Goal: Use online tool/utility: Utilize a website feature to perform a specific function

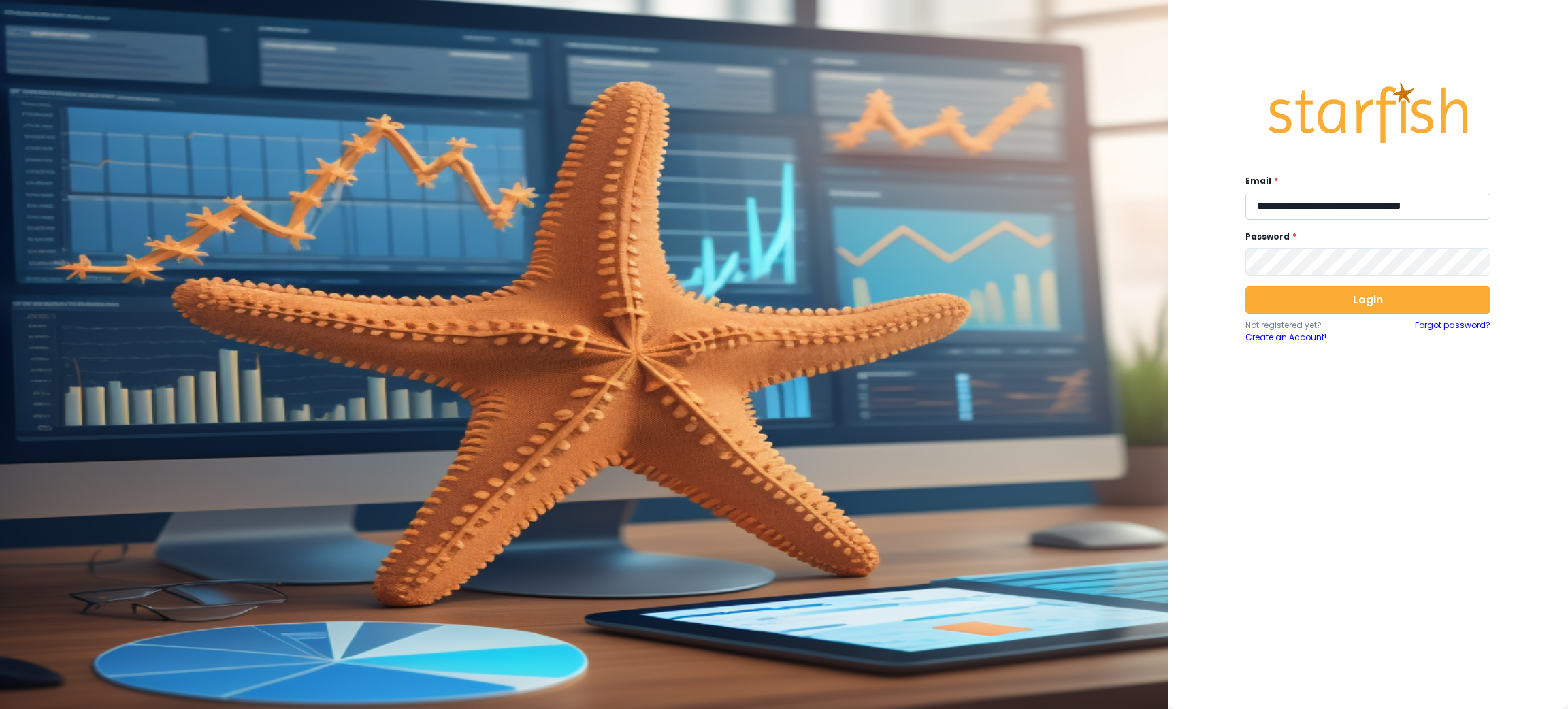
click at [1372, 202] on input "**********" at bounding box center [1368, 207] width 245 height 27
type input "**********"
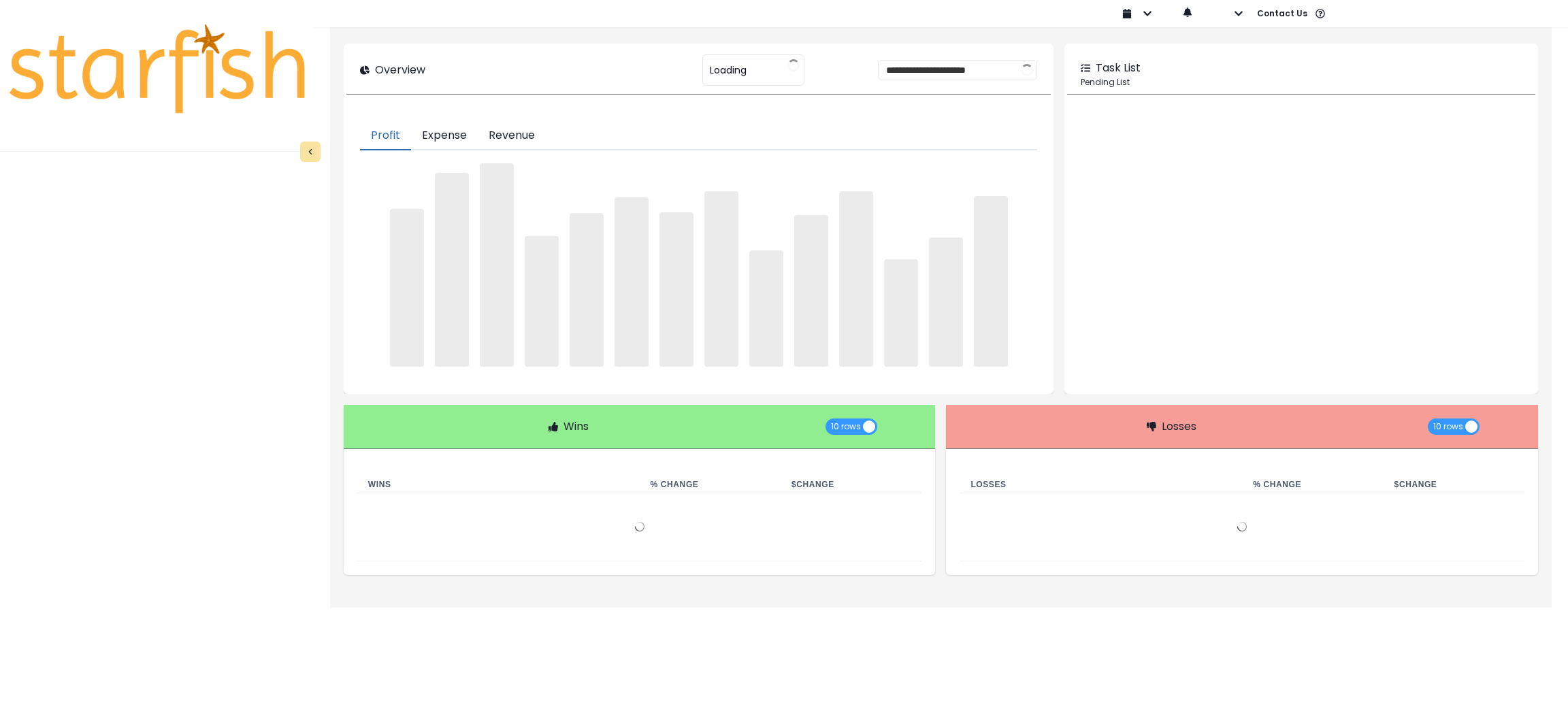
type input "********"
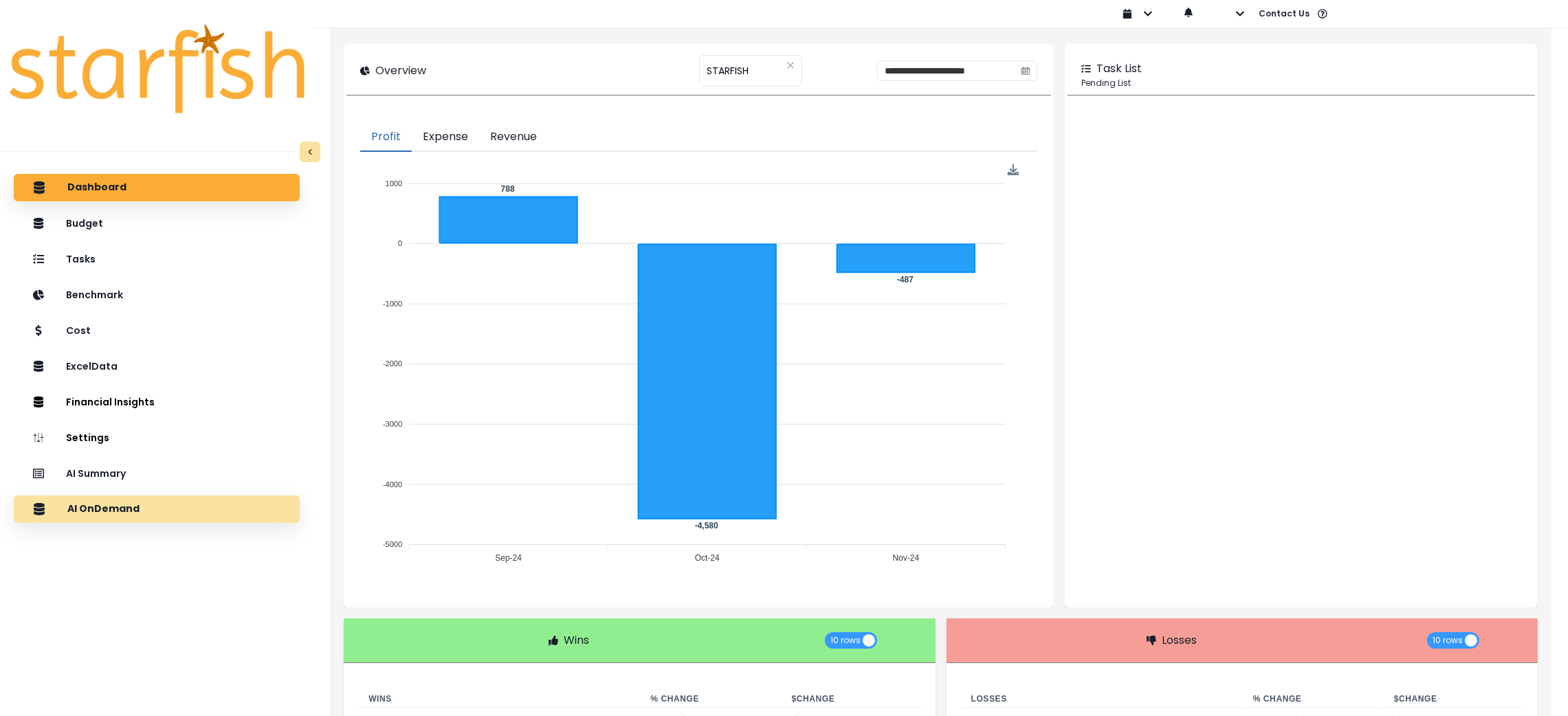
click at [152, 502] on div "AI OnDemand" at bounding box center [157, 508] width 264 height 29
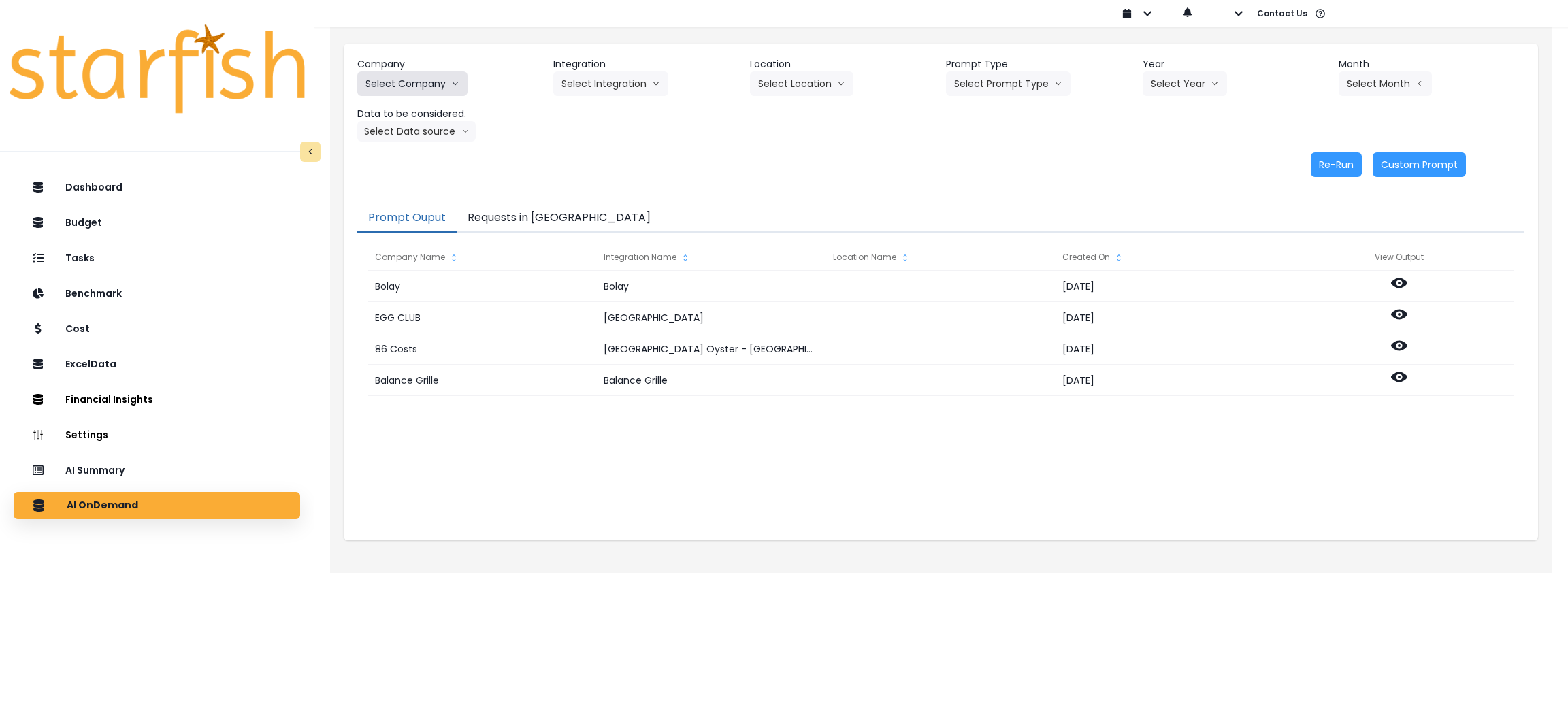
click at [423, 90] on button "Select Company" at bounding box center [413, 83] width 111 height 25
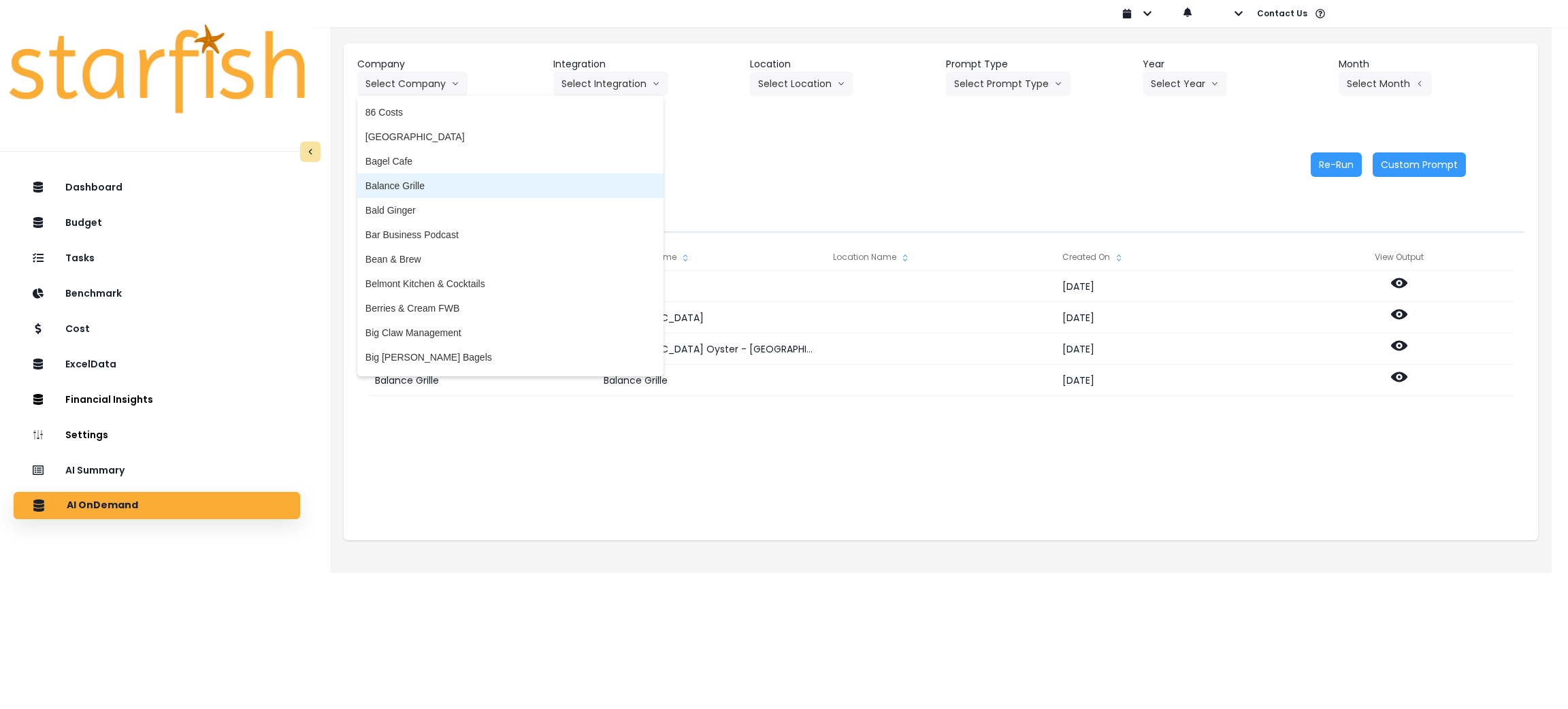
click at [455, 186] on span "Balance Grille" at bounding box center [510, 186] width 290 height 14
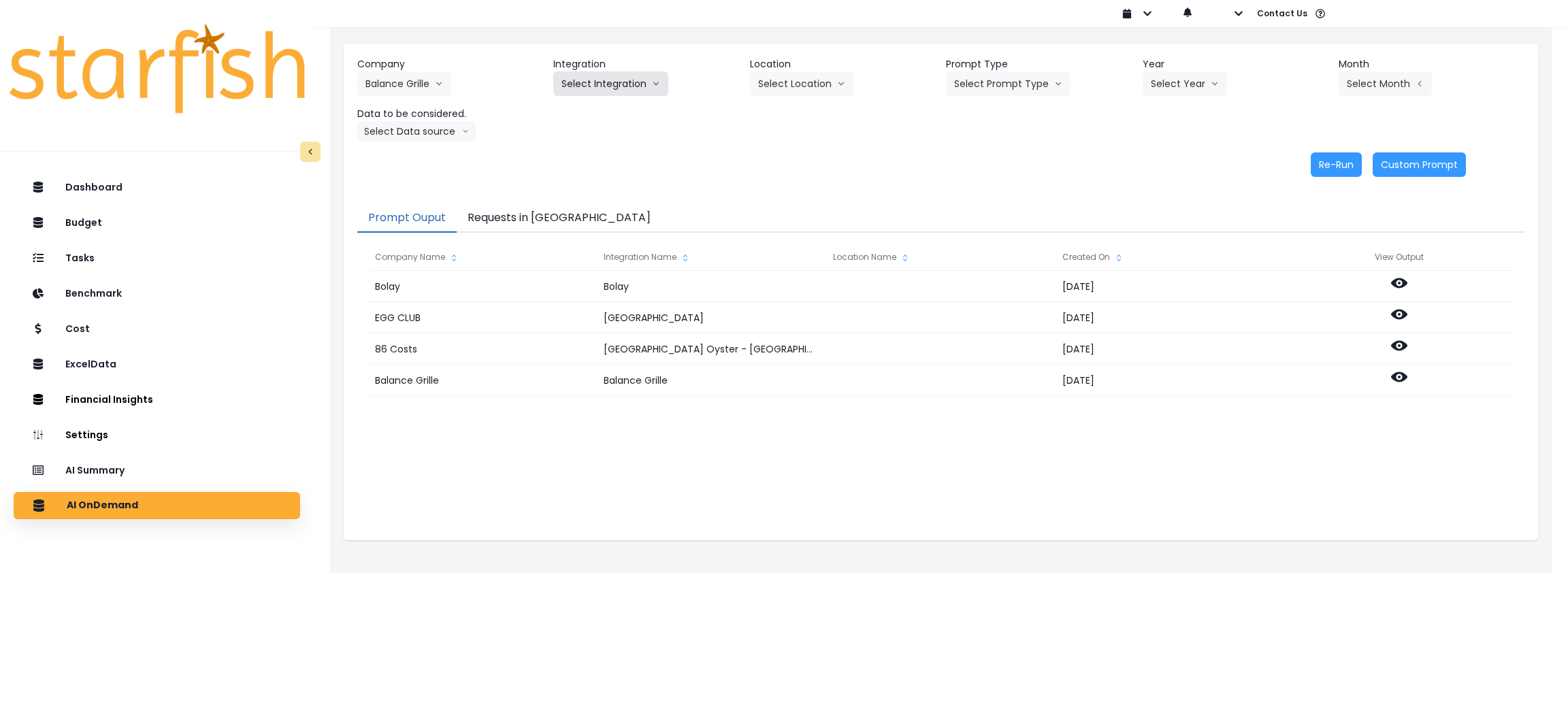
click at [644, 87] on button "Select Integration" at bounding box center [611, 83] width 115 height 25
click at [608, 116] on span "Balance Grille" at bounding box center [591, 112] width 59 height 14
click at [1024, 81] on button "Select Prompt Type" at bounding box center [1008, 83] width 124 height 25
click at [1002, 187] on span "Monthly Summary" at bounding box center [992, 186] width 77 height 14
click at [1185, 84] on button "Select Year" at bounding box center [1185, 83] width 84 height 25
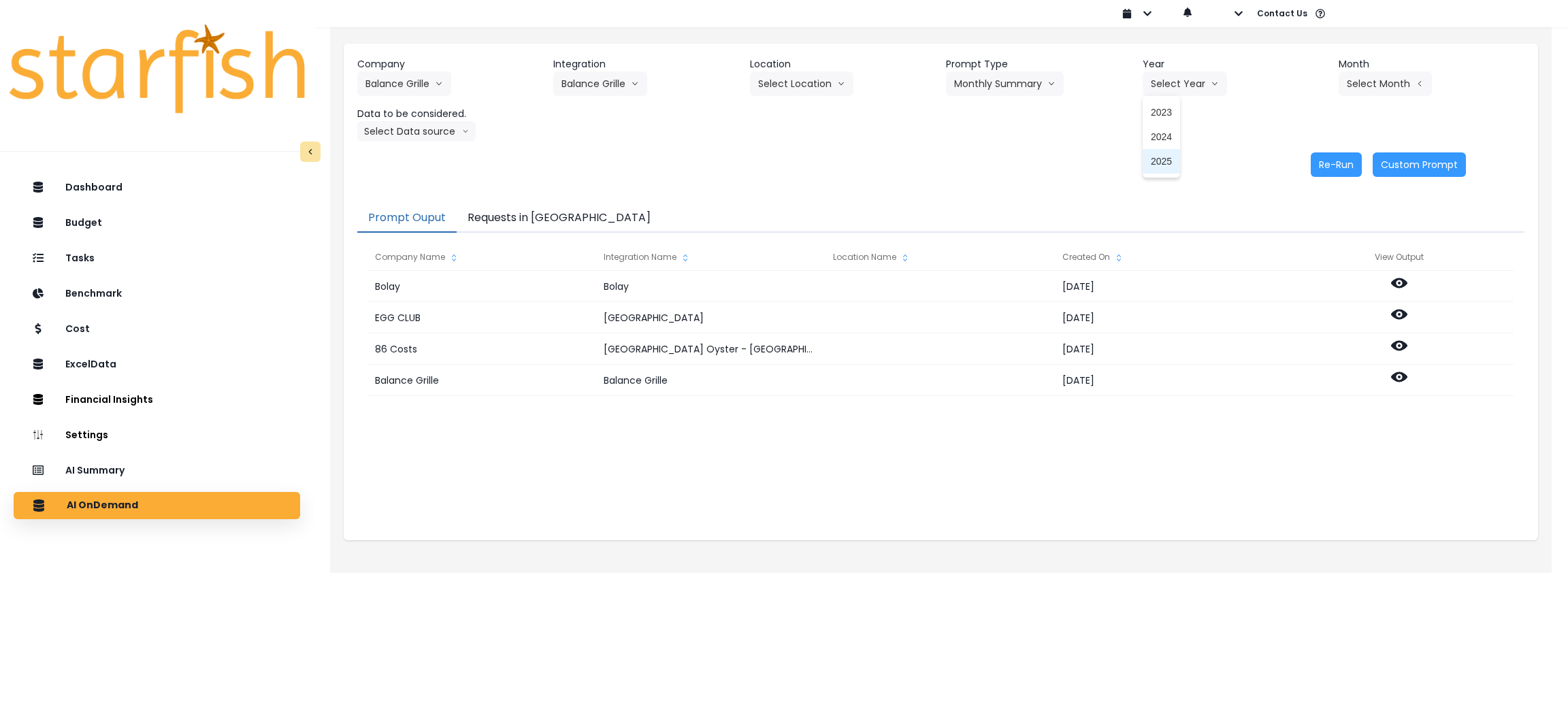
click at [1165, 151] on li "2025" at bounding box center [1161, 161] width 38 height 25
click at [1385, 84] on button "Select Month" at bounding box center [1385, 83] width 93 height 25
click at [1313, 257] on span "Aug" at bounding box center [1318, 259] width 27 height 14
click at [406, 135] on button "Select Data source" at bounding box center [417, 131] width 118 height 21
click at [407, 178] on span "Location Analysis" at bounding box center [411, 183] width 91 height 14
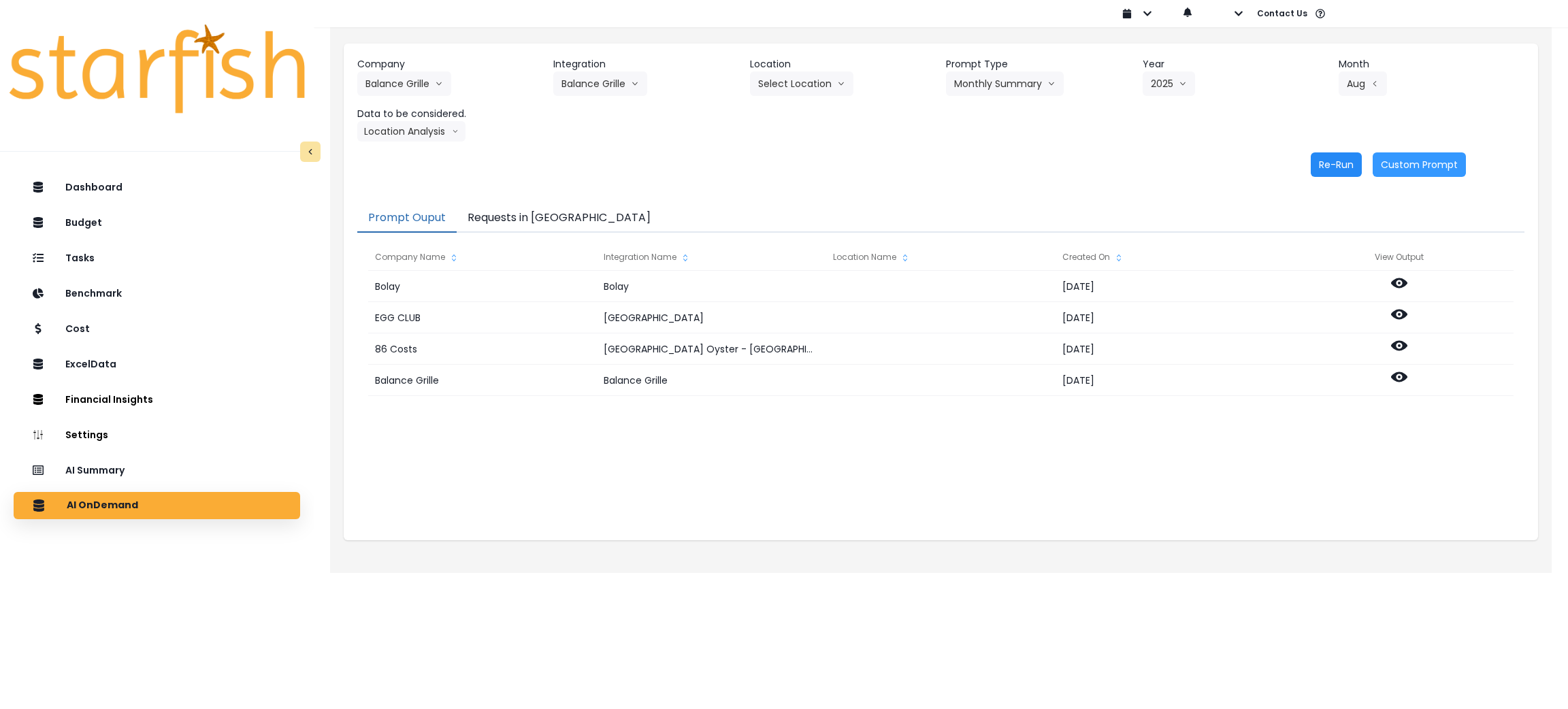
click at [1337, 157] on button "Re-Run" at bounding box center [1336, 165] width 51 height 25
click at [426, 129] on button "Location Analysis" at bounding box center [412, 131] width 108 height 21
click at [420, 153] on span "Comparison overtime" at bounding box center [411, 158] width 91 height 14
click at [1323, 157] on button "Re-Run" at bounding box center [1336, 165] width 51 height 25
click at [512, 211] on button "Requests in [GEOGRAPHIC_DATA]" at bounding box center [558, 218] width 205 height 28
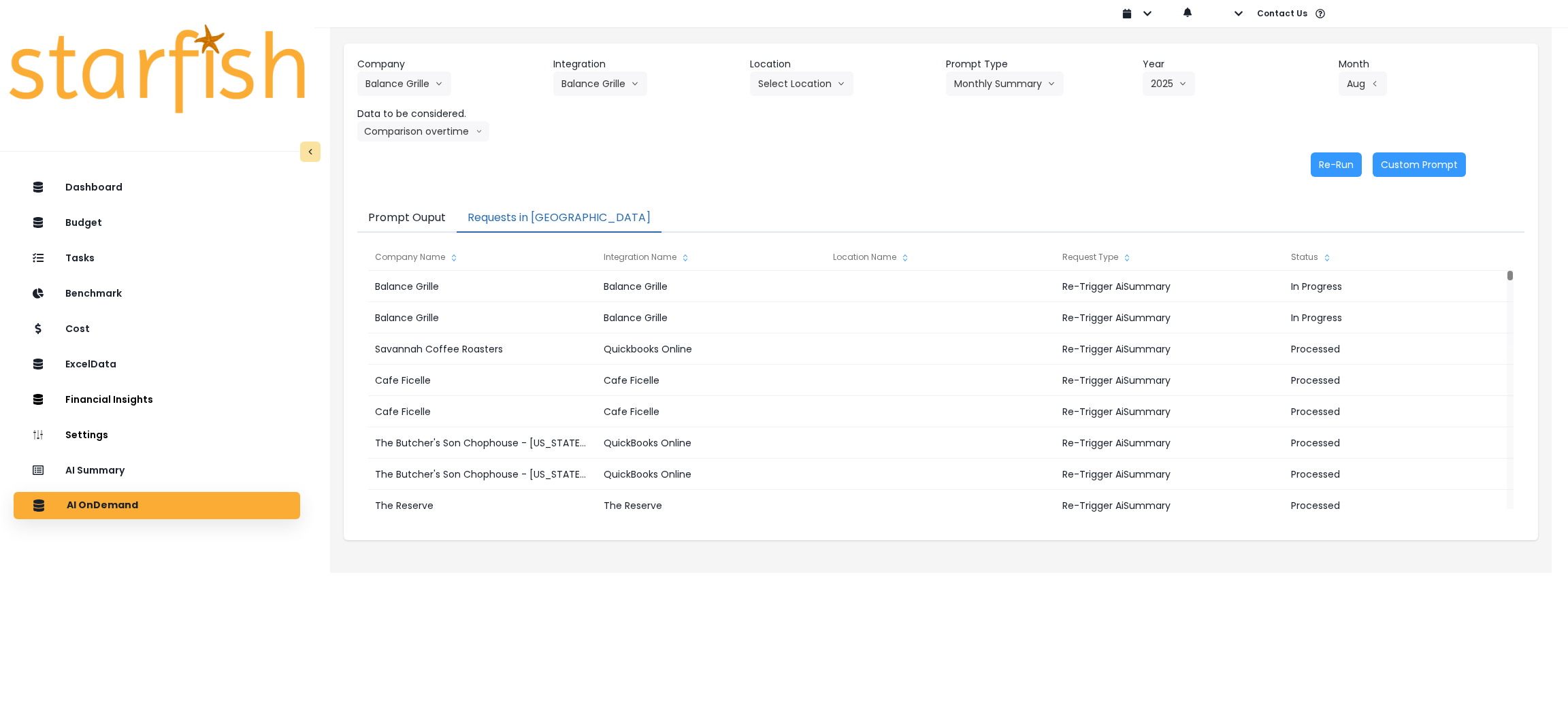
click at [608, 69] on header "Integration" at bounding box center [646, 64] width 186 height 15
click at [607, 71] on button "Balance Grille" at bounding box center [600, 83] width 93 height 25
click at [581, 141] on span "QBO Farms" at bounding box center [591, 137] width 59 height 14
click at [1018, 91] on button "Select Prompt Type" at bounding box center [1008, 83] width 124 height 25
drag, startPoint x: 993, startPoint y: 178, endPoint x: 1010, endPoint y: 169, distance: 19.2
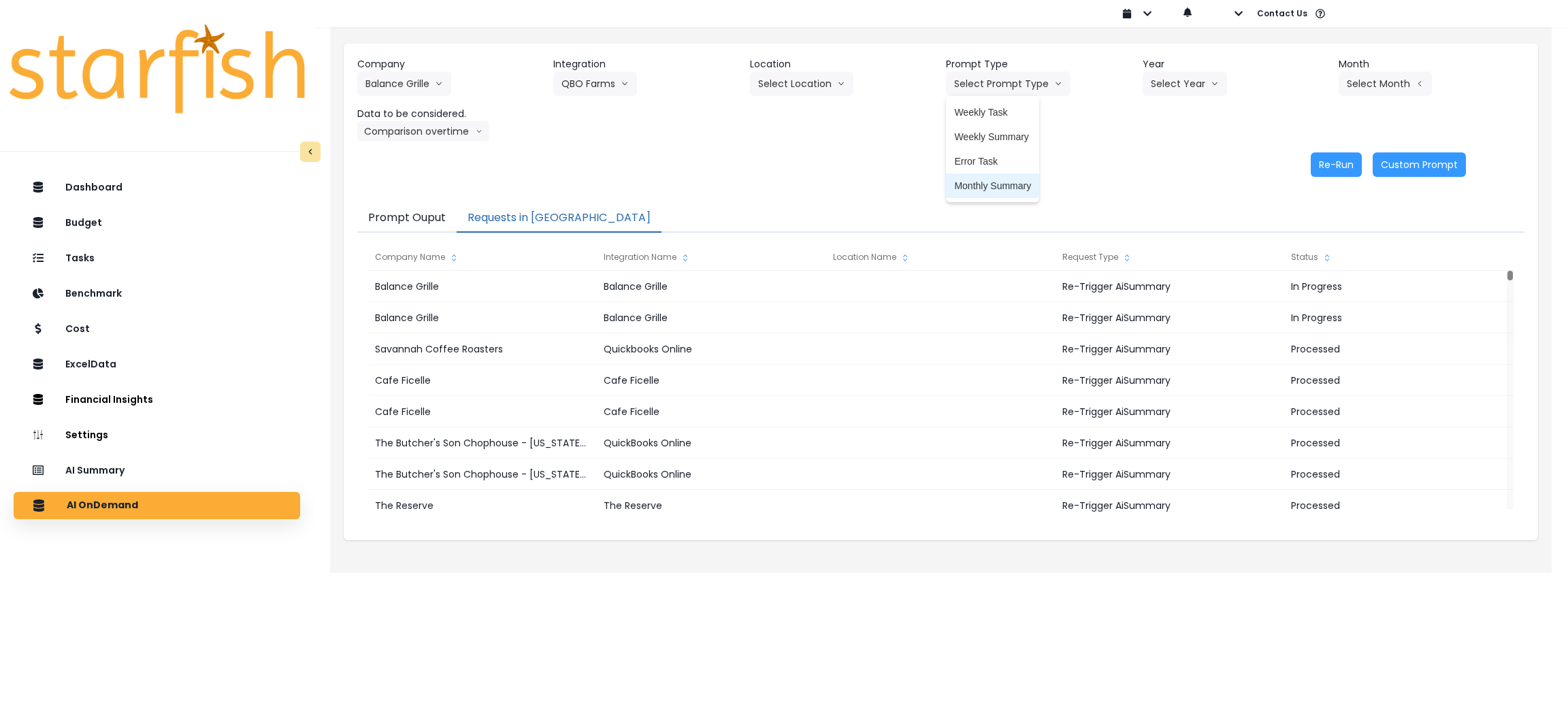
click at [993, 181] on span "Monthly Summary" at bounding box center [992, 186] width 77 height 14
click at [1191, 81] on button "Select Year" at bounding box center [1185, 83] width 84 height 25
click at [1167, 161] on span "2025" at bounding box center [1161, 161] width 21 height 14
click at [1386, 80] on button "Select Month" at bounding box center [1385, 83] width 93 height 25
click at [1305, 259] on span "Aug" at bounding box center [1318, 259] width 27 height 14
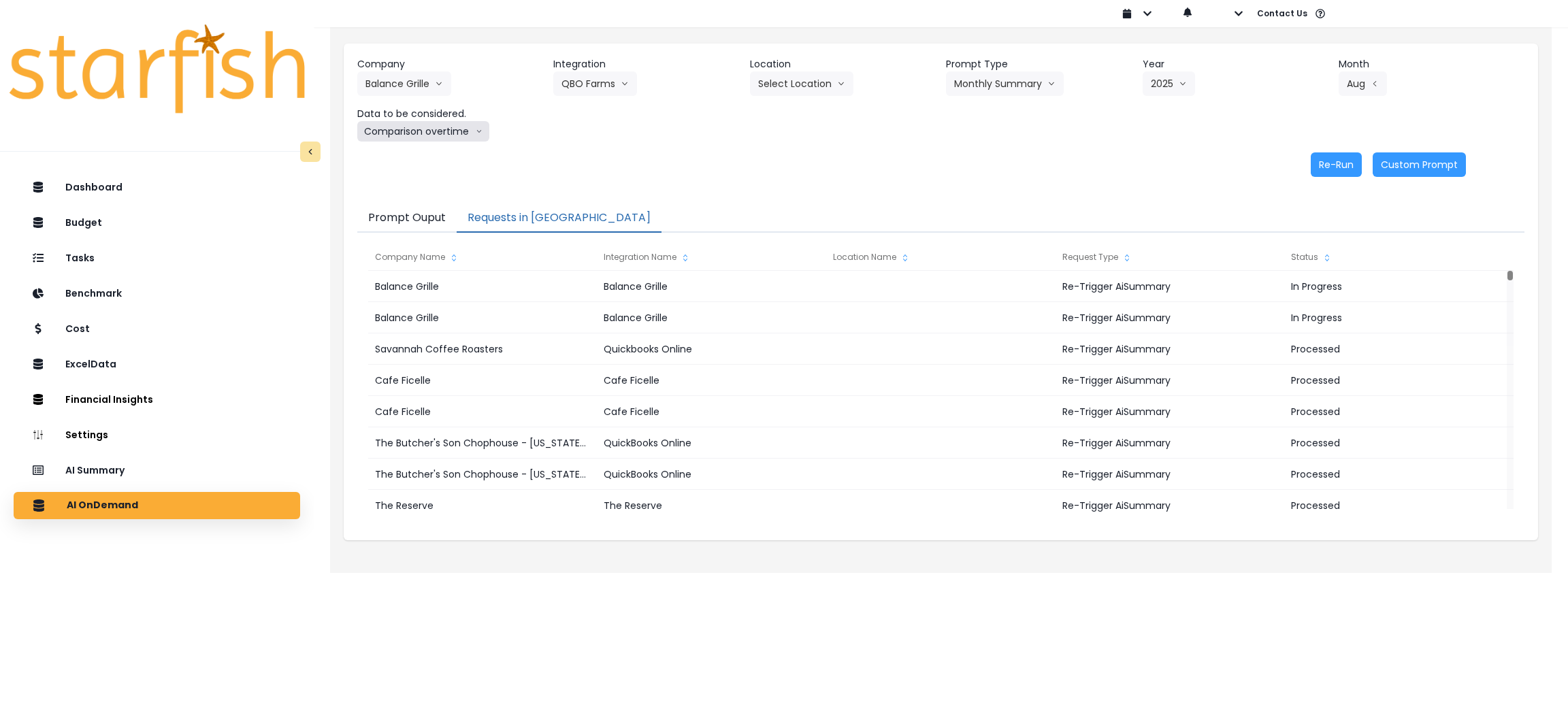
click at [435, 128] on button "Comparison overtime" at bounding box center [424, 131] width 132 height 21
click at [430, 183] on span "Location Analysis" at bounding box center [411, 183] width 91 height 14
click at [1346, 166] on button "Re-Run" at bounding box center [1336, 165] width 51 height 25
click at [422, 132] on button "Location Analysis" at bounding box center [412, 131] width 108 height 21
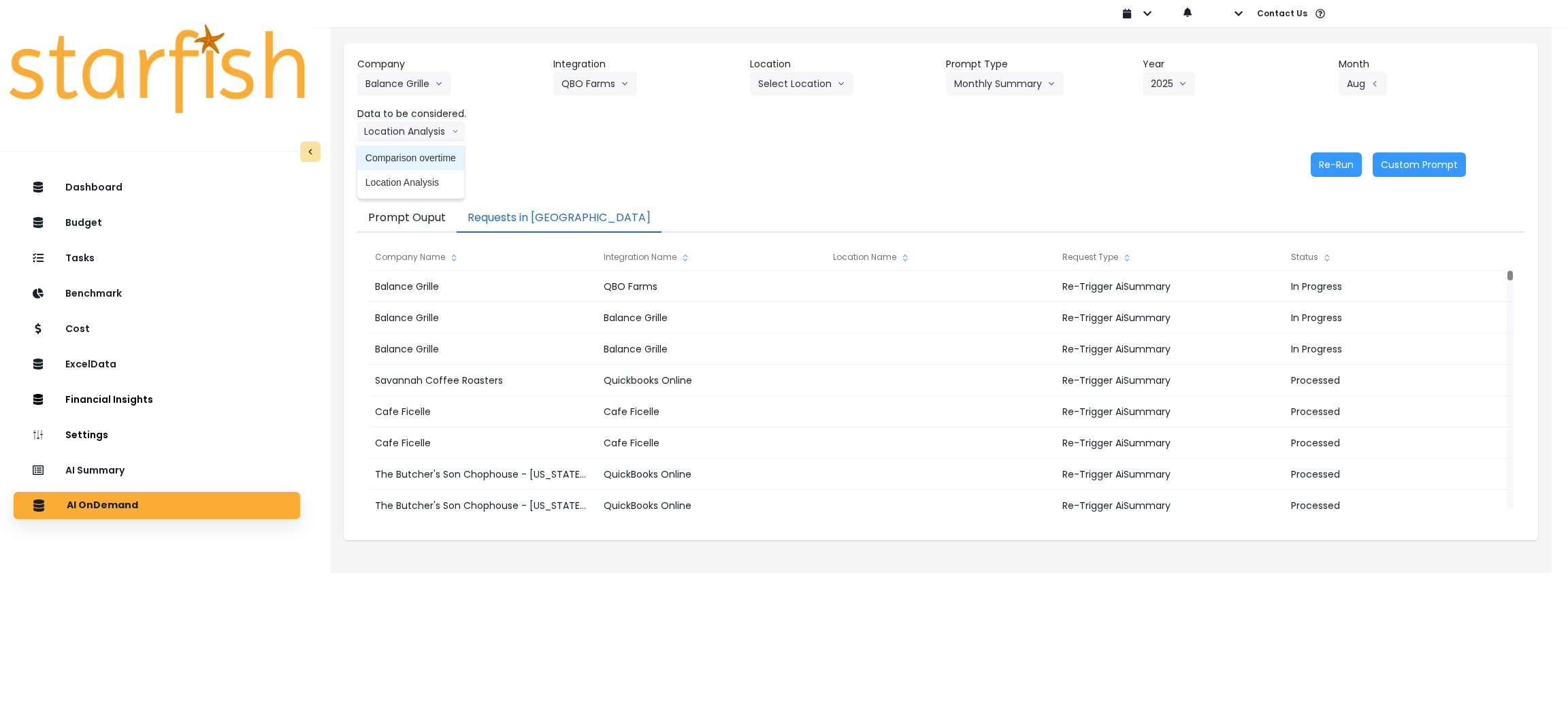
click at [413, 157] on span "Comparison overtime" at bounding box center [411, 158] width 91 height 14
click at [1336, 159] on button "Re-Run" at bounding box center [1336, 165] width 51 height 25
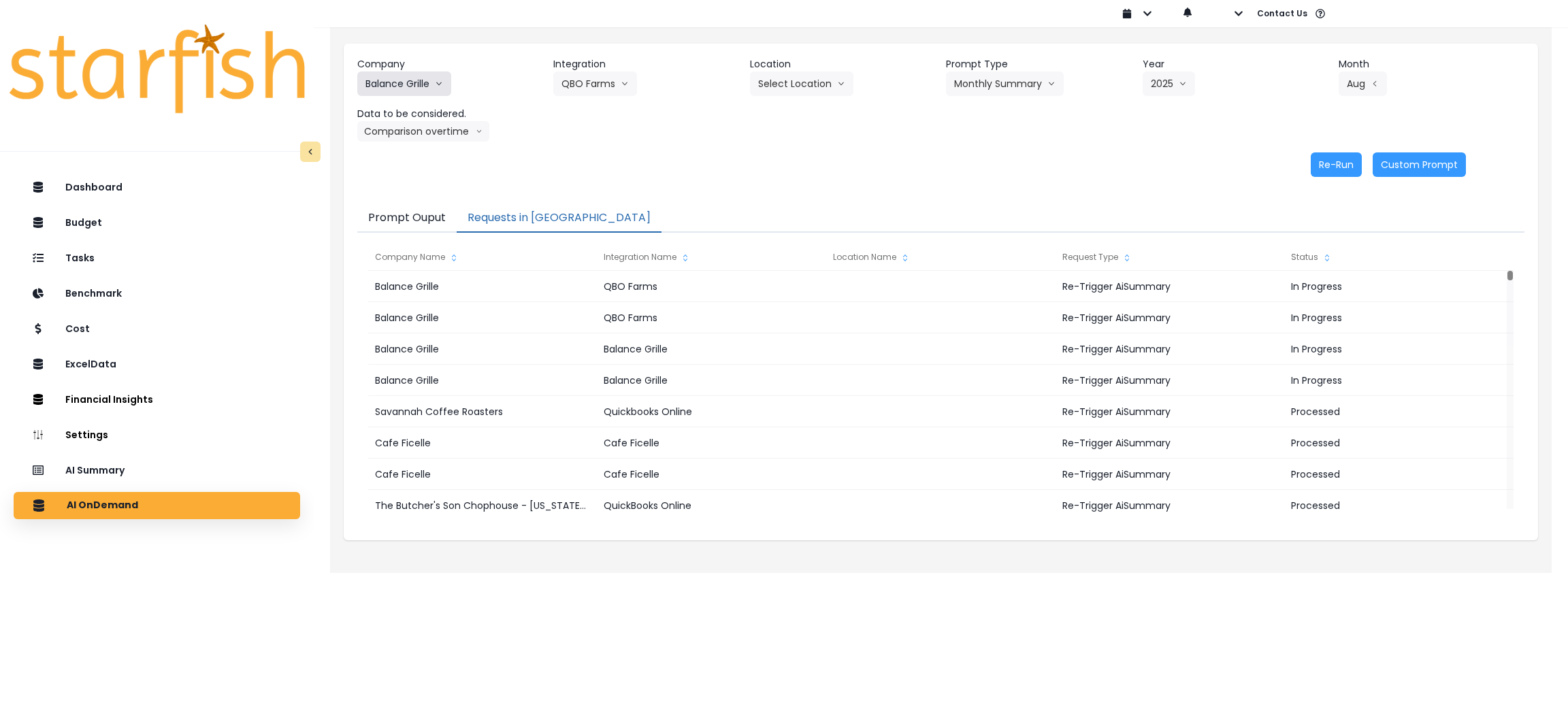
click at [433, 87] on button "Balance Grille" at bounding box center [404, 83] width 93 height 25
click at [391, 86] on button "Balance Grille" at bounding box center [404, 83] width 93 height 25
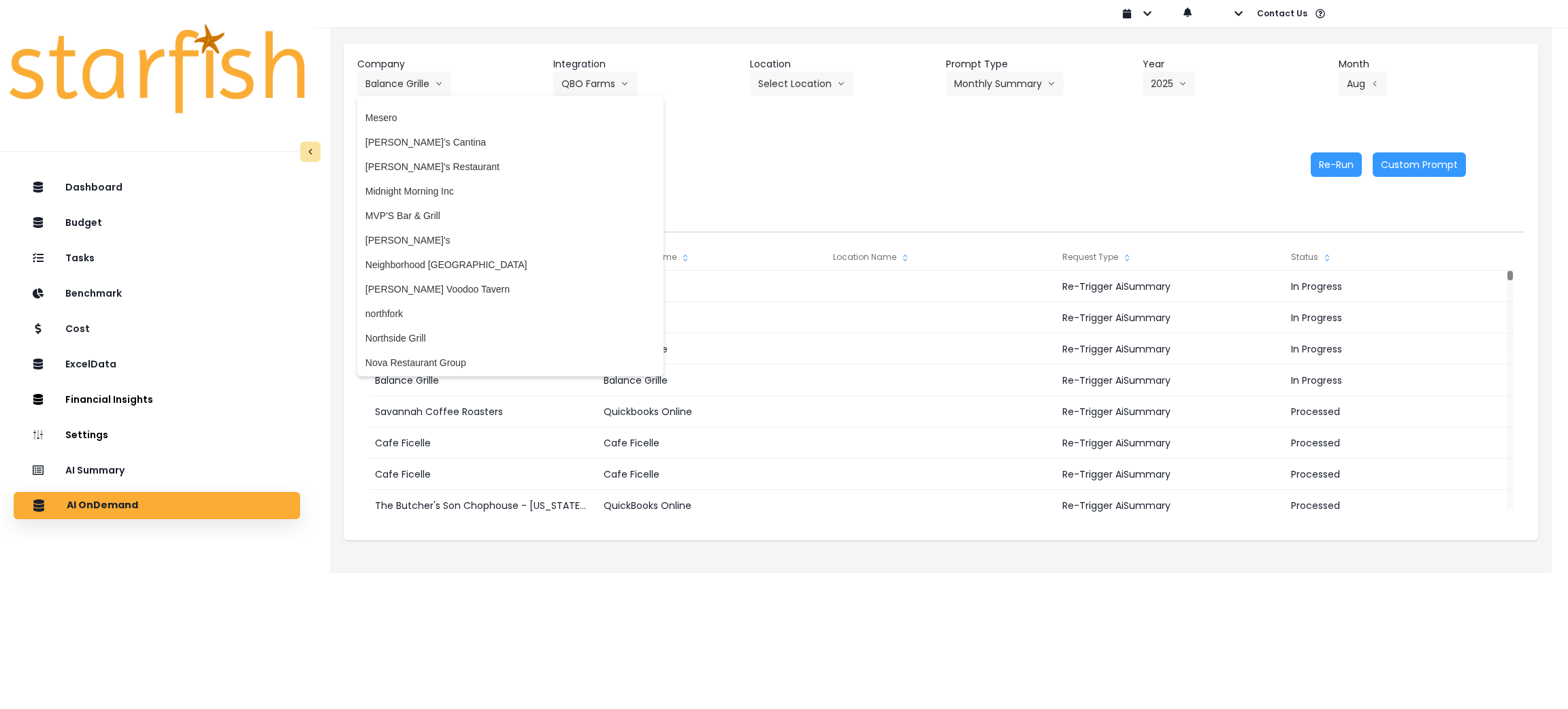
scroll to position [1938, 0]
click at [413, 351] on span "Nova Restaurant Group" at bounding box center [510, 354] width 290 height 14
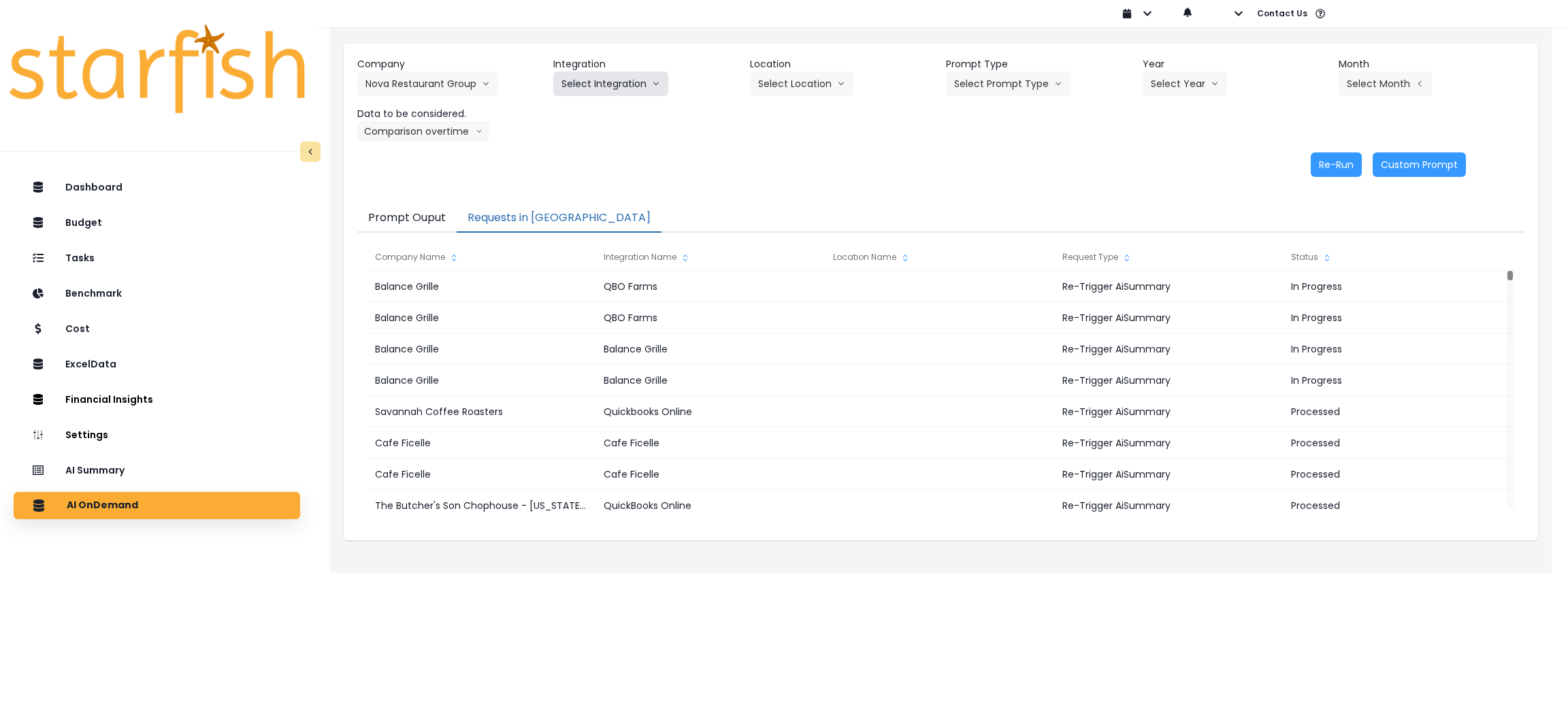
click at [601, 74] on button "Select Integration" at bounding box center [611, 83] width 115 height 25
click at [601, 118] on span "Nova Restaurant Group" at bounding box center [612, 112] width 100 height 14
click at [1010, 72] on button "Select Prompt Type" at bounding box center [1008, 83] width 124 height 25
click at [940, 186] on div "Company Nova Restaurant Group 86 Costs Asti Bagel Cafe Balance Grille Bald Ging…" at bounding box center [941, 117] width 1195 height 147
click at [991, 88] on button "Select Prompt Type" at bounding box center [1008, 83] width 124 height 25
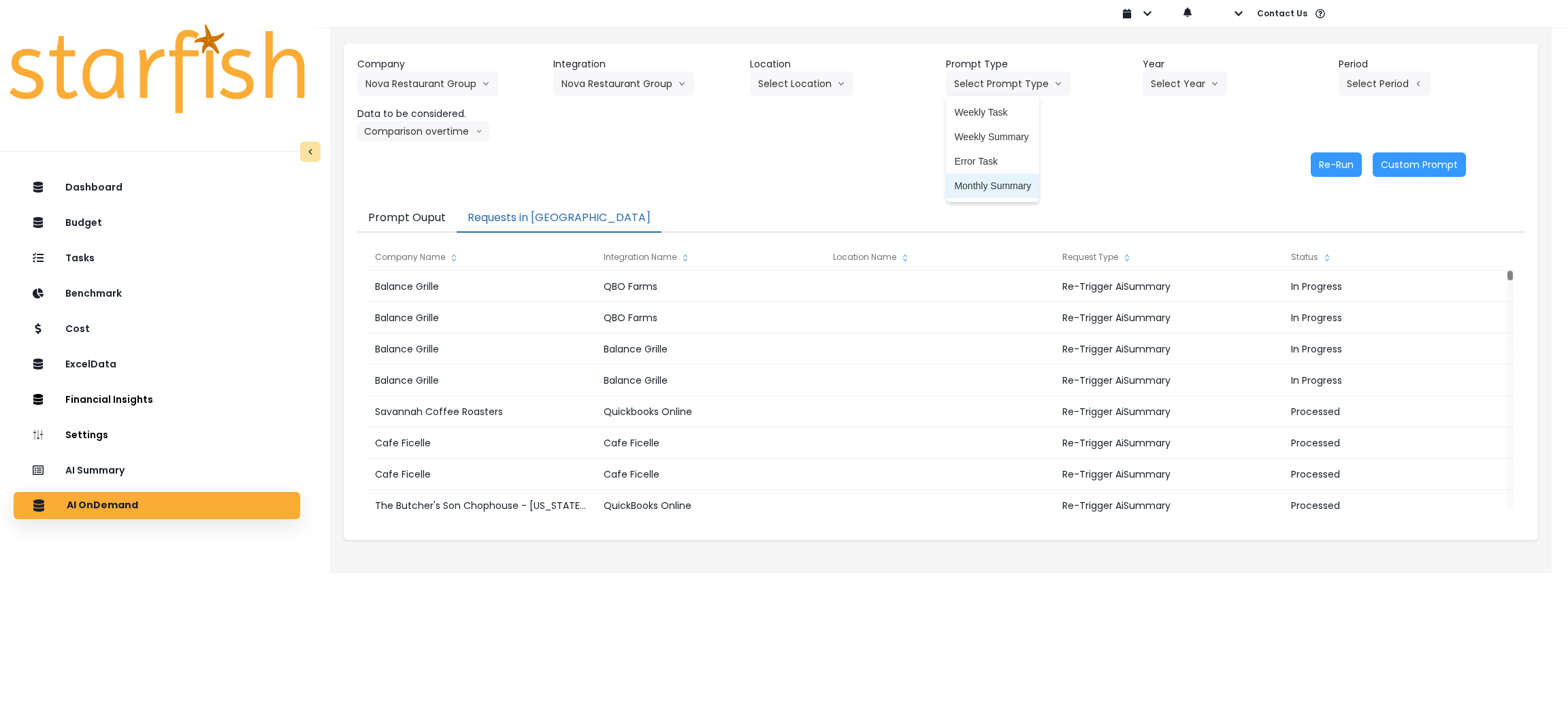
click at [992, 179] on span "Monthly Summary" at bounding box center [992, 186] width 77 height 14
click at [1178, 75] on button "Select Year" at bounding box center [1185, 83] width 84 height 25
click at [1162, 159] on span "2025" at bounding box center [1161, 161] width 21 height 14
click at [1367, 91] on button "Select Period" at bounding box center [1384, 83] width 92 height 25
click at [1317, 259] on li "P8" at bounding box center [1323, 259] width 33 height 25
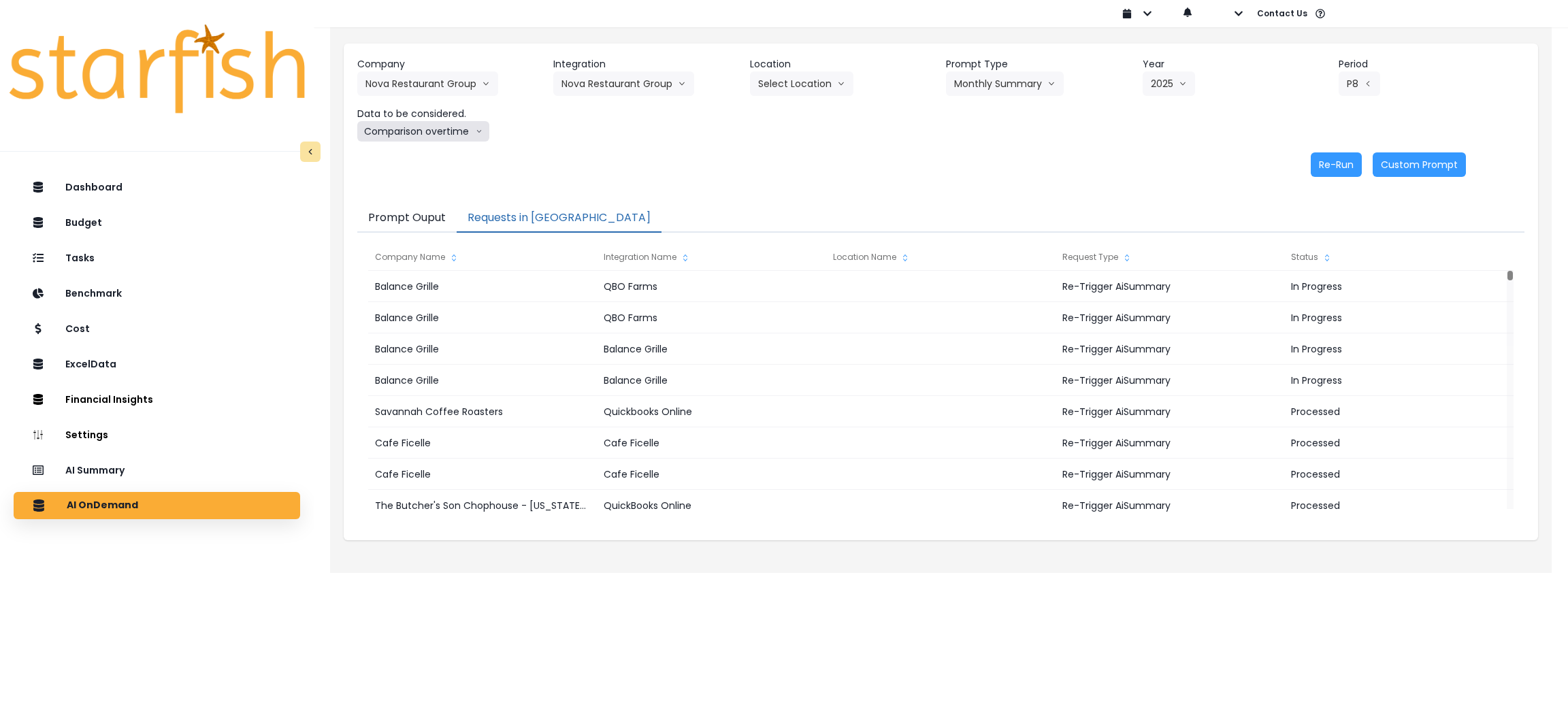
click at [444, 122] on button "Comparison overtime" at bounding box center [424, 131] width 132 height 21
click at [434, 186] on span "Location Analysis" at bounding box center [411, 183] width 91 height 14
click at [1338, 163] on button "Re-Run" at bounding box center [1336, 165] width 51 height 25
click at [424, 136] on button "Location Analysis" at bounding box center [412, 131] width 108 height 21
click at [424, 163] on span "Comparison overtime" at bounding box center [411, 158] width 91 height 14
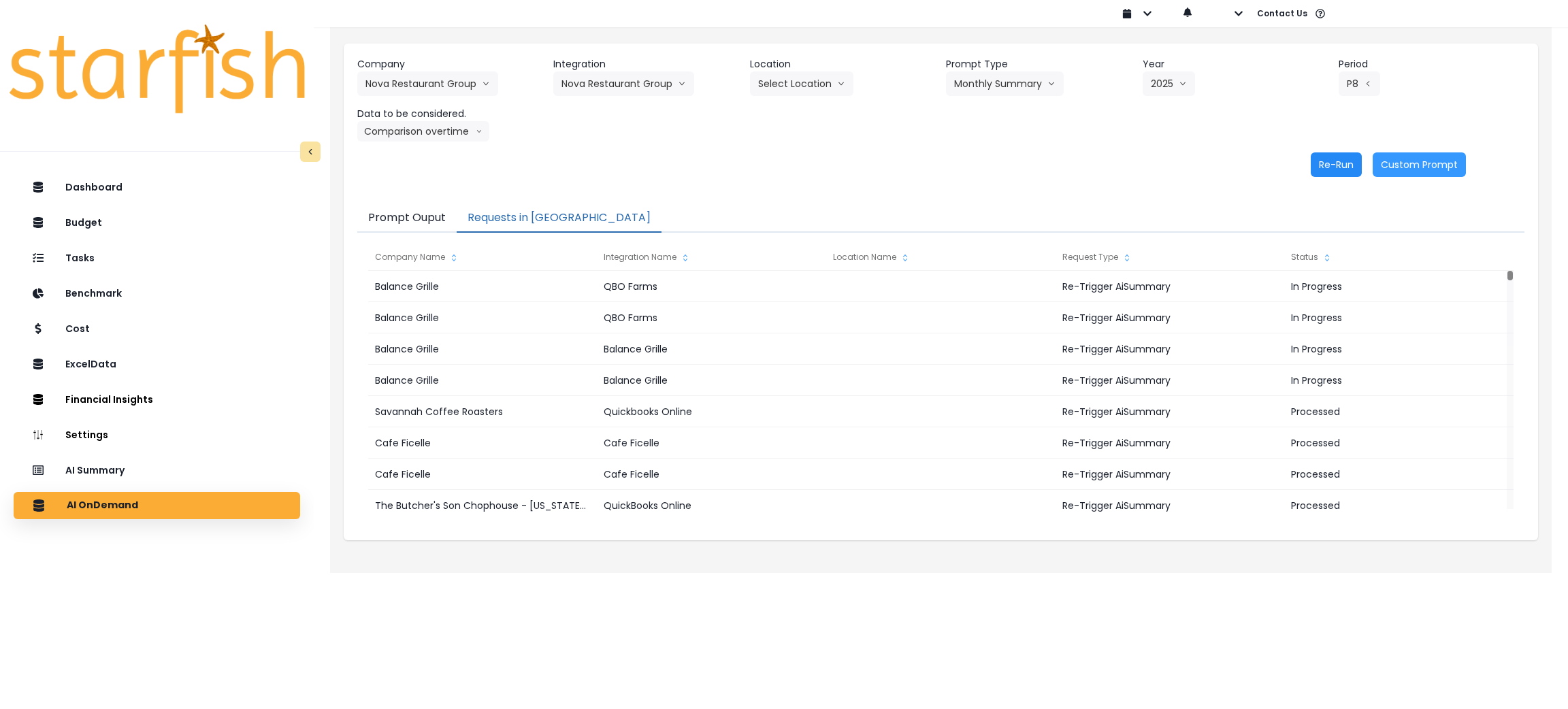
click at [1320, 153] on button "Re-Run" at bounding box center [1336, 165] width 51 height 25
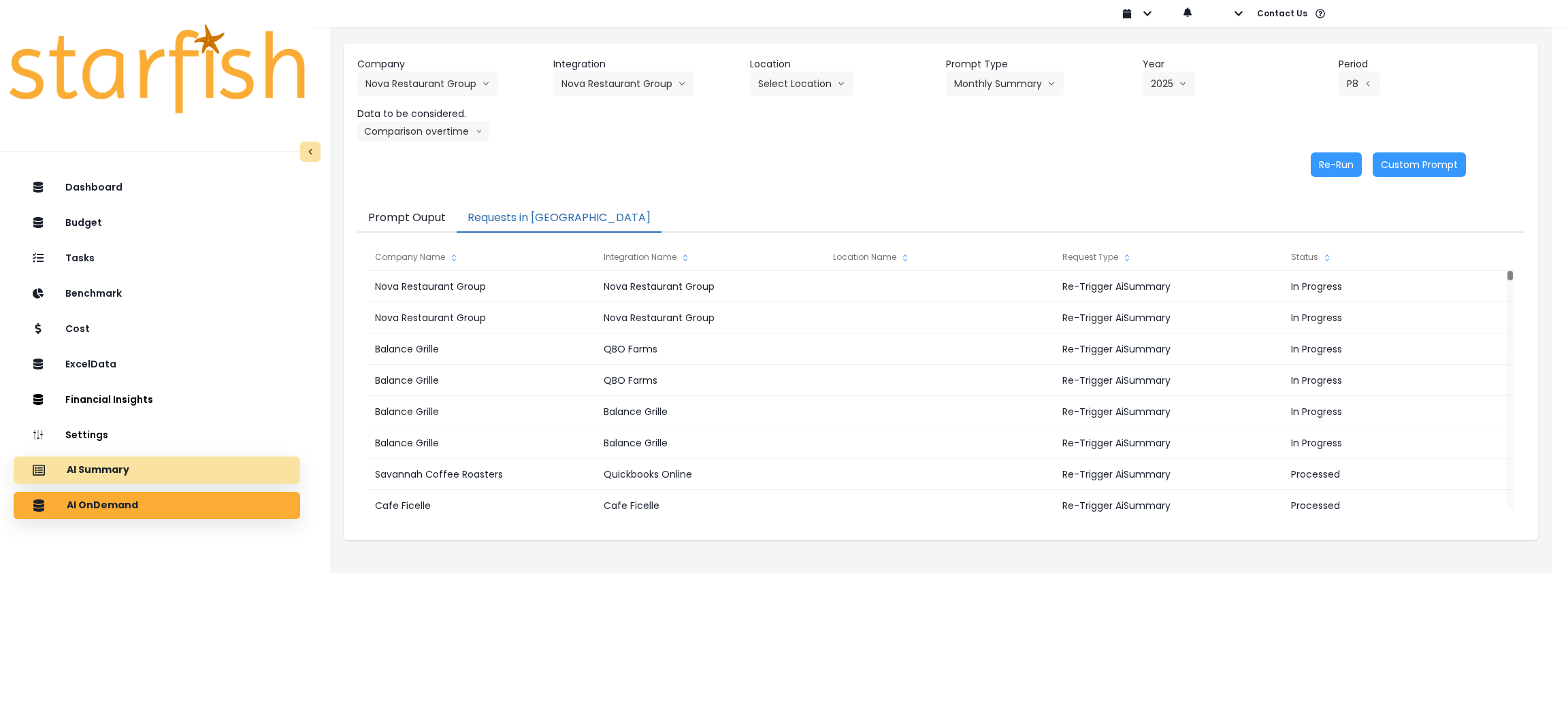
click at [71, 482] on div "AI Summary" at bounding box center [157, 470] width 265 height 28
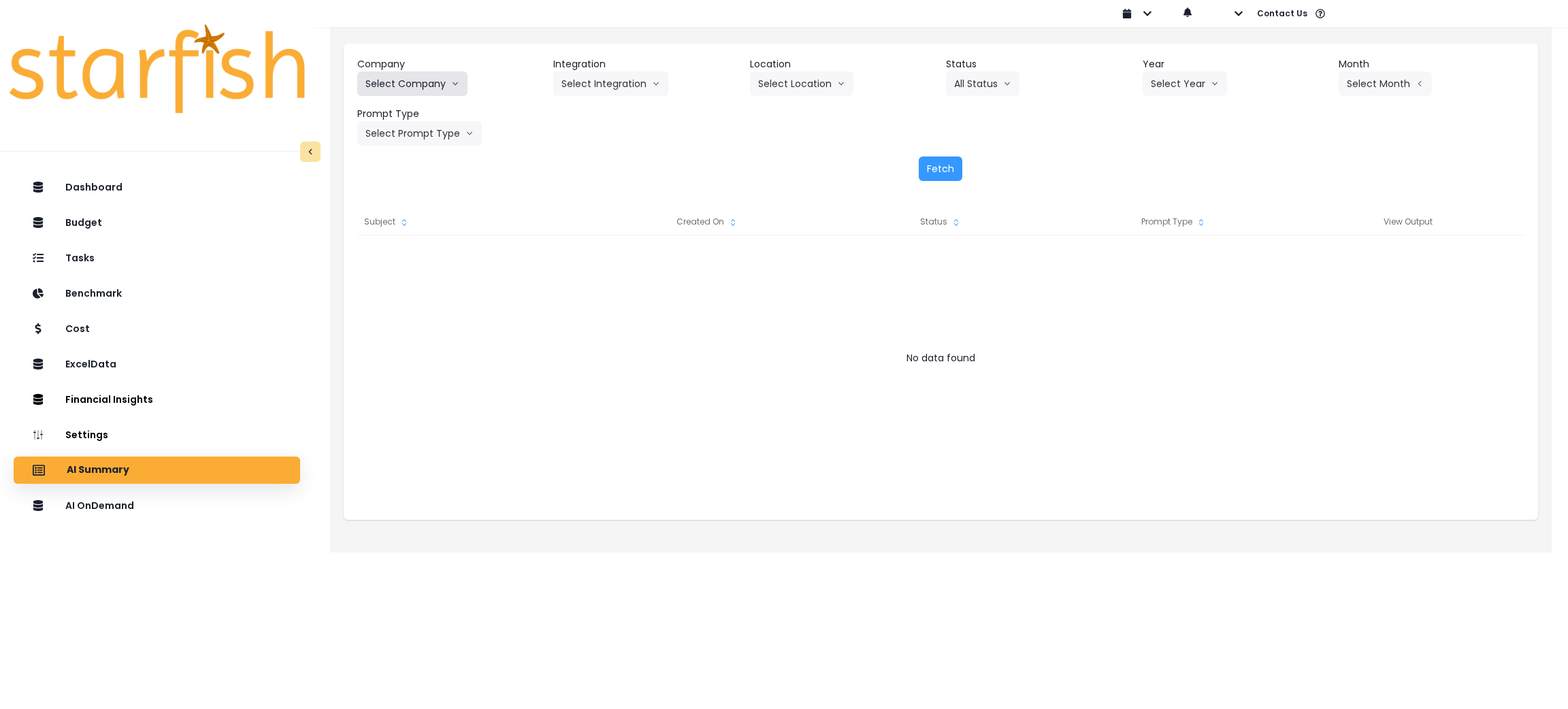
click at [424, 84] on button "Select Company" at bounding box center [413, 83] width 111 height 25
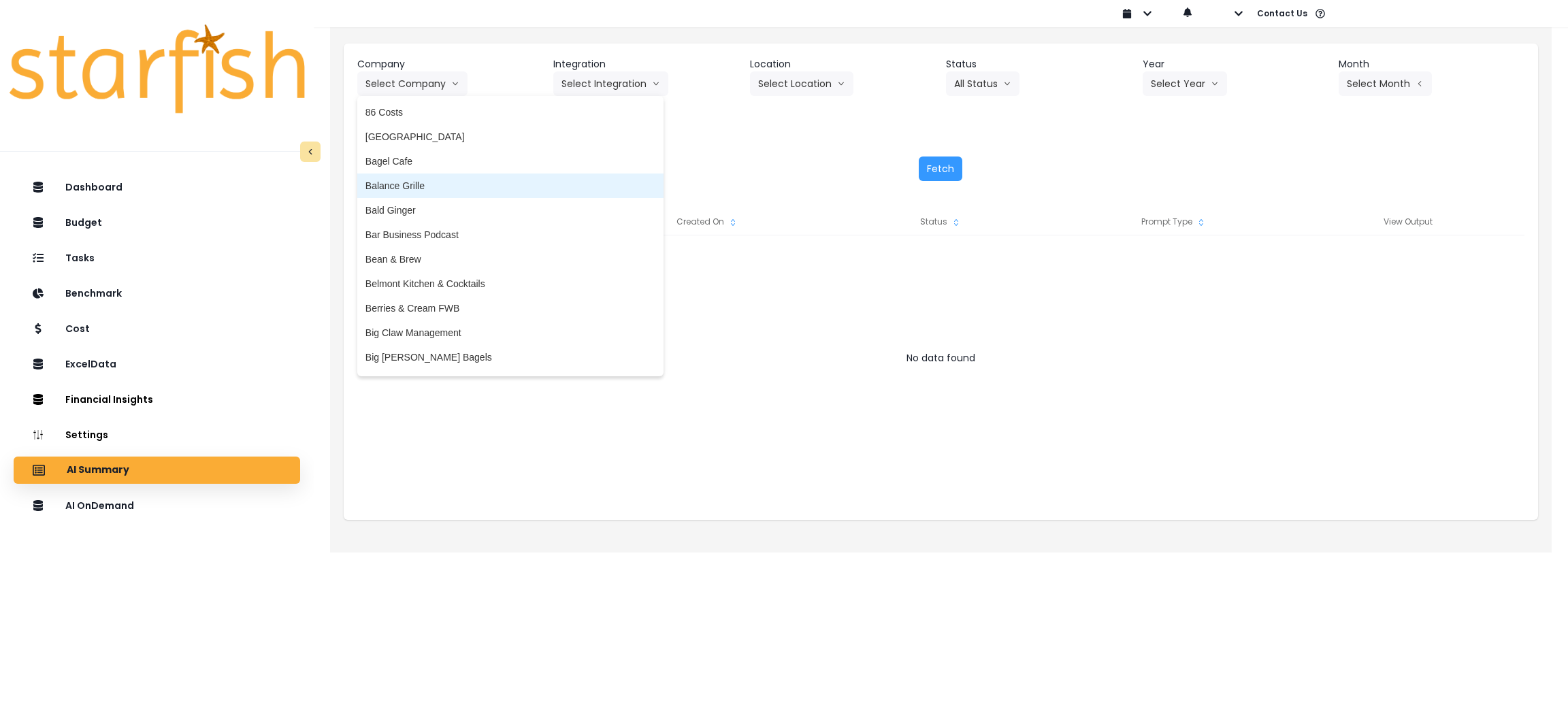
click at [449, 183] on span "Balance Grille" at bounding box center [510, 186] width 290 height 14
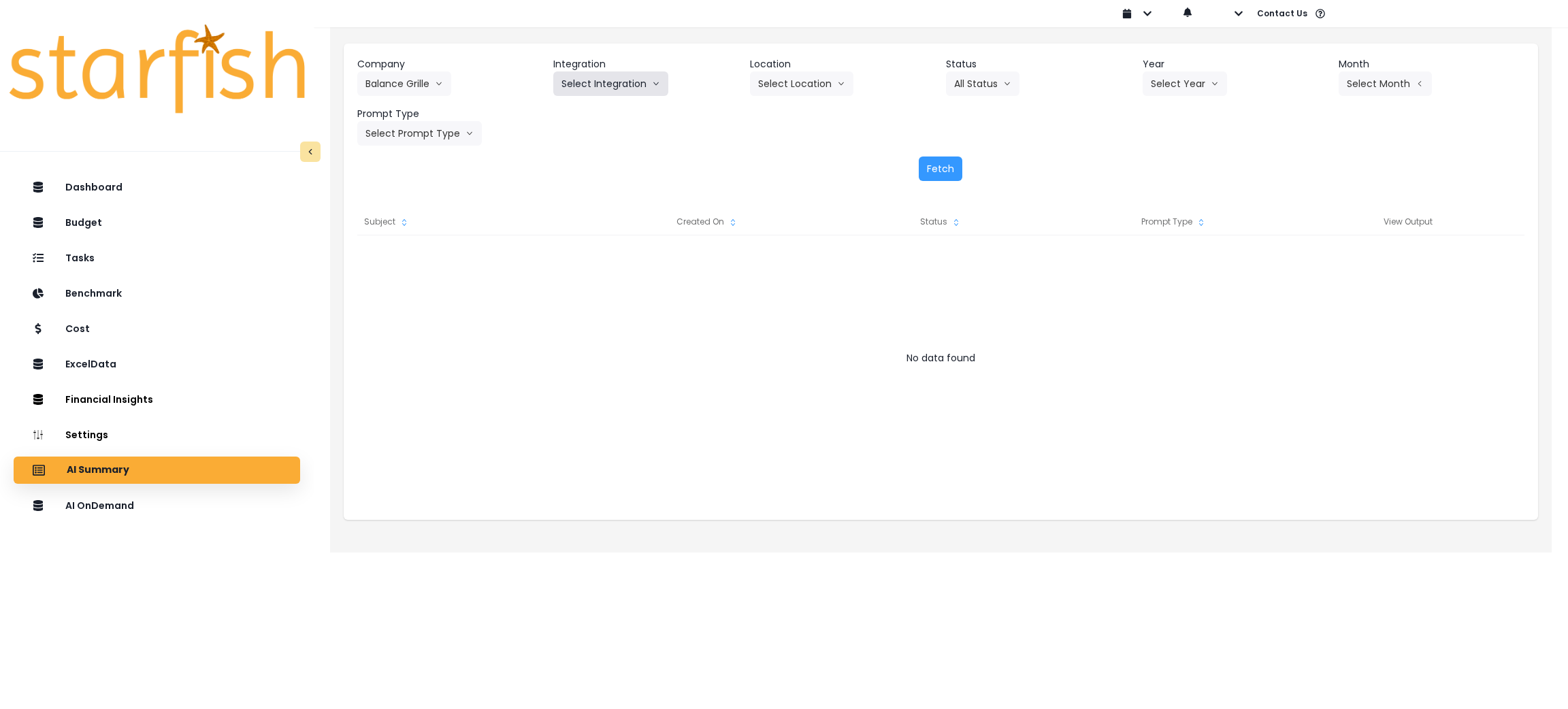
click at [647, 81] on button "Select Integration" at bounding box center [611, 83] width 115 height 25
click at [592, 120] on li "Balance Grille" at bounding box center [591, 112] width 75 height 25
click at [1150, 77] on button "Select Year" at bounding box center [1185, 83] width 84 height 25
click at [1156, 159] on span "2025" at bounding box center [1161, 161] width 21 height 14
click at [1345, 77] on button "Select Month" at bounding box center [1385, 83] width 93 height 25
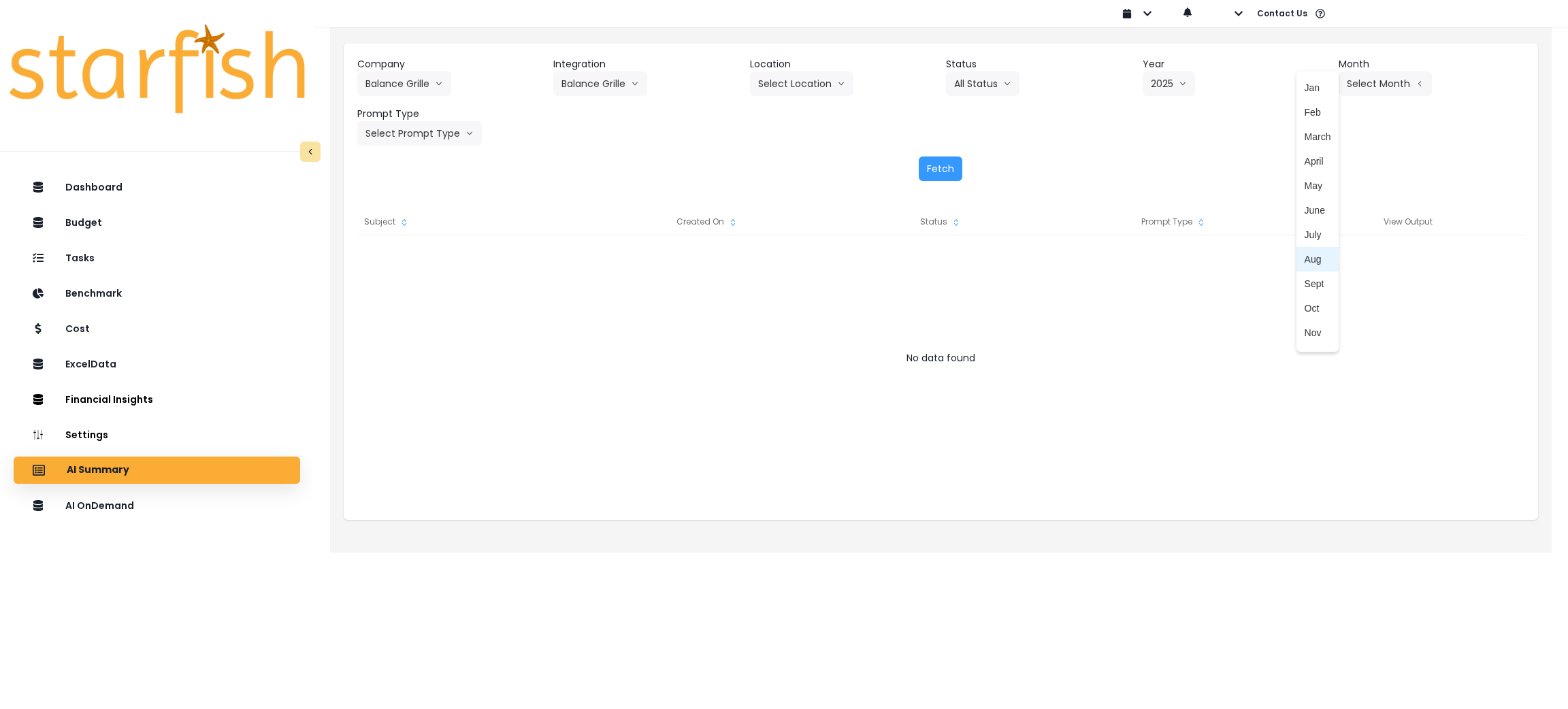
click at [1313, 263] on span "Aug" at bounding box center [1318, 259] width 27 height 14
click at [438, 135] on button "Select Prompt Type" at bounding box center [419, 133] width 124 height 25
click at [390, 269] on li "Monthly Summary" at bounding box center [404, 260] width 93 height 25
click at [946, 170] on button "Fetch" at bounding box center [940, 168] width 44 height 25
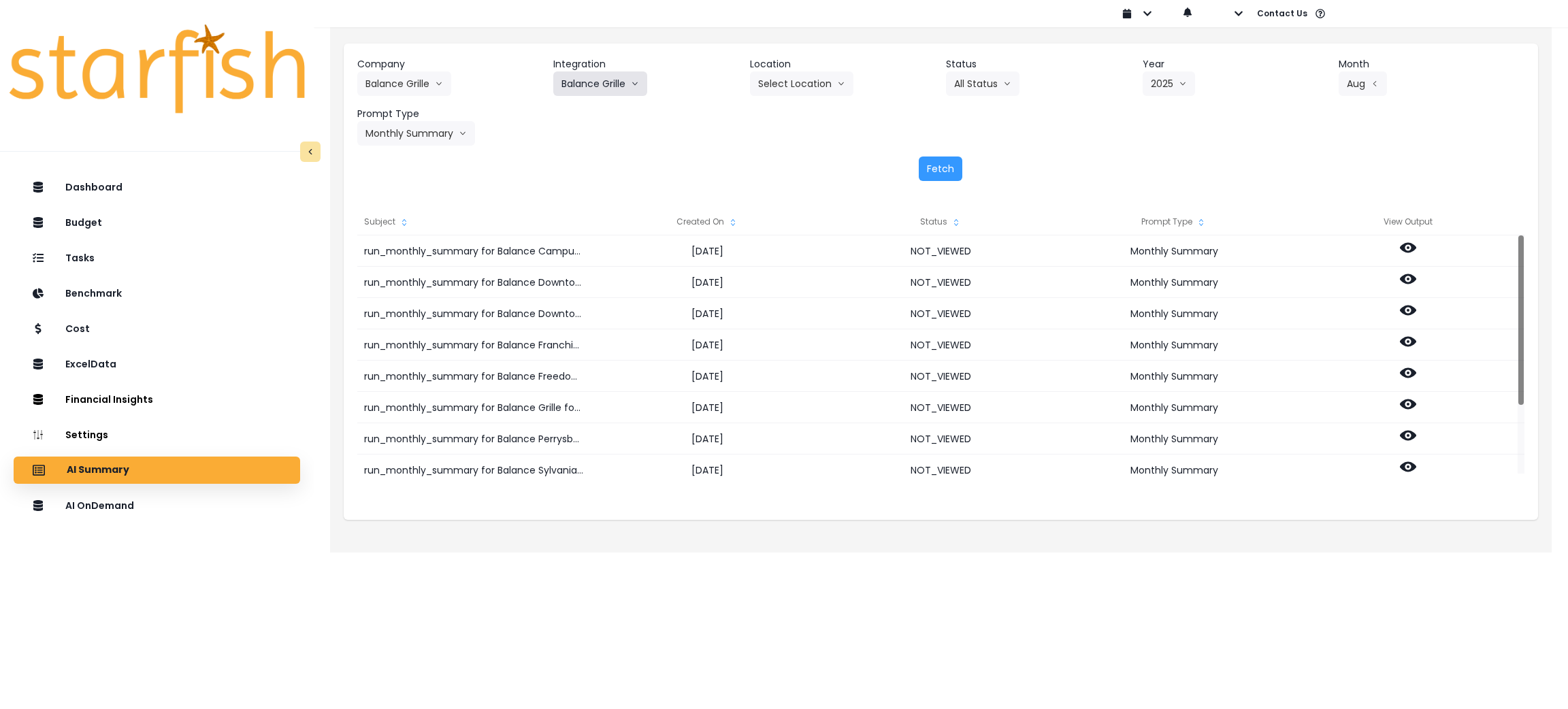
click at [641, 84] on button "Balance Grille" at bounding box center [600, 83] width 93 height 25
click at [696, 132] on div "Company Balance Grille 86 Costs Asti Bagel Cafe Balance Grille Bald Ginger Bar …" at bounding box center [941, 101] width 1167 height 88
click at [605, 75] on button "Balance Grille" at bounding box center [600, 83] width 93 height 25
click at [591, 132] on span "QBO Farms" at bounding box center [591, 137] width 59 height 14
click at [1199, 88] on button "Select Year" at bounding box center [1185, 83] width 84 height 25
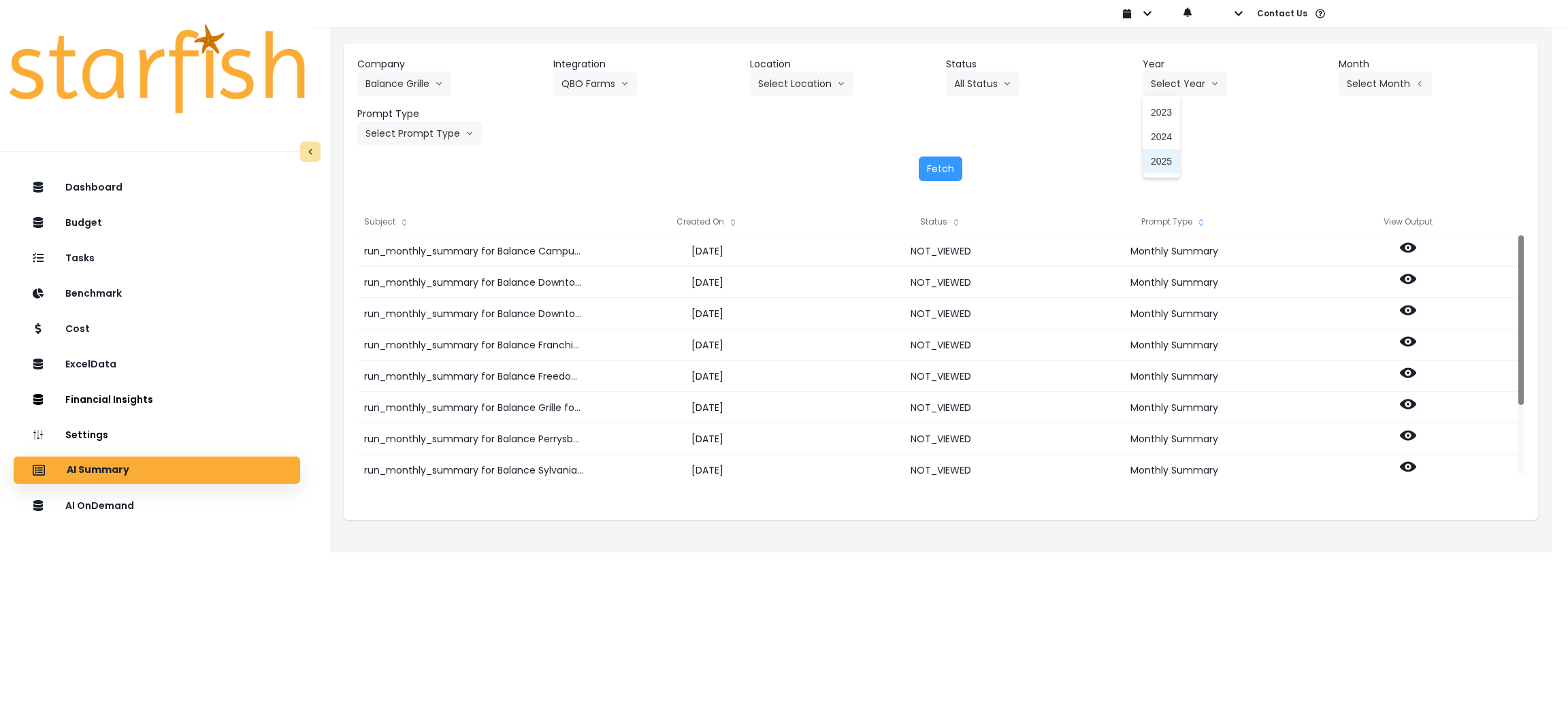
click at [1177, 150] on li "2025" at bounding box center [1161, 161] width 38 height 25
click at [1355, 85] on button "Select Month" at bounding box center [1385, 83] width 93 height 25
click at [1309, 247] on li "Aug" at bounding box center [1318, 259] width 43 height 25
click at [435, 122] on button "Select Prompt Type" at bounding box center [419, 133] width 124 height 25
click at [385, 257] on span "Monthly Summary" at bounding box center [404, 260] width 77 height 14
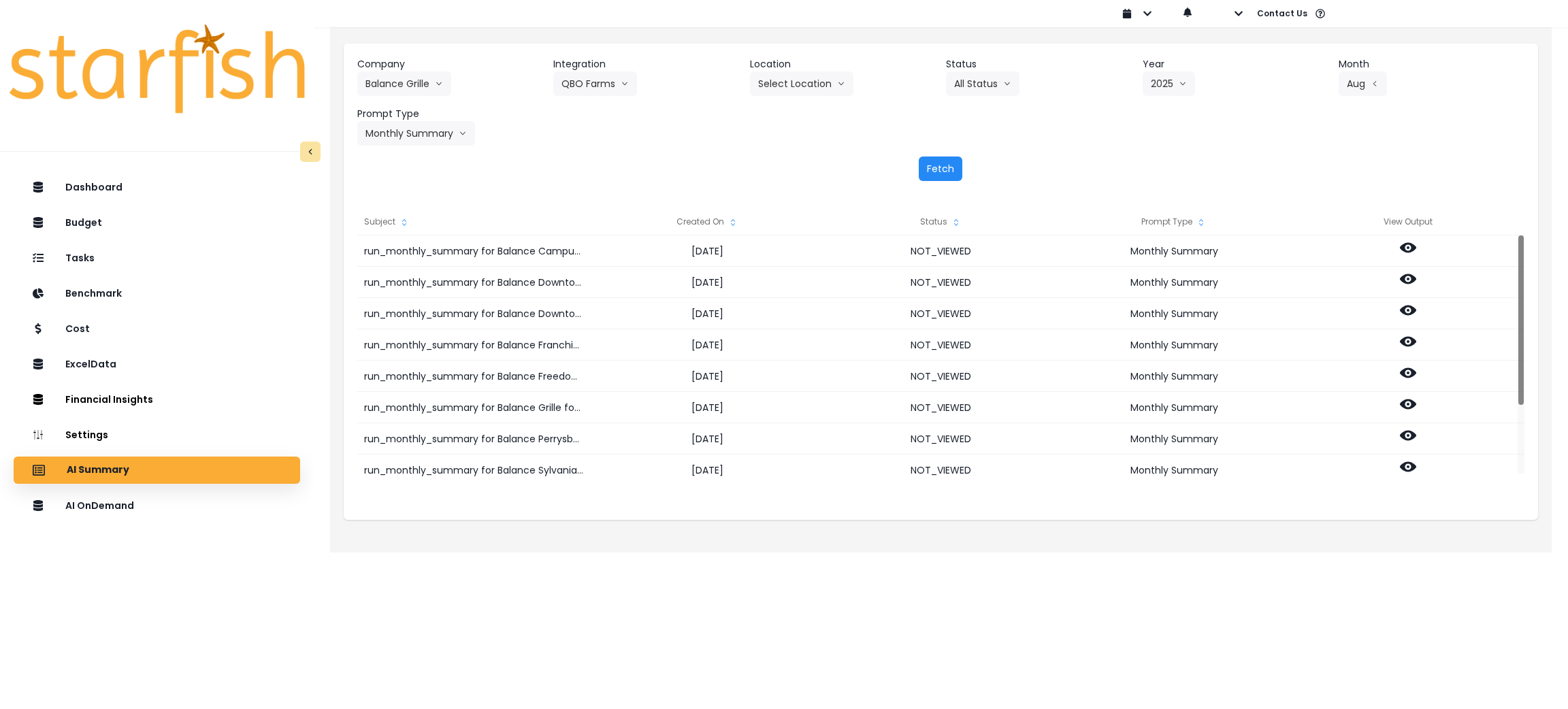
click at [930, 165] on button "Fetch" at bounding box center [940, 168] width 44 height 25
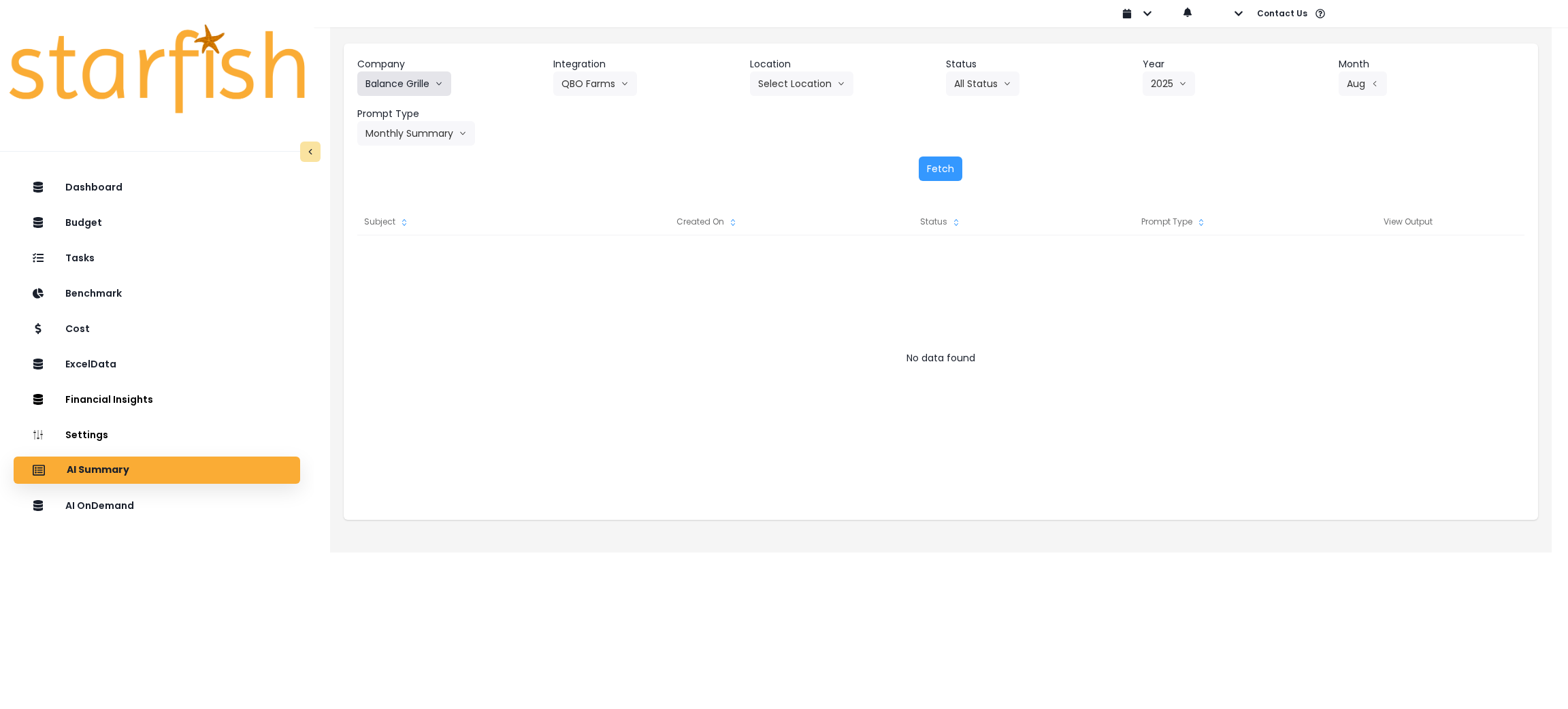
click at [439, 81] on icon "arrow down line" at bounding box center [439, 84] width 9 height 14
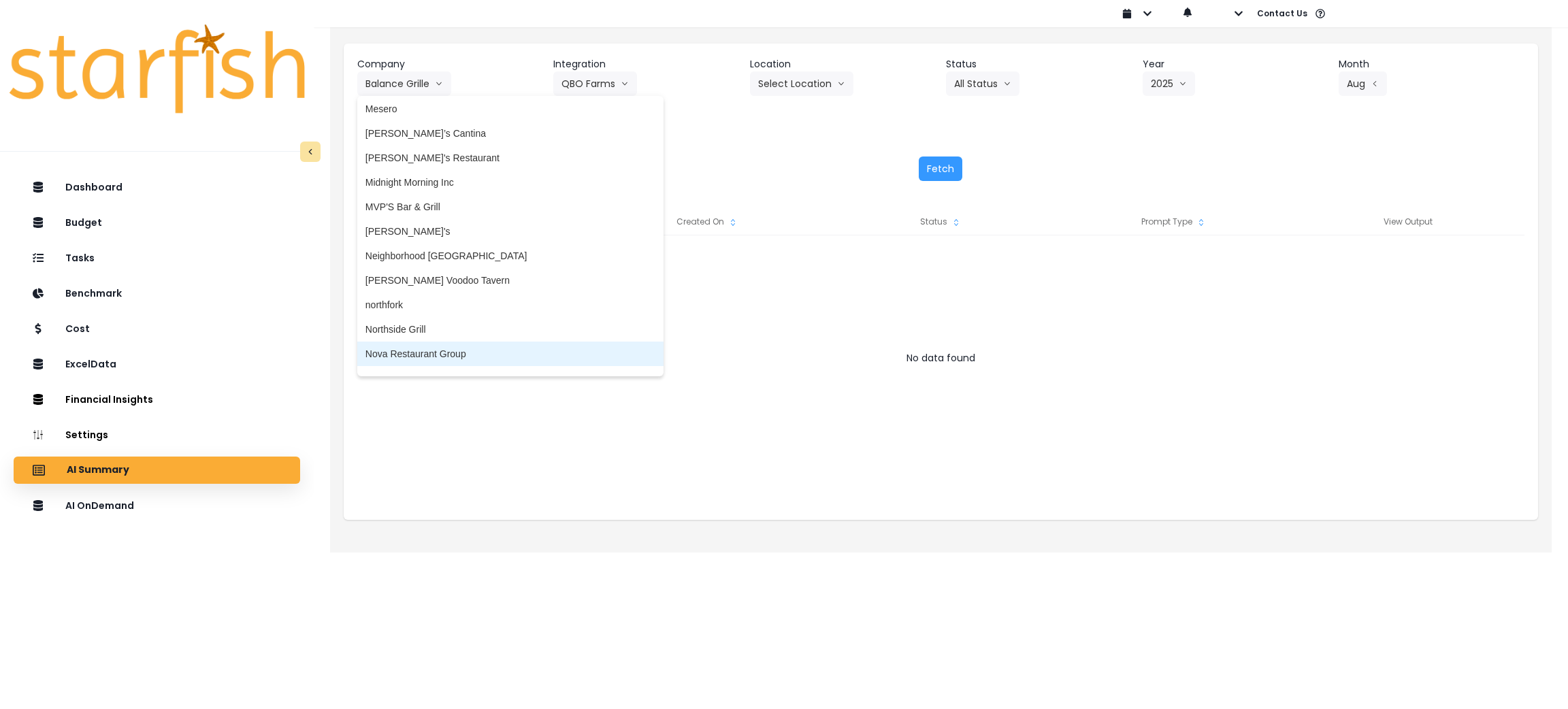
click at [443, 347] on span "Nova Restaurant Group" at bounding box center [510, 354] width 290 height 14
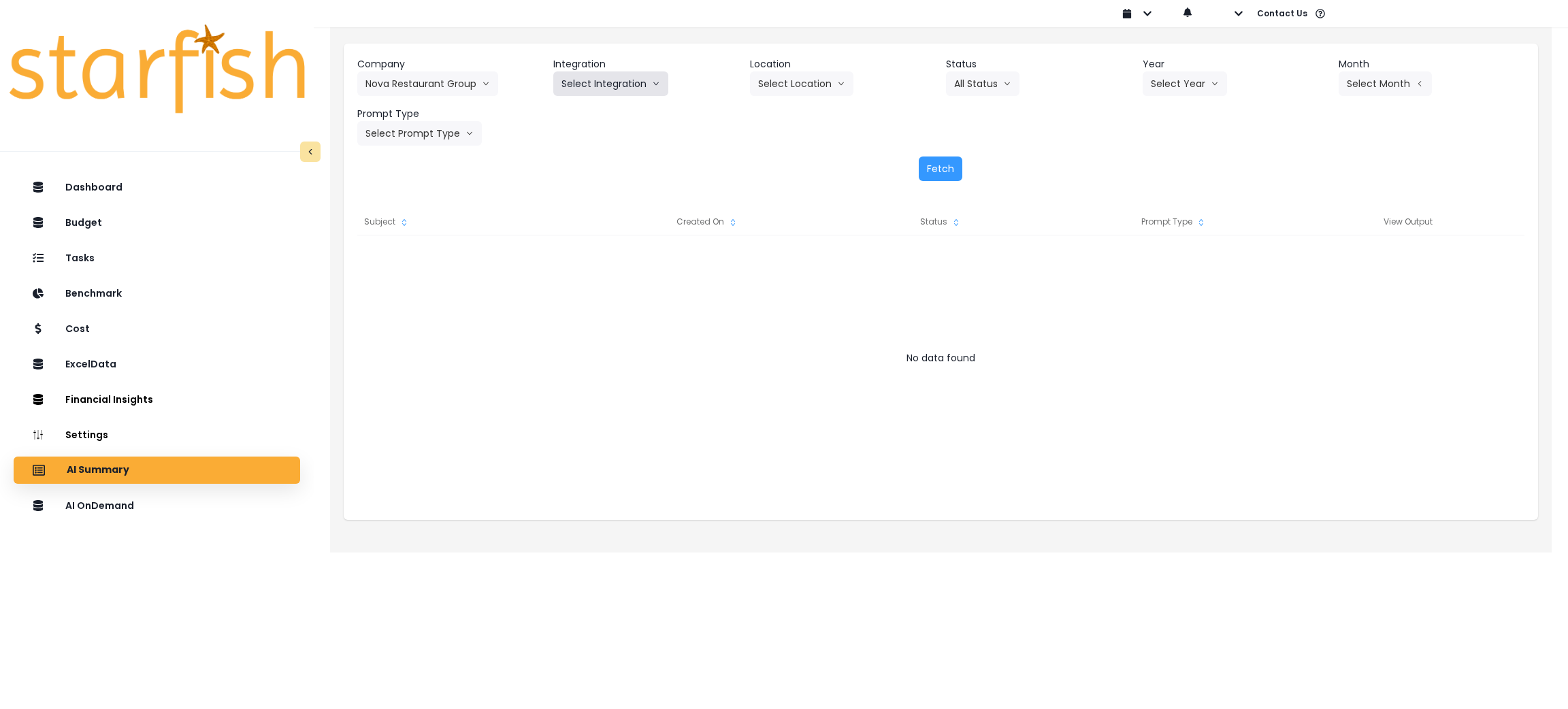
click at [598, 72] on button "Select Integration" at bounding box center [611, 83] width 115 height 25
click at [598, 117] on span "Nova Restaurant Group" at bounding box center [612, 112] width 100 height 14
click at [1167, 77] on button "Select Year" at bounding box center [1185, 83] width 84 height 25
click at [1158, 155] on span "2025" at bounding box center [1161, 161] width 21 height 14
click at [1369, 84] on button "Select Period" at bounding box center [1384, 83] width 92 height 25
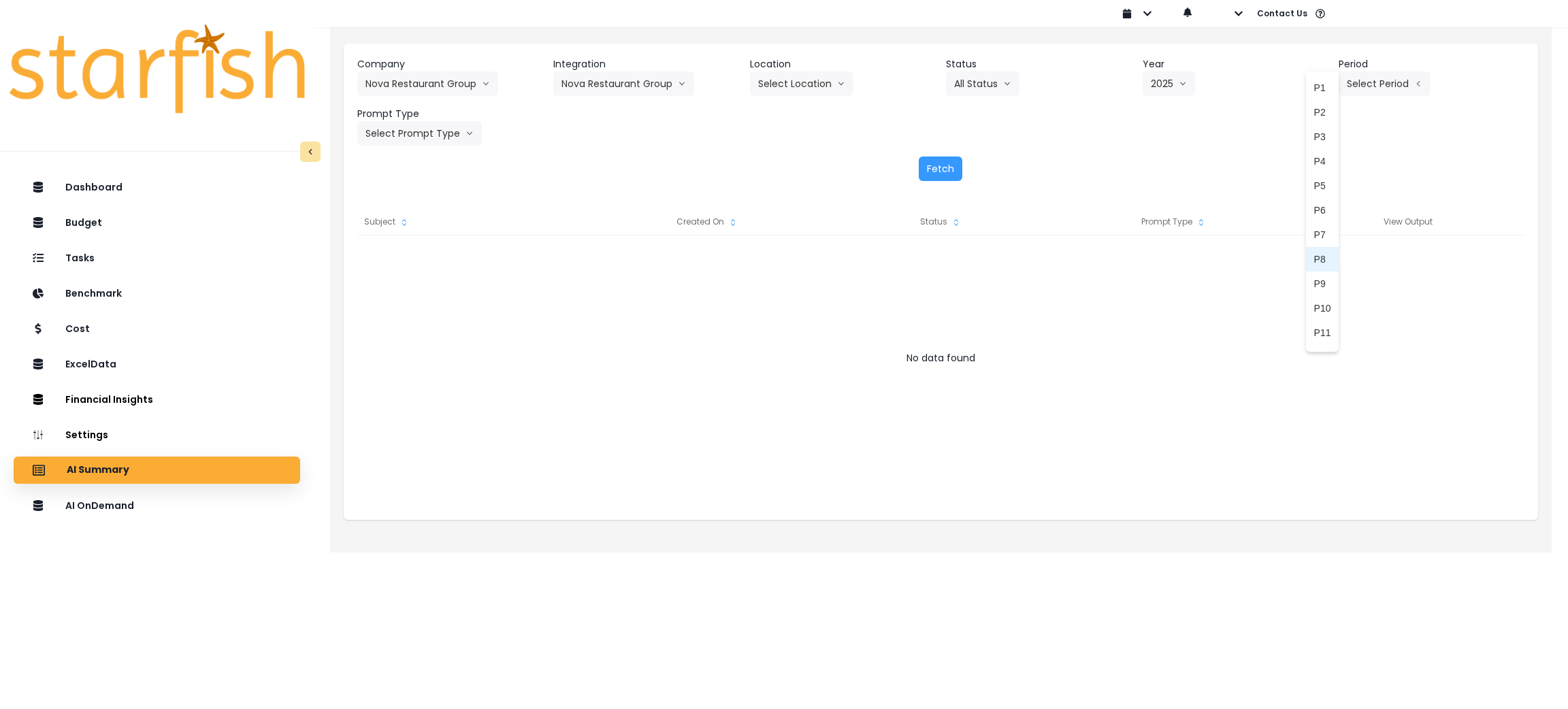
click at [1316, 261] on li "P8" at bounding box center [1323, 259] width 33 height 25
click at [443, 129] on button "Select Prompt Type" at bounding box center [419, 133] width 124 height 25
click at [397, 259] on span "Monthly Summary" at bounding box center [404, 260] width 77 height 14
click at [938, 170] on button "Fetch" at bounding box center [940, 168] width 44 height 25
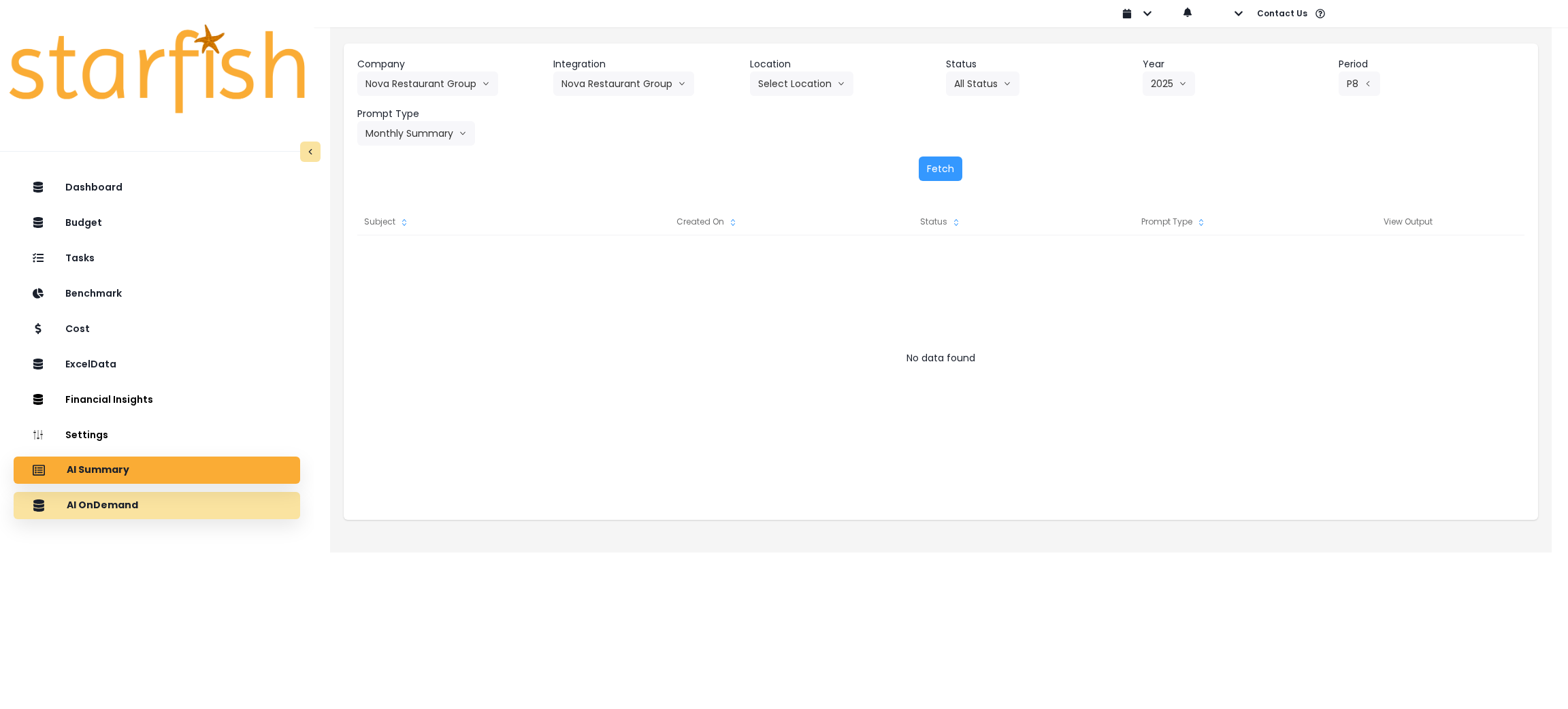
click at [101, 517] on div "AI OnDemand" at bounding box center [157, 505] width 265 height 28
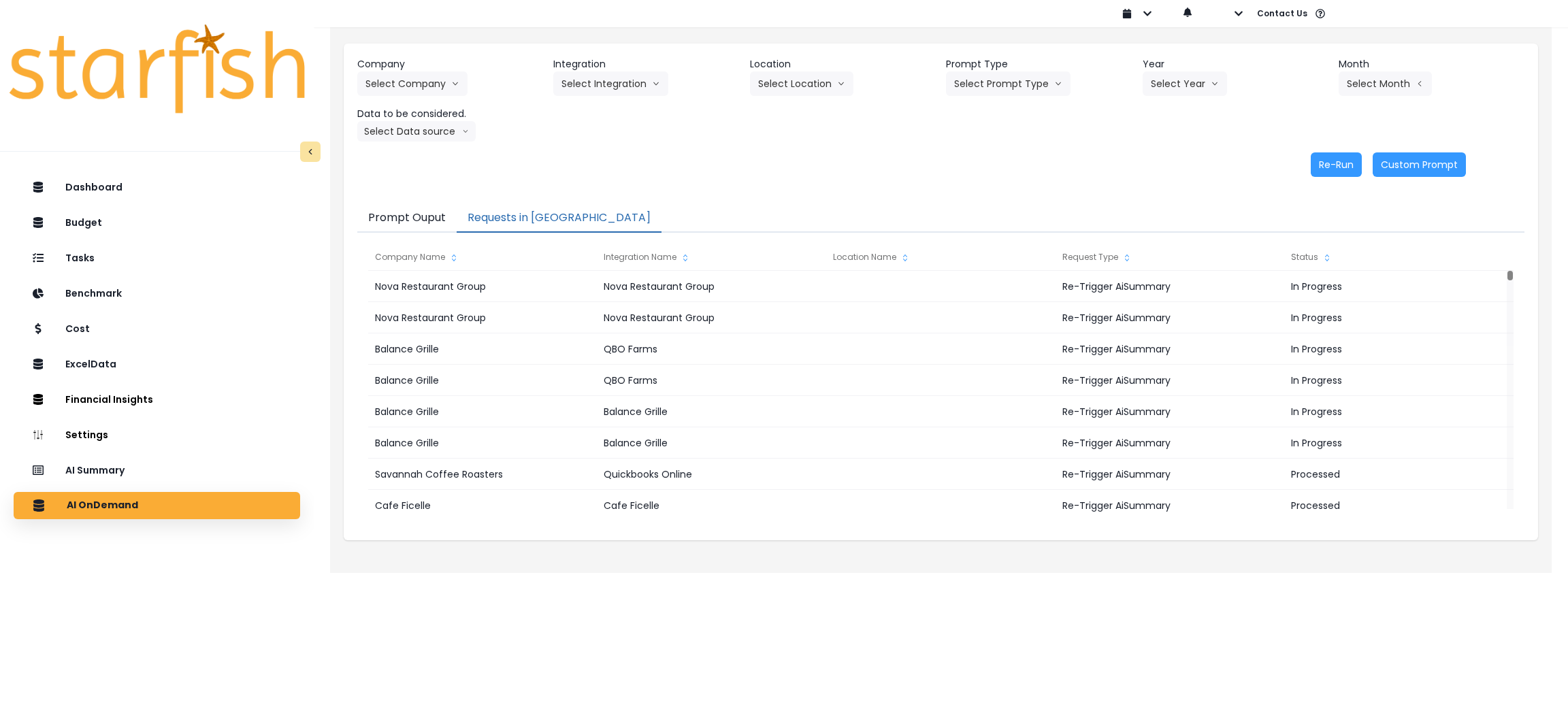
click at [556, 215] on button "Requests in [GEOGRAPHIC_DATA]" at bounding box center [558, 218] width 205 height 28
click at [180, 484] on div "AI Summary" at bounding box center [157, 470] width 265 height 28
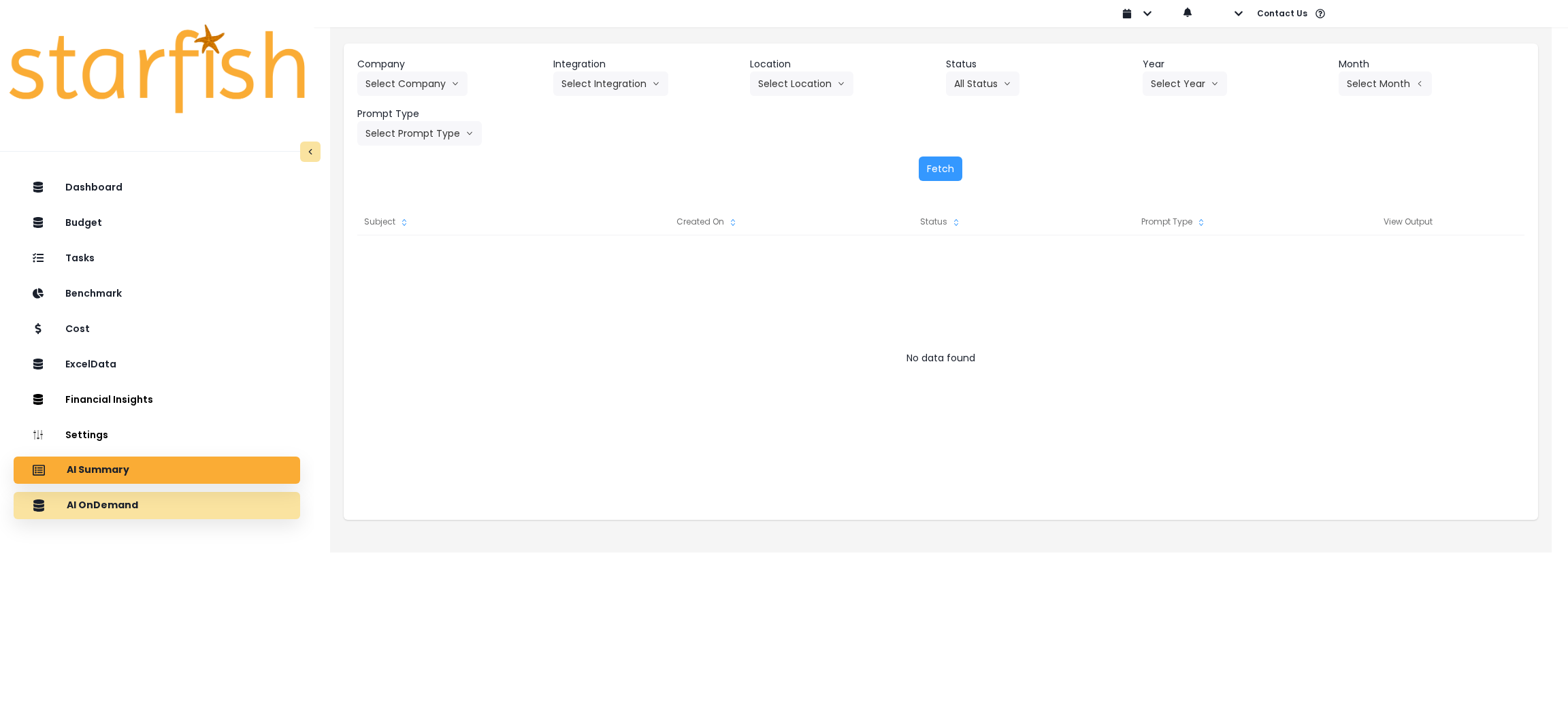
click at [164, 499] on div "AI OnDemand" at bounding box center [157, 505] width 265 height 28
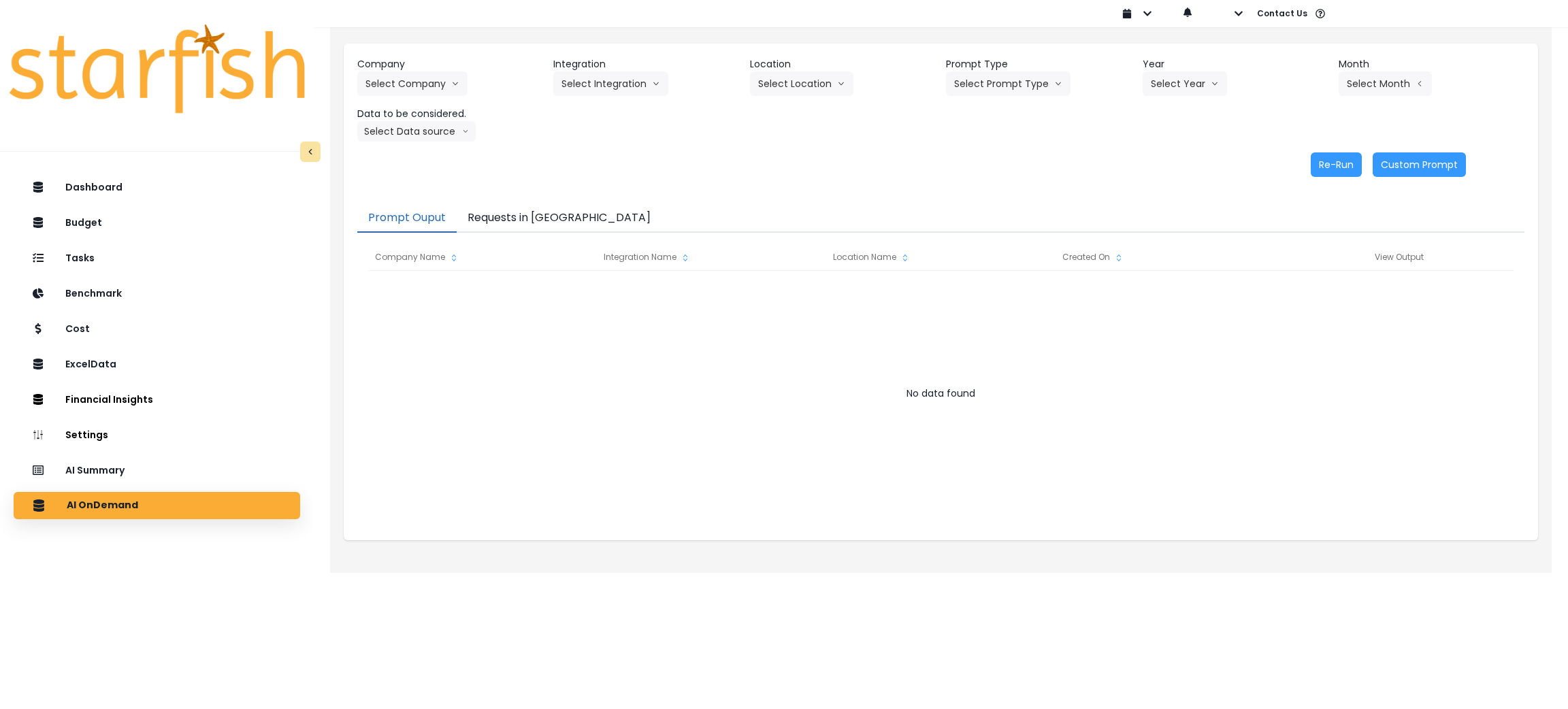
click at [532, 219] on button "Requests in [GEOGRAPHIC_DATA]" at bounding box center [558, 218] width 205 height 28
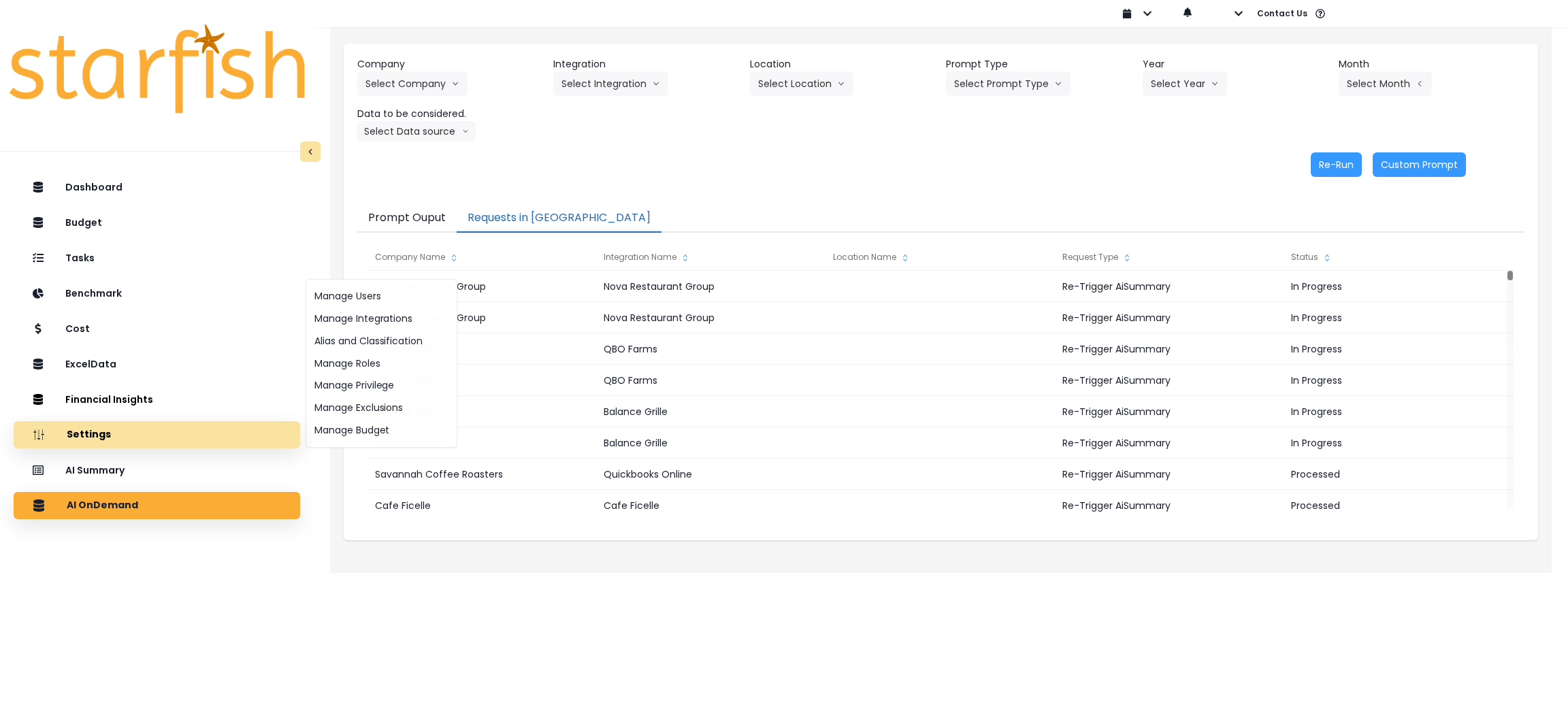
click at [244, 447] on button "Settings" at bounding box center [157, 435] width 286 height 27
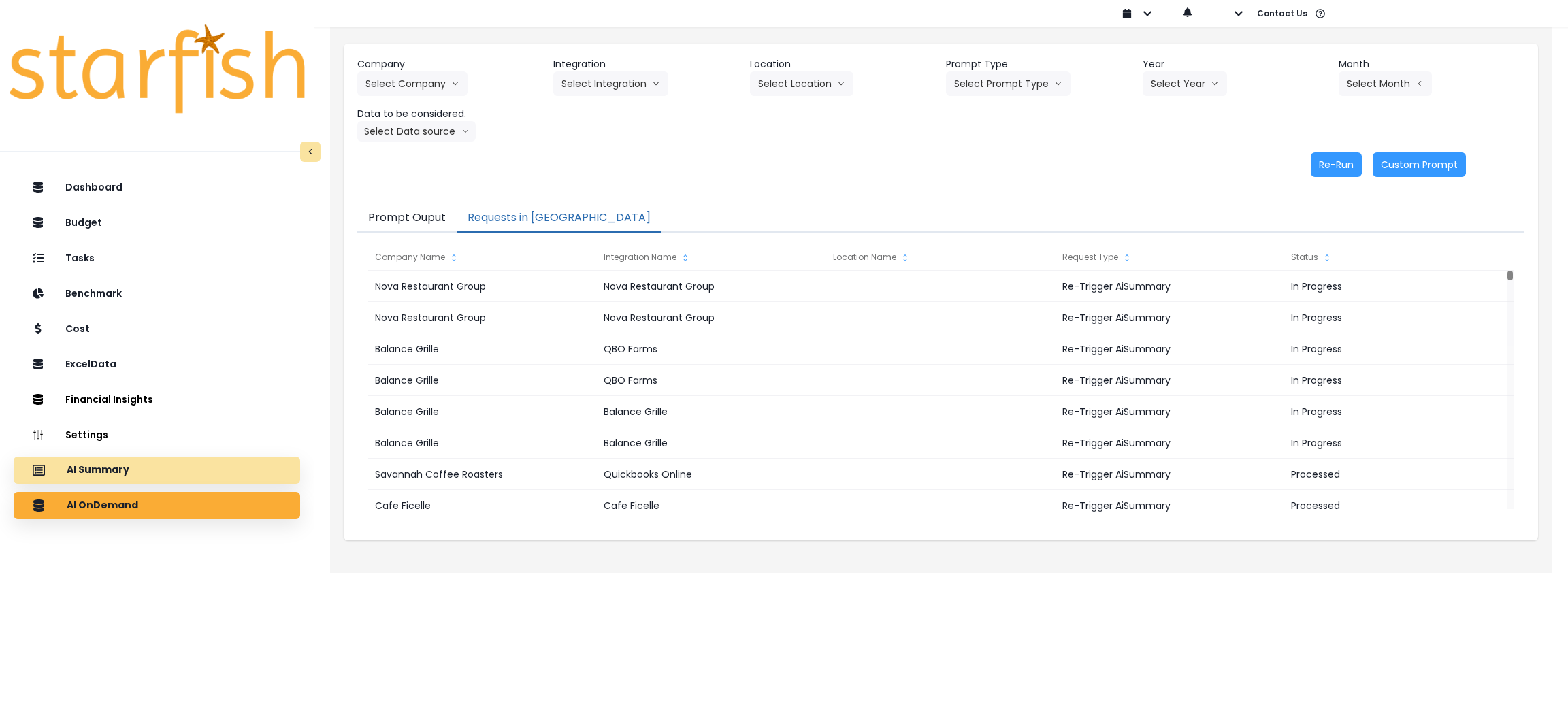
click at [214, 469] on div "AI Summary" at bounding box center [157, 470] width 265 height 28
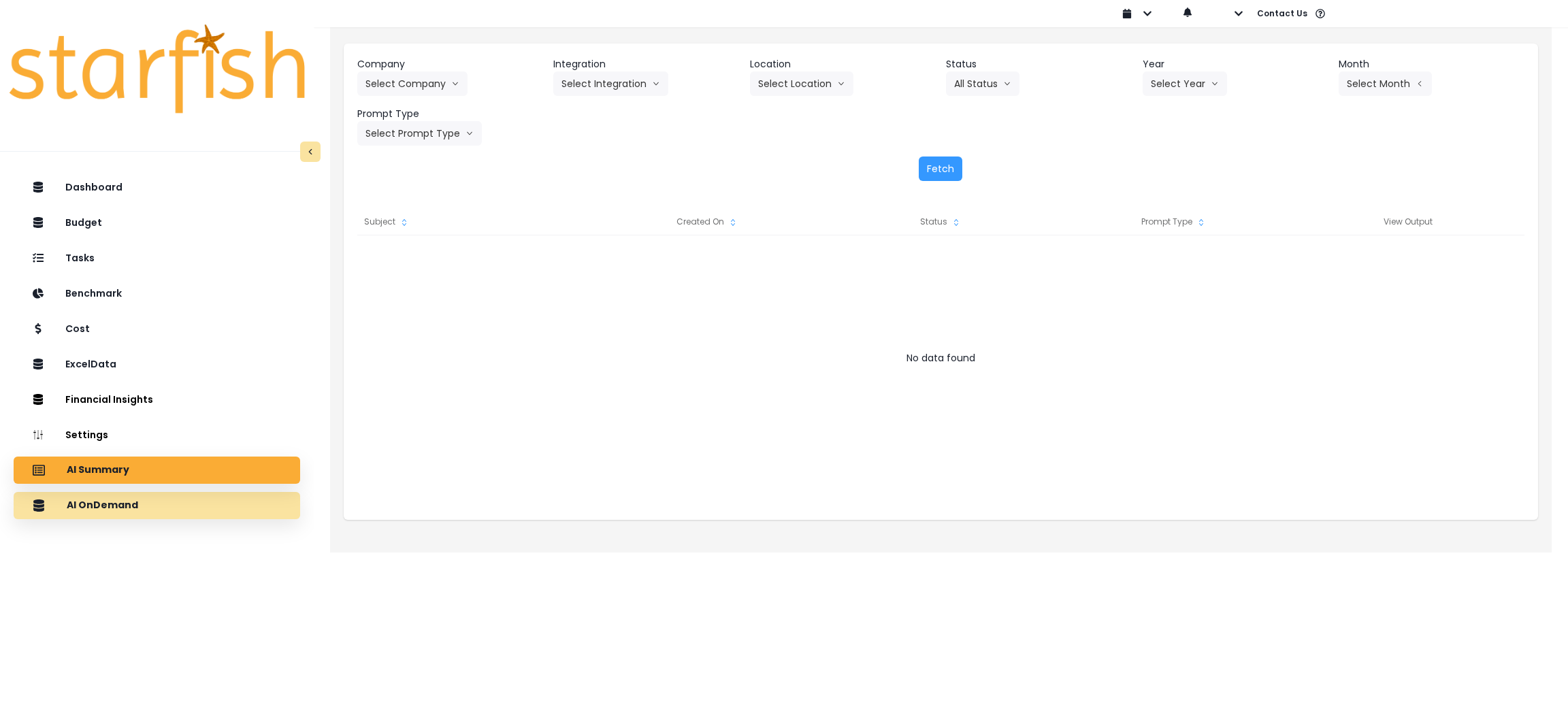
click at [87, 499] on p "AI OnDemand" at bounding box center [102, 505] width 71 height 12
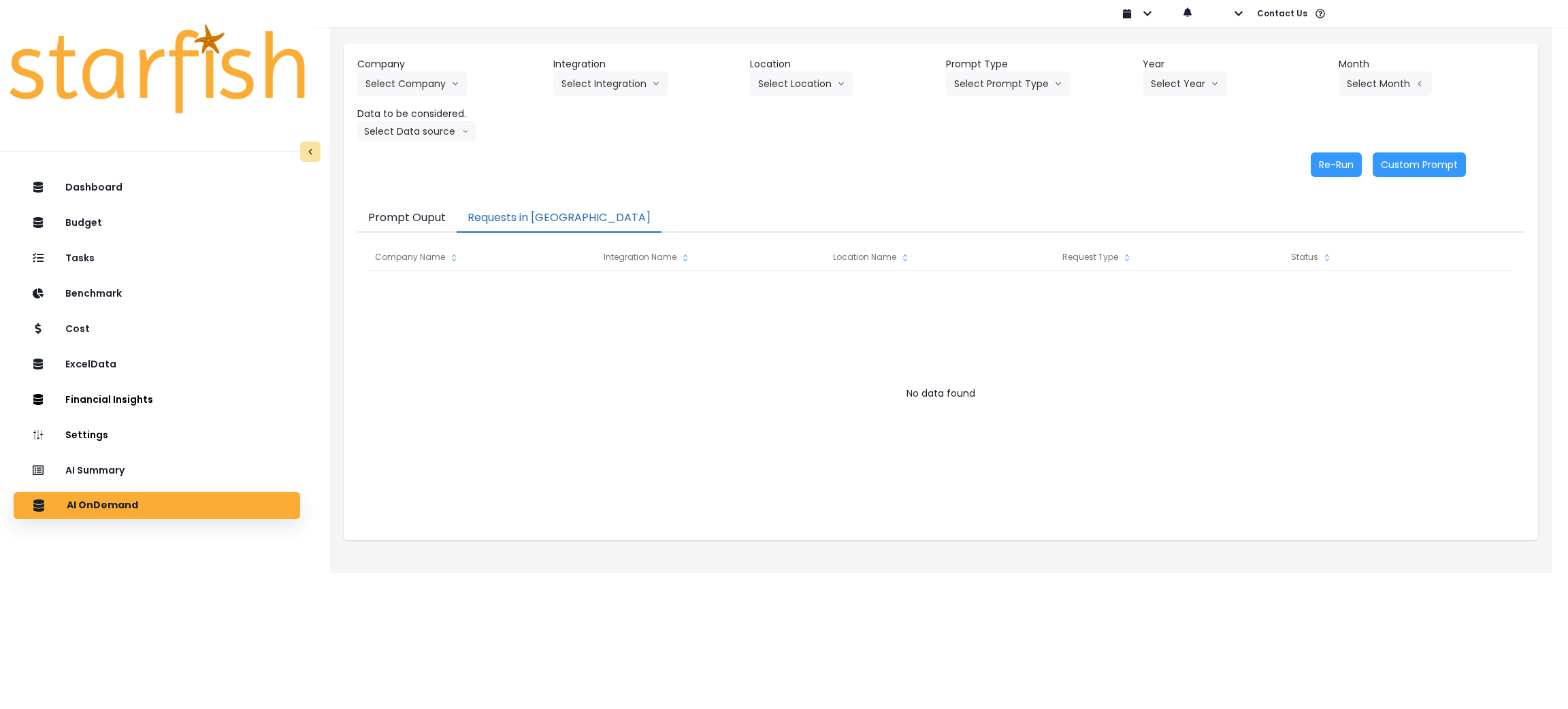
click at [524, 208] on button "Requests in [GEOGRAPHIC_DATA]" at bounding box center [558, 218] width 205 height 28
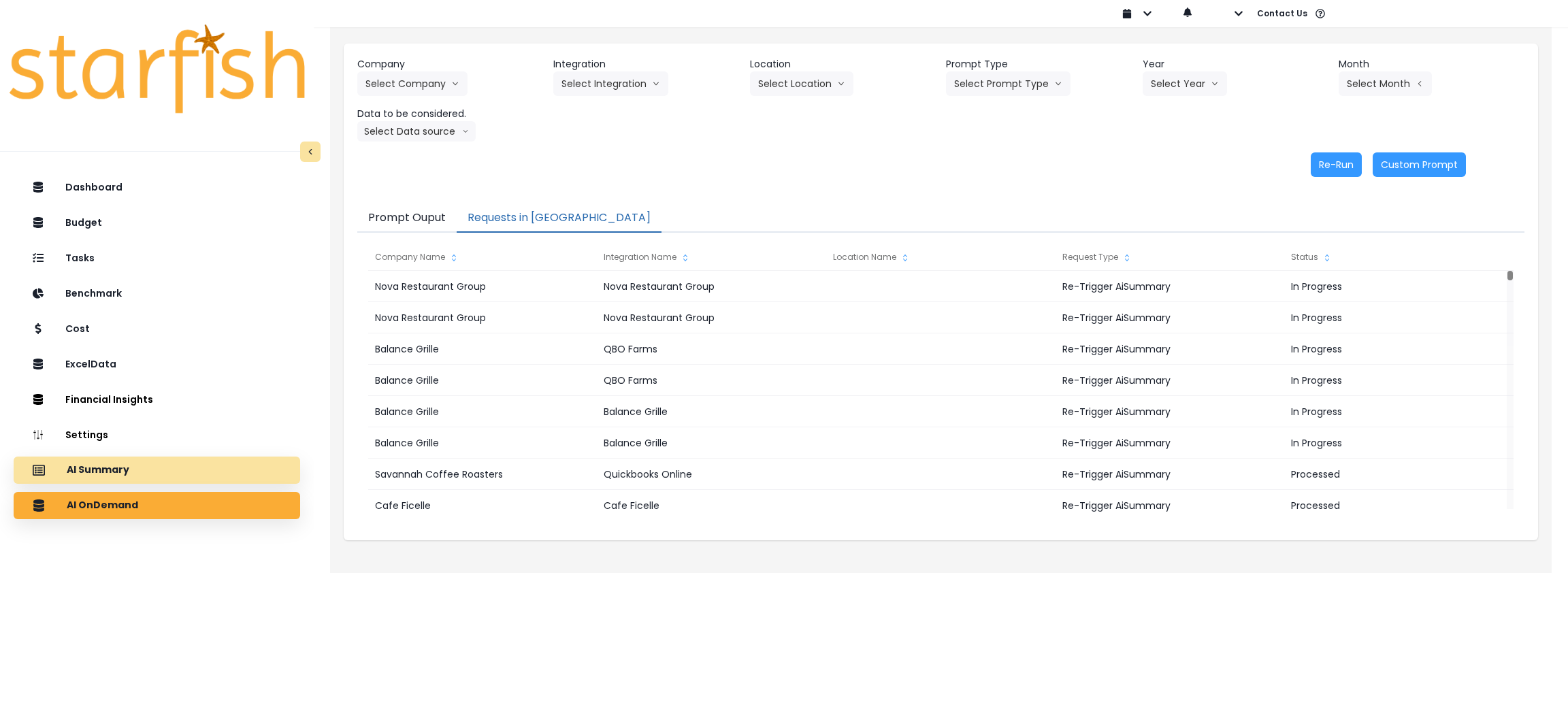
click at [112, 464] on p "AI Summary" at bounding box center [98, 470] width 63 height 12
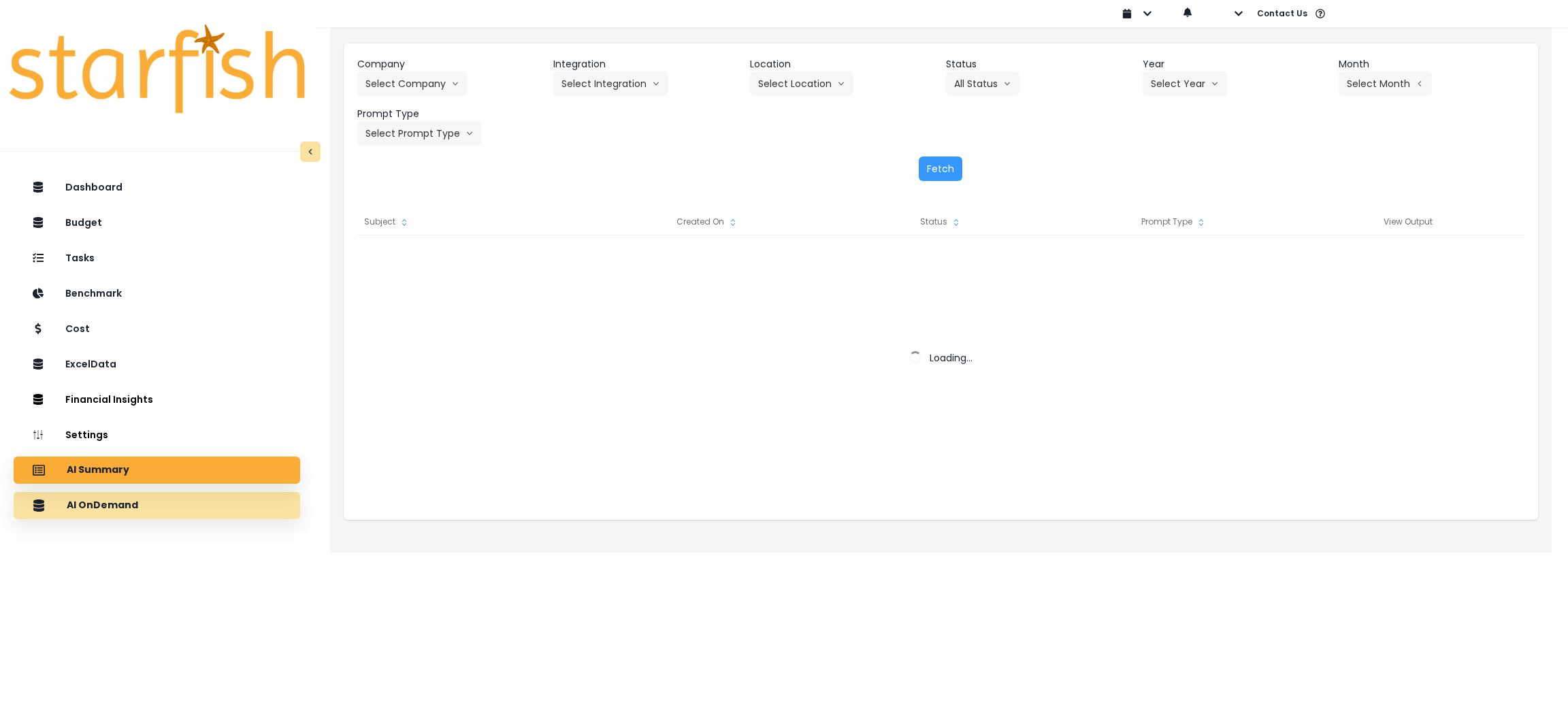
click at [125, 514] on div "AI OnDemand" at bounding box center [157, 505] width 265 height 28
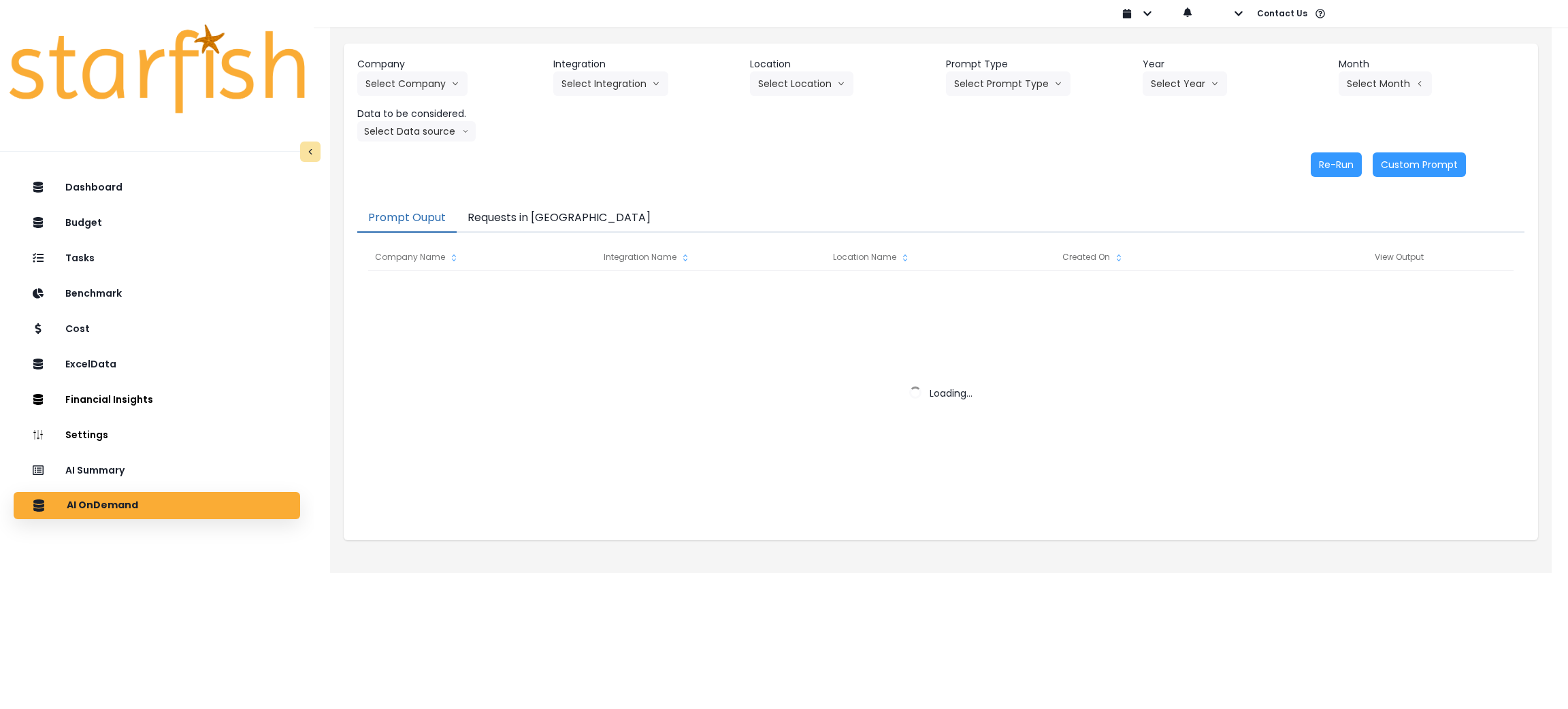
click at [546, 209] on button "Requests in [GEOGRAPHIC_DATA]" at bounding box center [558, 218] width 205 height 28
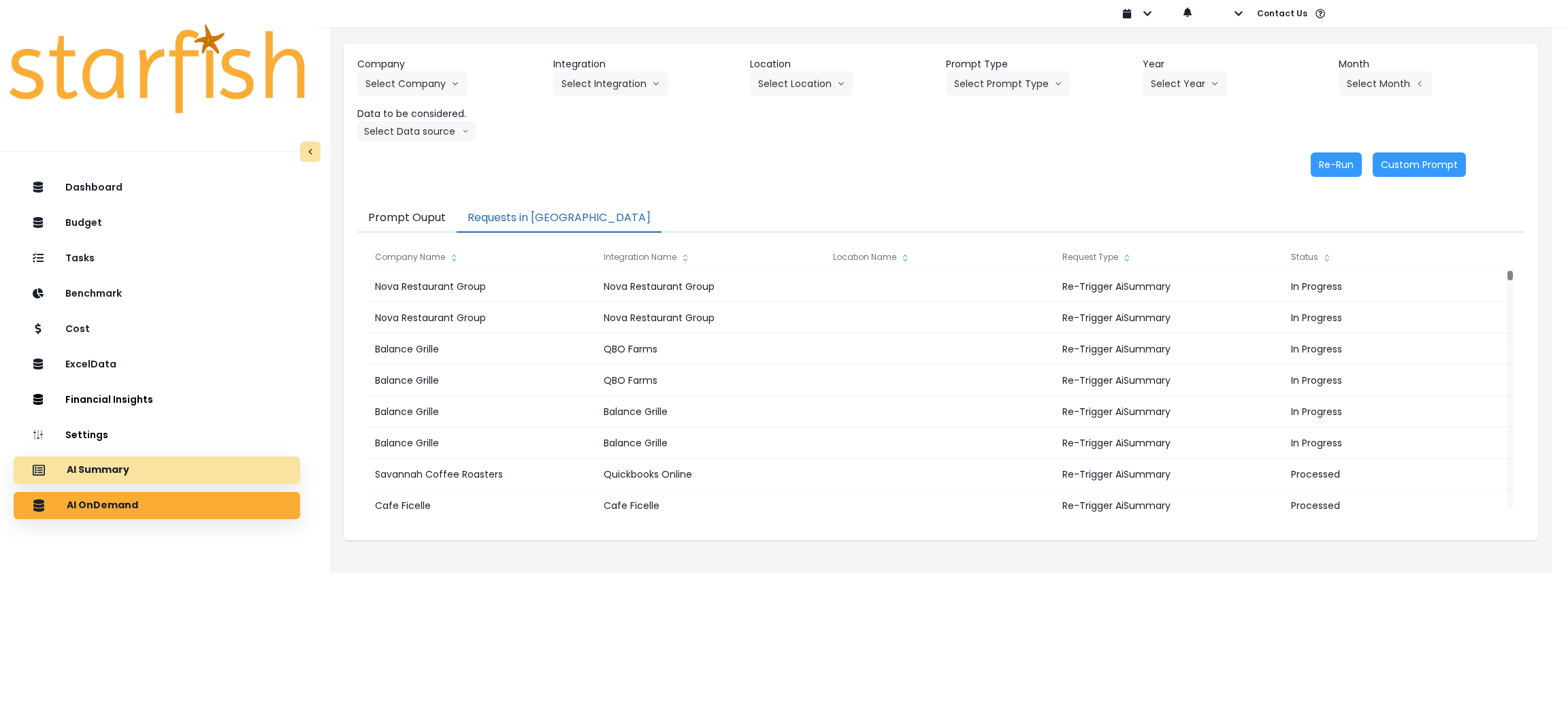
click at [140, 460] on div "AI Summary" at bounding box center [157, 470] width 265 height 28
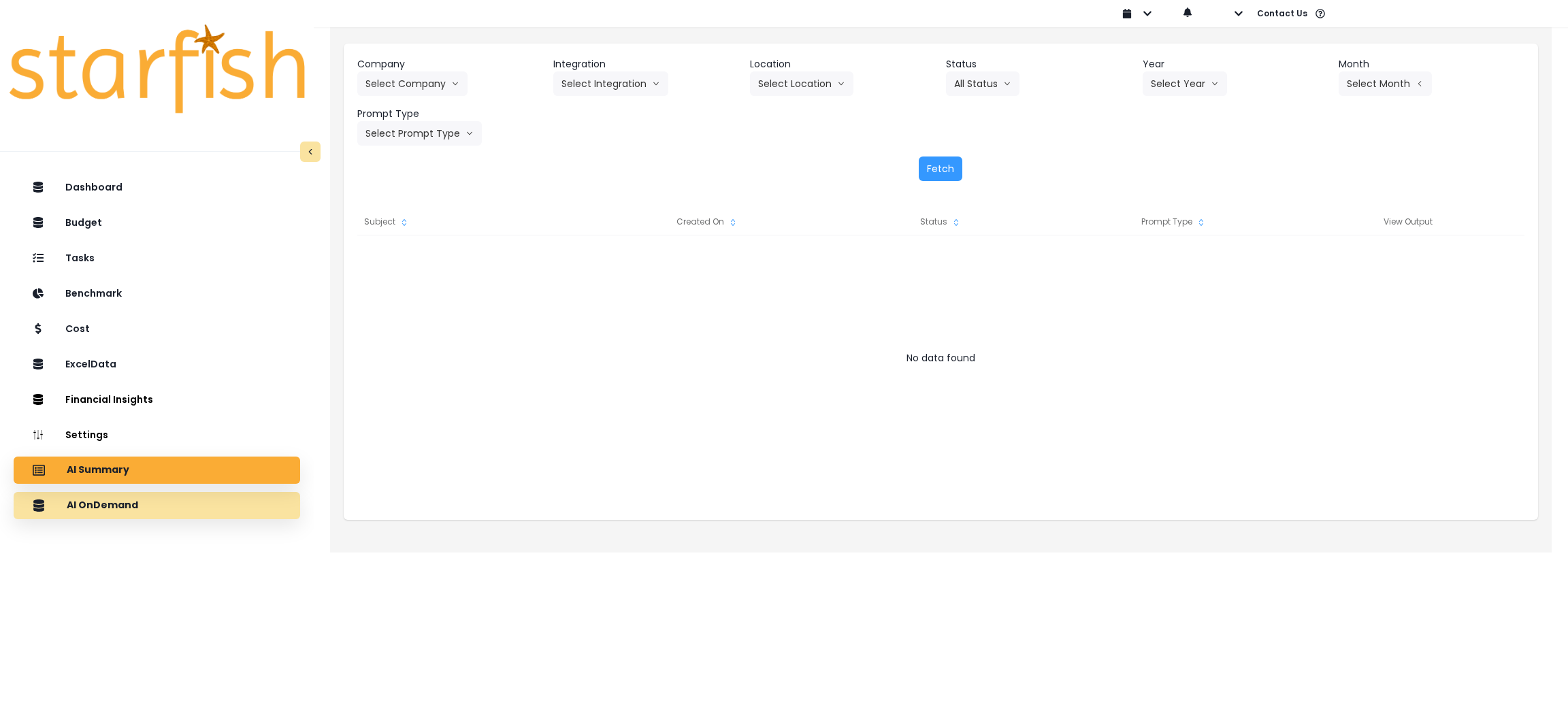
click at [186, 508] on div "AI OnDemand" at bounding box center [157, 505] width 265 height 28
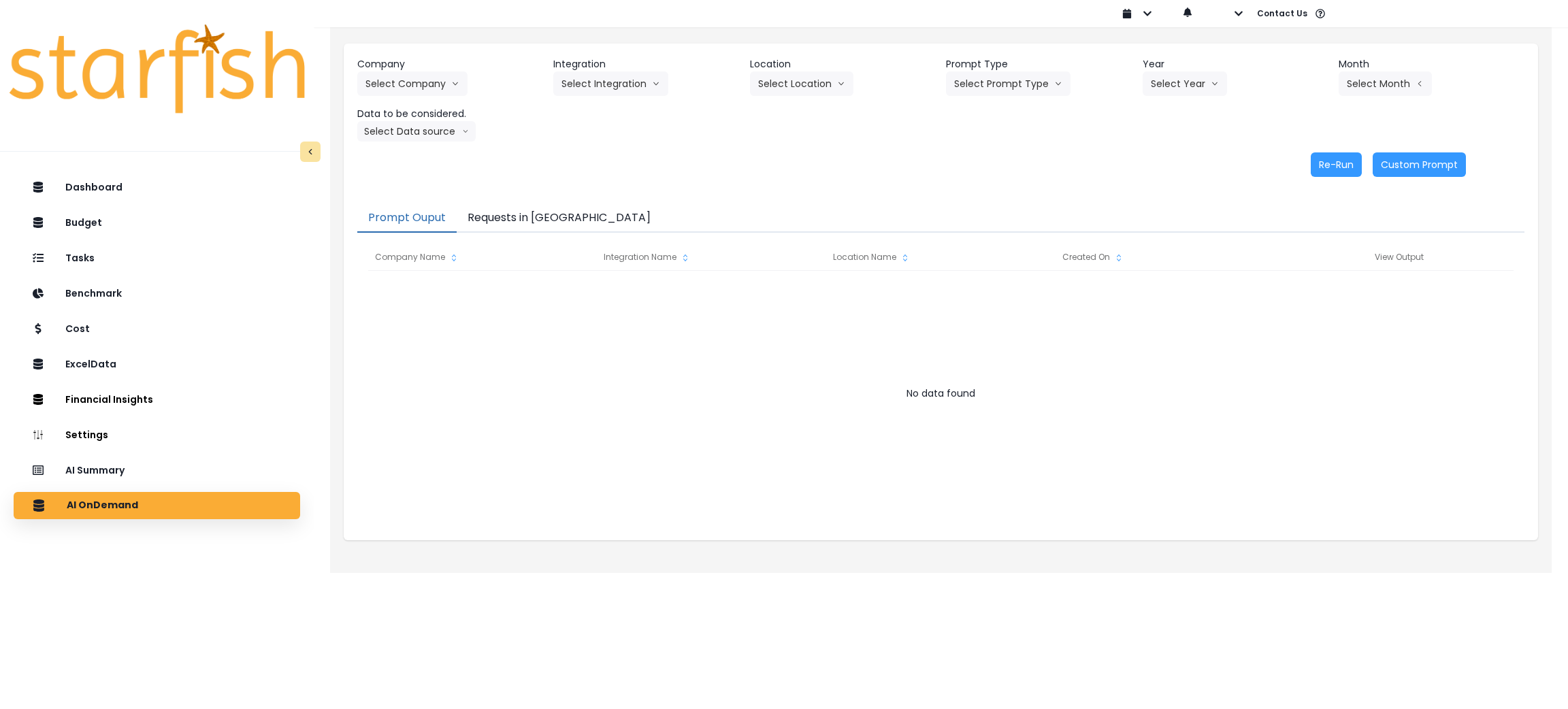
click at [479, 211] on button "Requests in [GEOGRAPHIC_DATA]" at bounding box center [558, 218] width 205 height 28
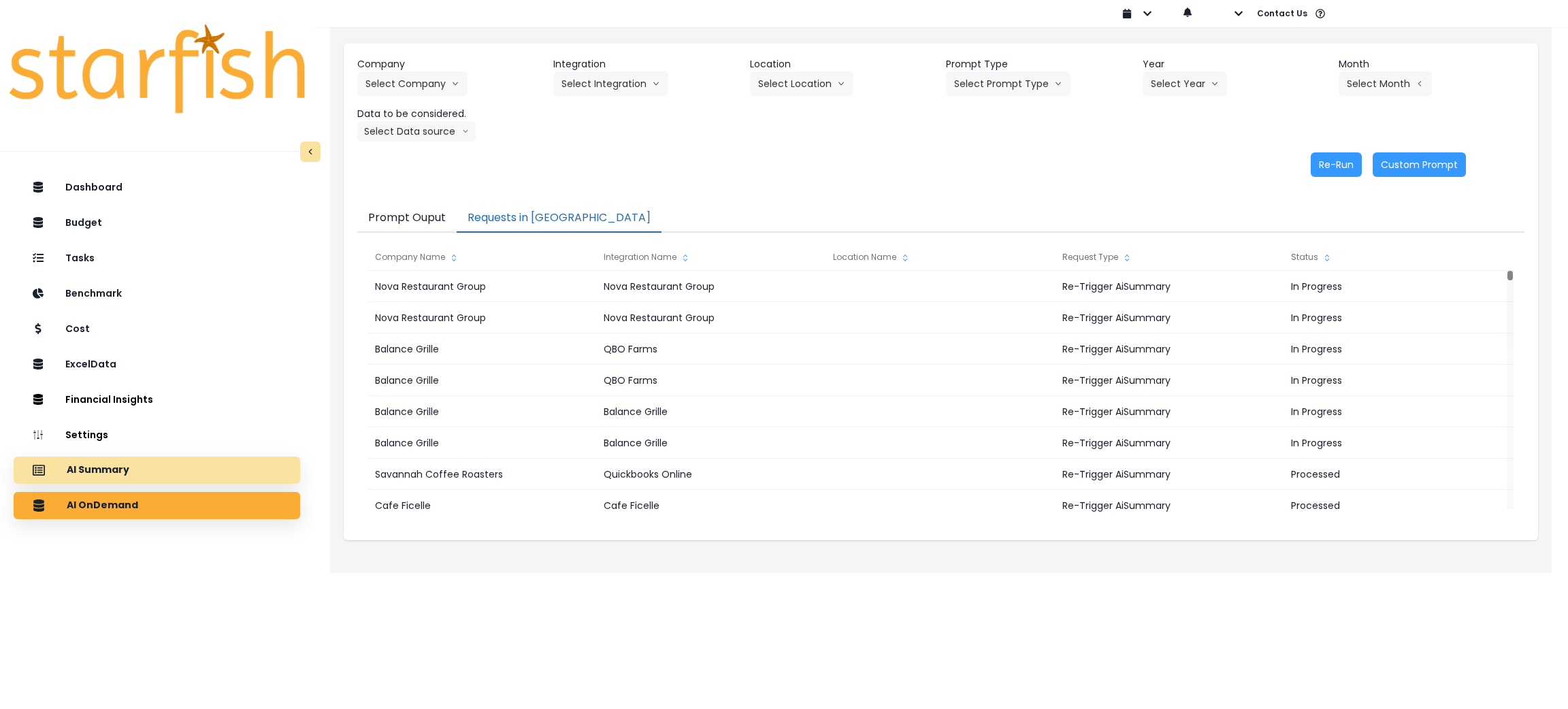
click at [148, 464] on div "AI Summary" at bounding box center [157, 470] width 265 height 28
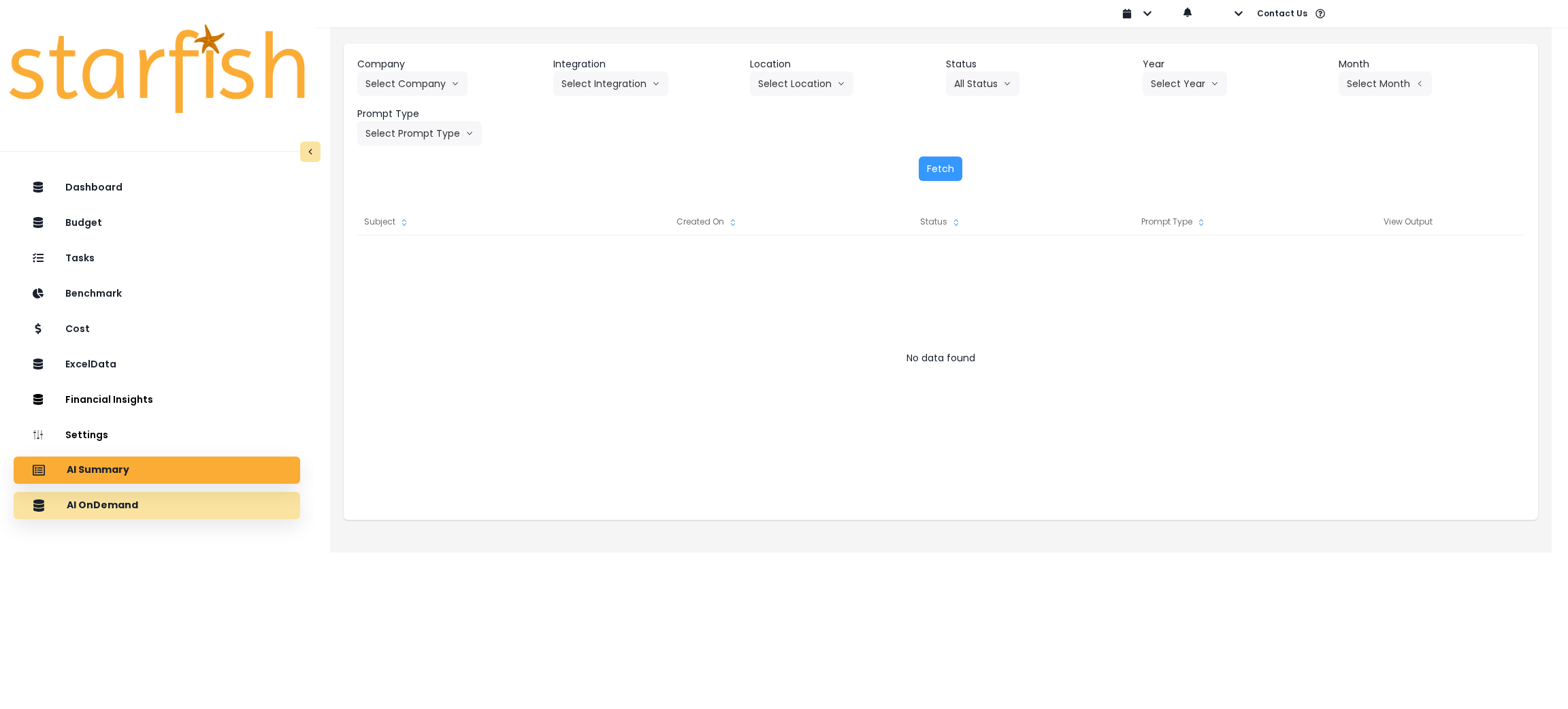
click at [161, 505] on div "AI OnDemand" at bounding box center [157, 505] width 265 height 28
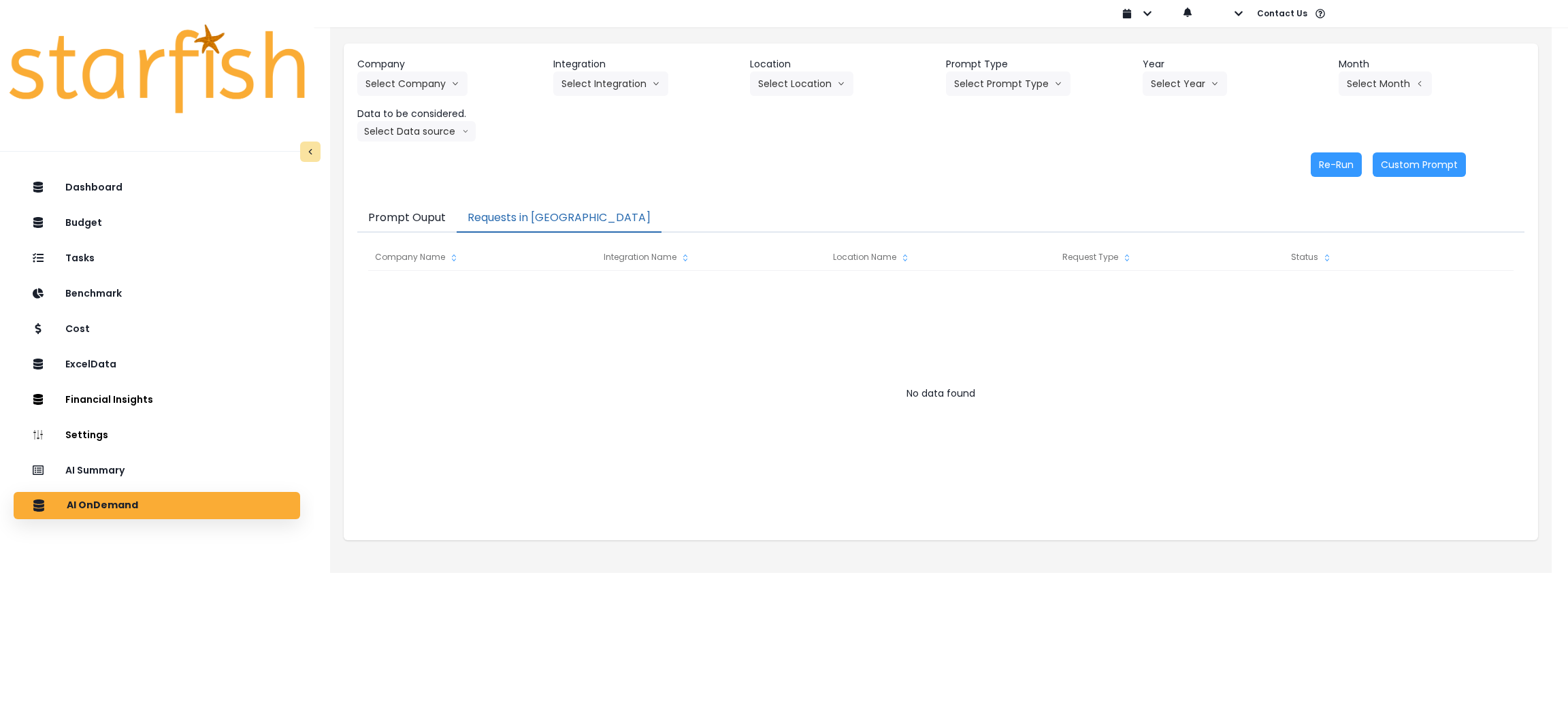
click at [554, 213] on button "Requests in [GEOGRAPHIC_DATA]" at bounding box center [558, 218] width 205 height 28
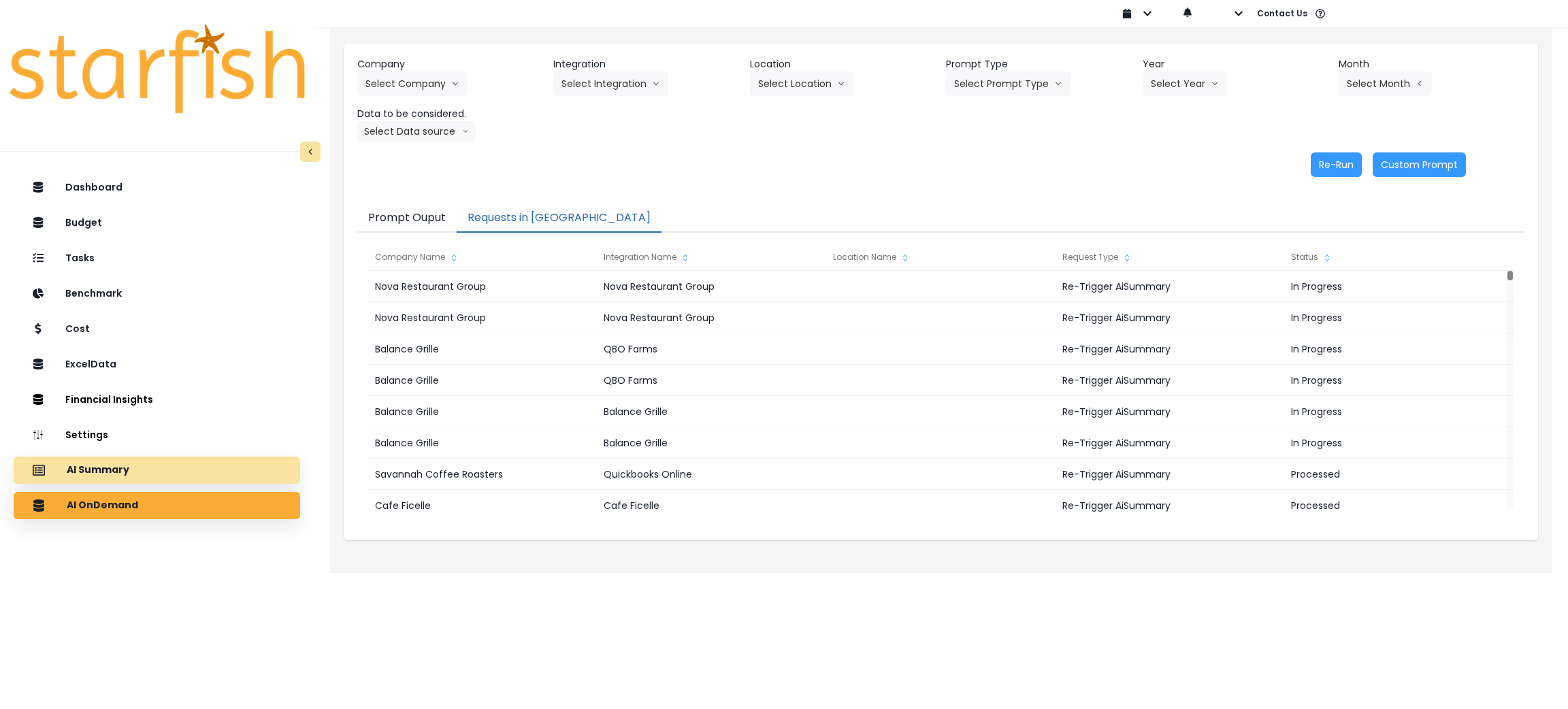
click at [36, 460] on div "AI Summary" at bounding box center [157, 470] width 265 height 28
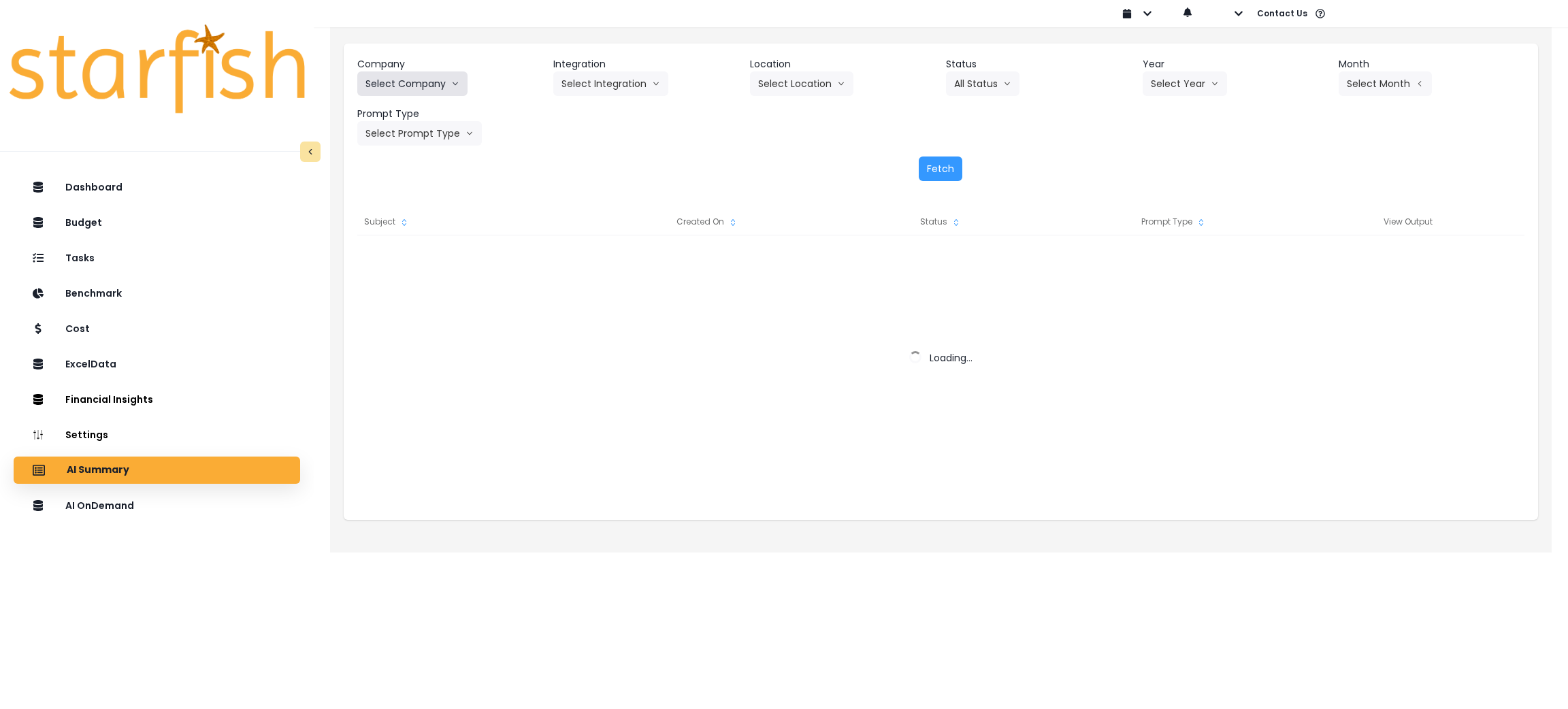
click at [390, 90] on button "Select Company" at bounding box center [413, 83] width 111 height 25
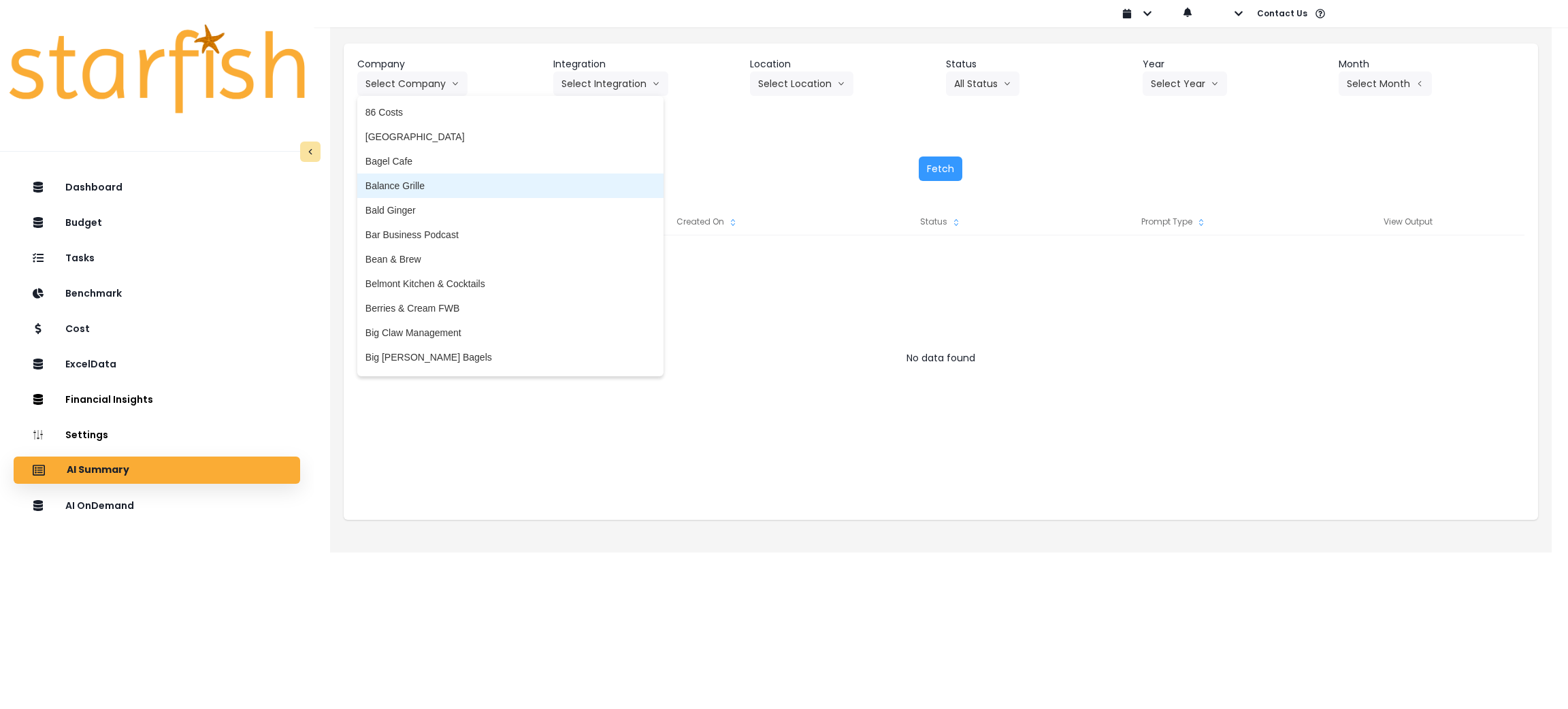
click at [401, 194] on li "Balance Grille" at bounding box center [510, 185] width 306 height 25
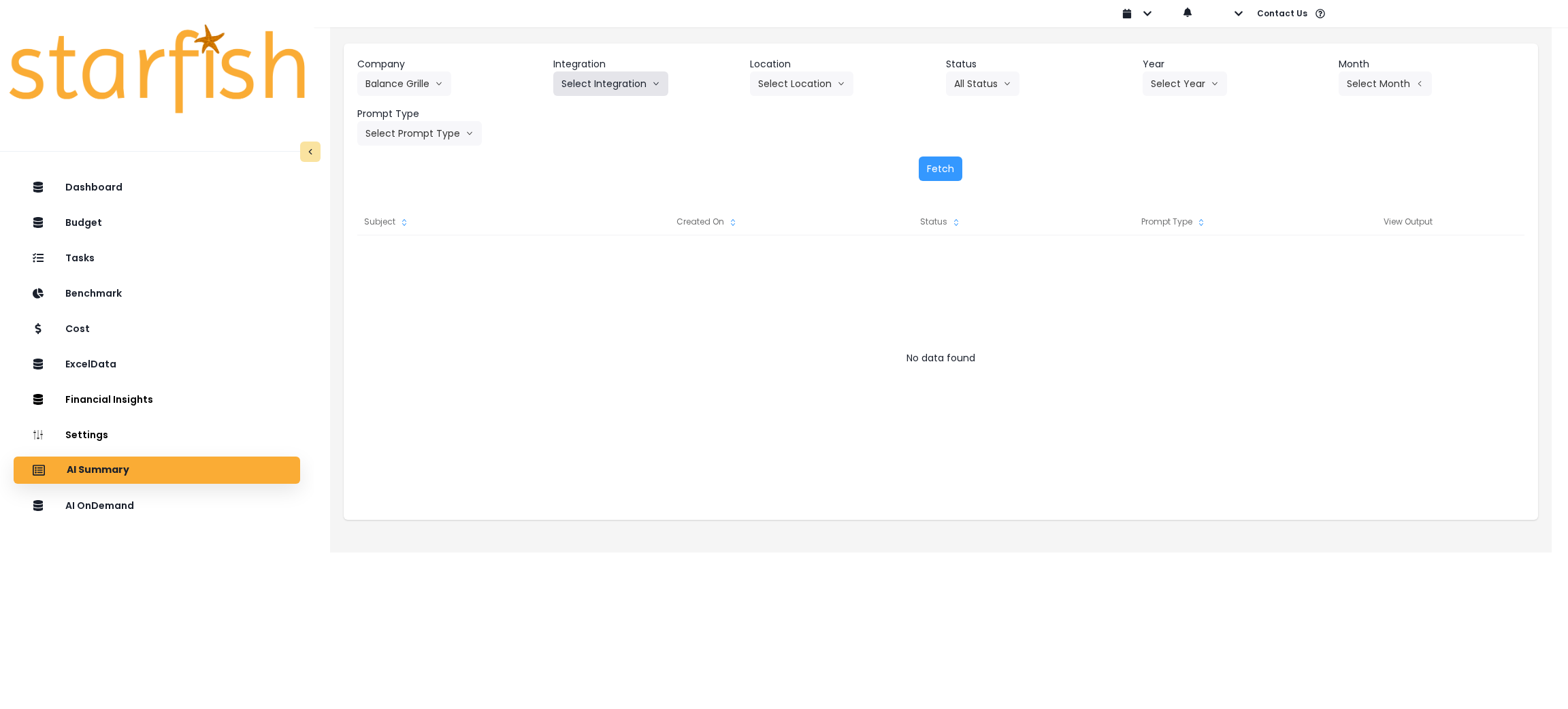
click at [631, 76] on button "Select Integration" at bounding box center [611, 83] width 115 height 25
click at [605, 141] on span "QBO Farms" at bounding box center [591, 137] width 59 height 14
click at [623, 85] on icon "arrow down line" at bounding box center [625, 84] width 9 height 14
click at [595, 114] on span "Balance Grille" at bounding box center [591, 112] width 59 height 14
click at [974, 92] on button "All Status" at bounding box center [983, 83] width 74 height 25
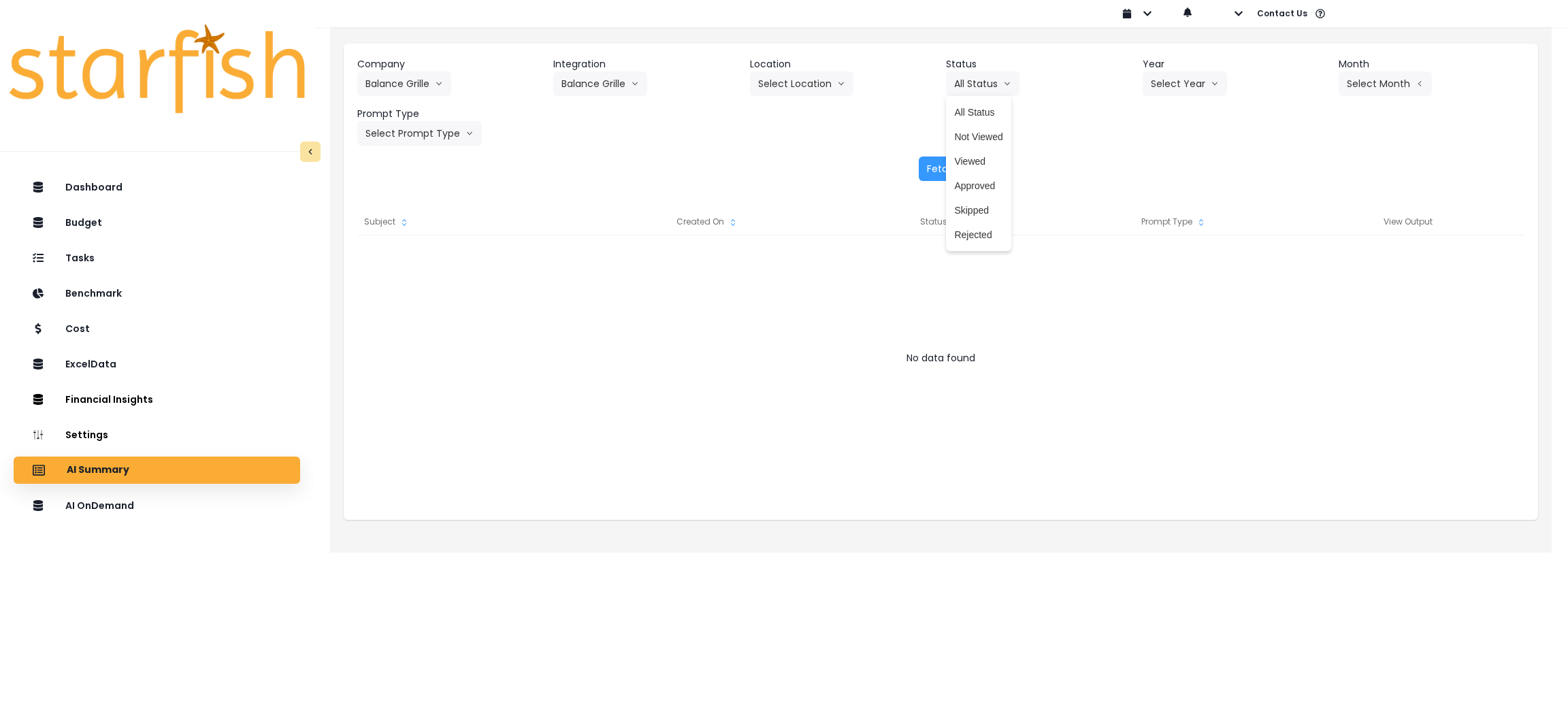
click at [792, 143] on div "Company Balance Grille 86 Costs Asti Bagel Cafe Balance Grille Bald Ginger Bar …" at bounding box center [941, 101] width 1167 height 88
click at [805, 91] on button "Select Location" at bounding box center [801, 83] width 104 height 25
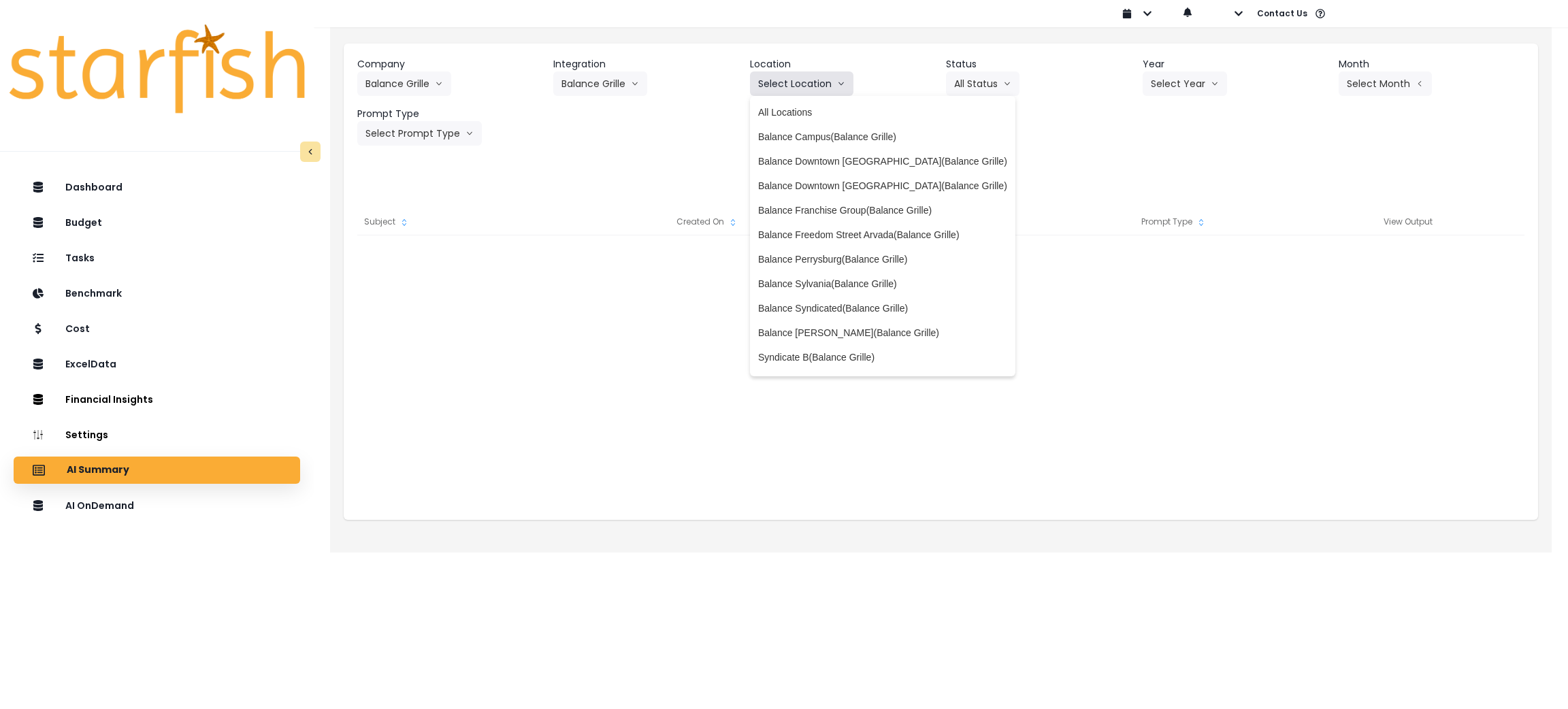
click at [805, 91] on button "Select Location" at bounding box center [801, 83] width 104 height 25
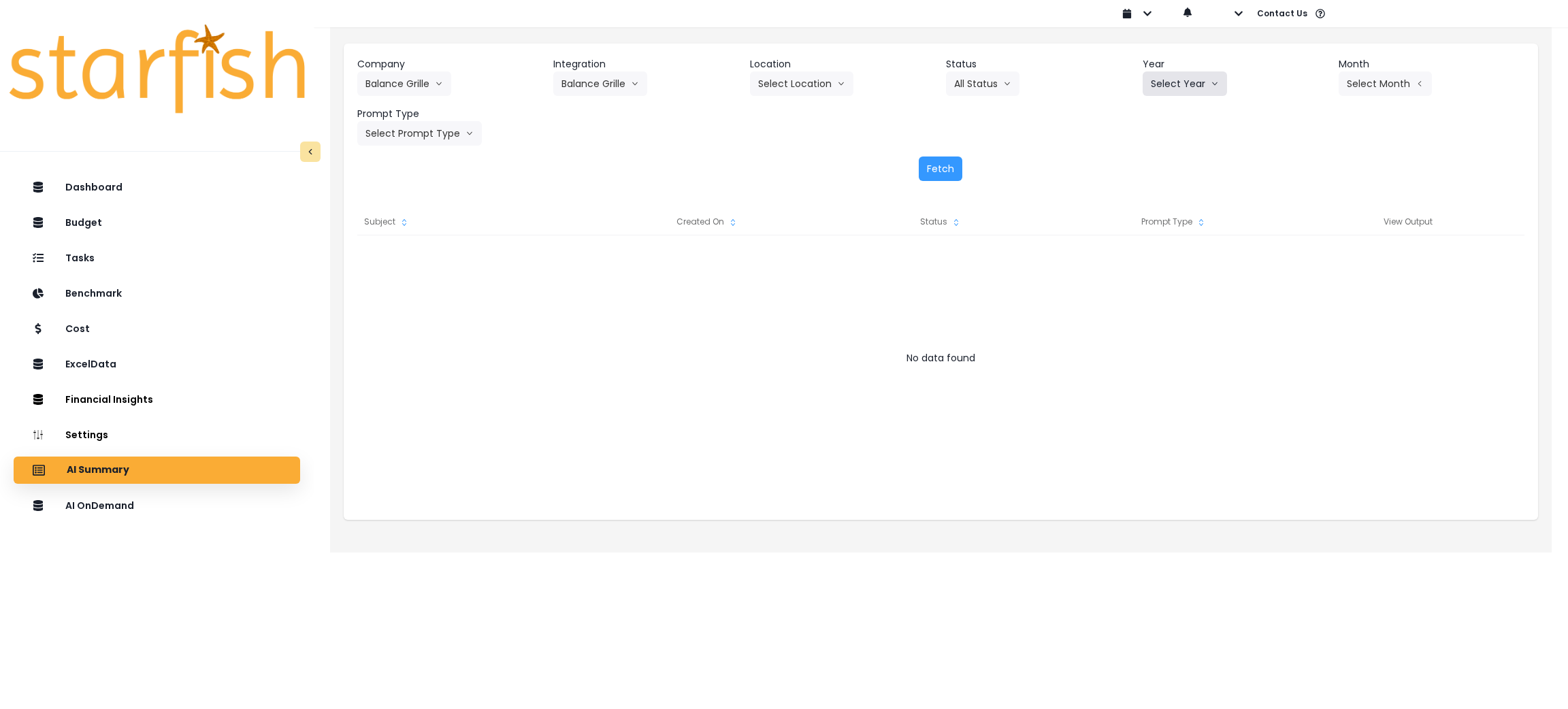
click at [1175, 92] on button "Select Year" at bounding box center [1185, 83] width 84 height 25
click at [1173, 159] on li "2025" at bounding box center [1161, 161] width 38 height 25
click at [1341, 84] on button "Select Month" at bounding box center [1385, 83] width 93 height 25
click at [1305, 261] on span "Aug" at bounding box center [1318, 259] width 27 height 14
click at [410, 135] on button "Select Prompt Type" at bounding box center [419, 133] width 124 height 25
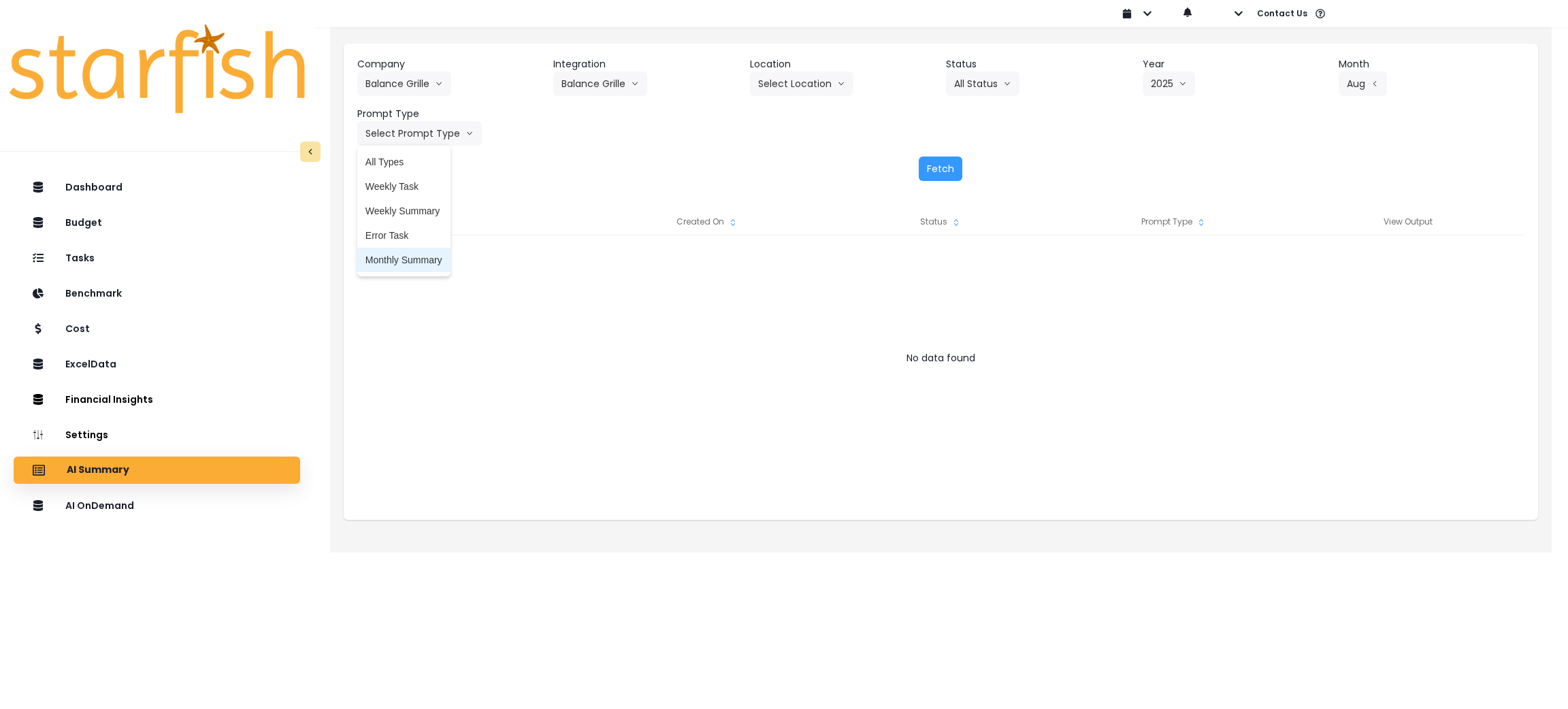
click at [412, 262] on span "Monthly Summary" at bounding box center [404, 260] width 77 height 14
click at [936, 166] on button "Fetch" at bounding box center [940, 168] width 44 height 25
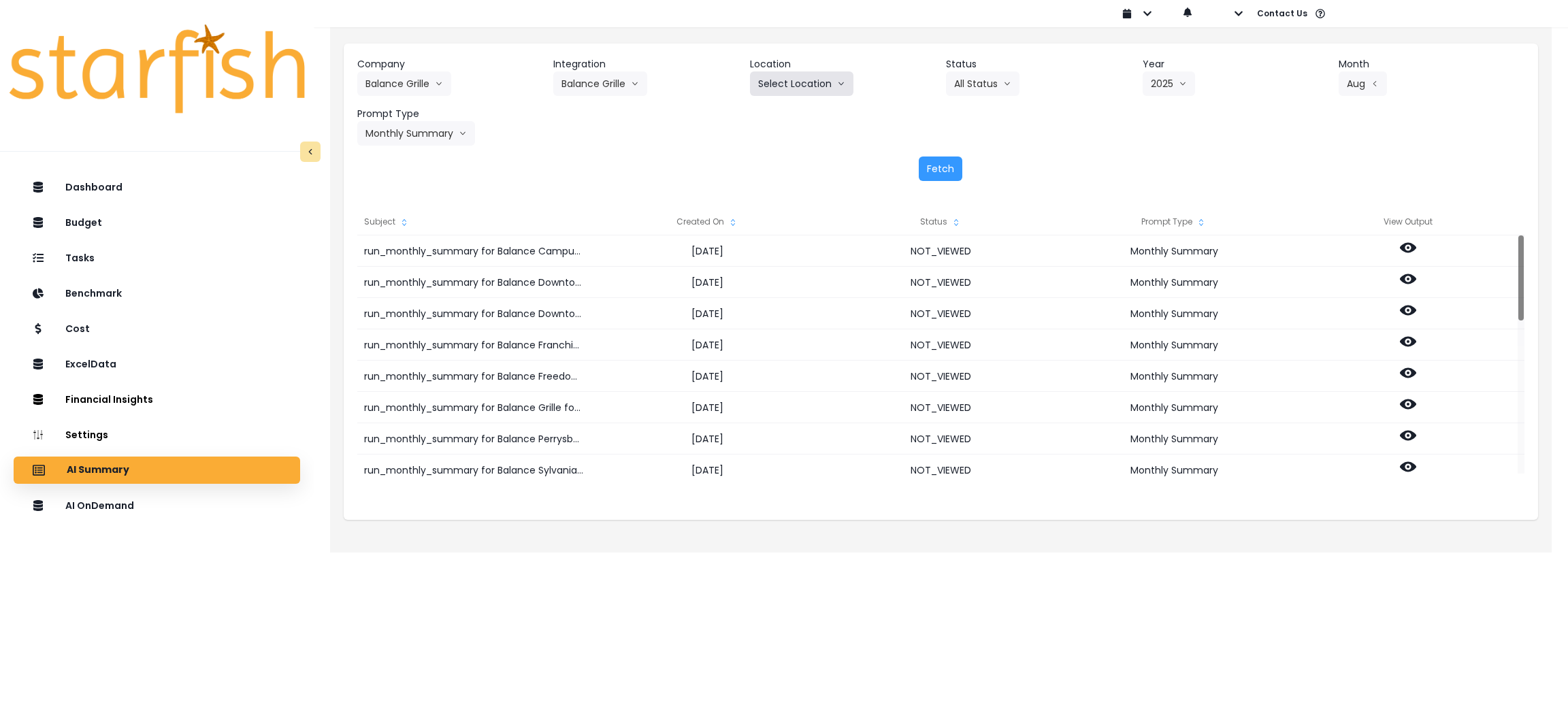
click at [816, 85] on button "Select Location" at bounding box center [801, 83] width 104 height 25
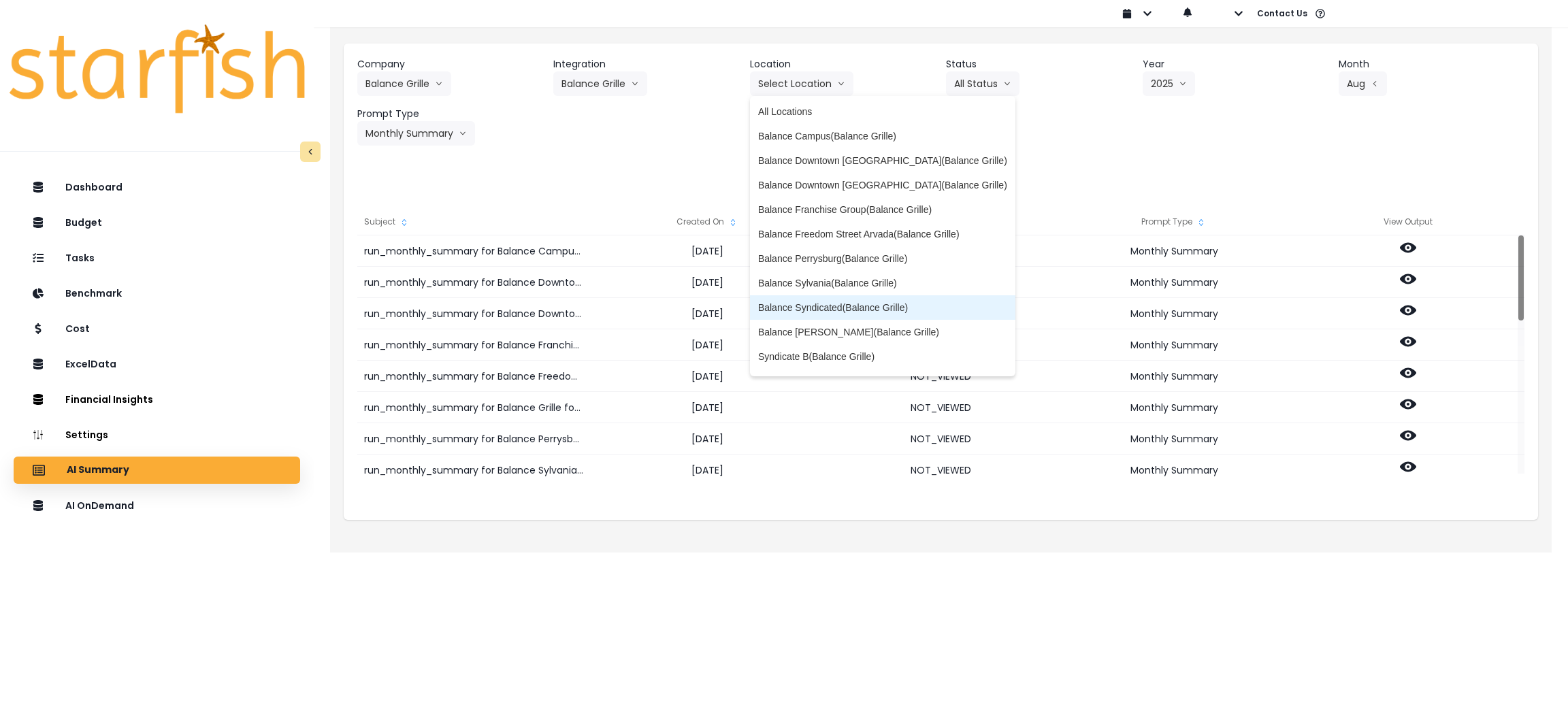
scroll to position [0, 0]
click at [542, 169] on div "Fetch" at bounding box center [941, 168] width 1167 height 25
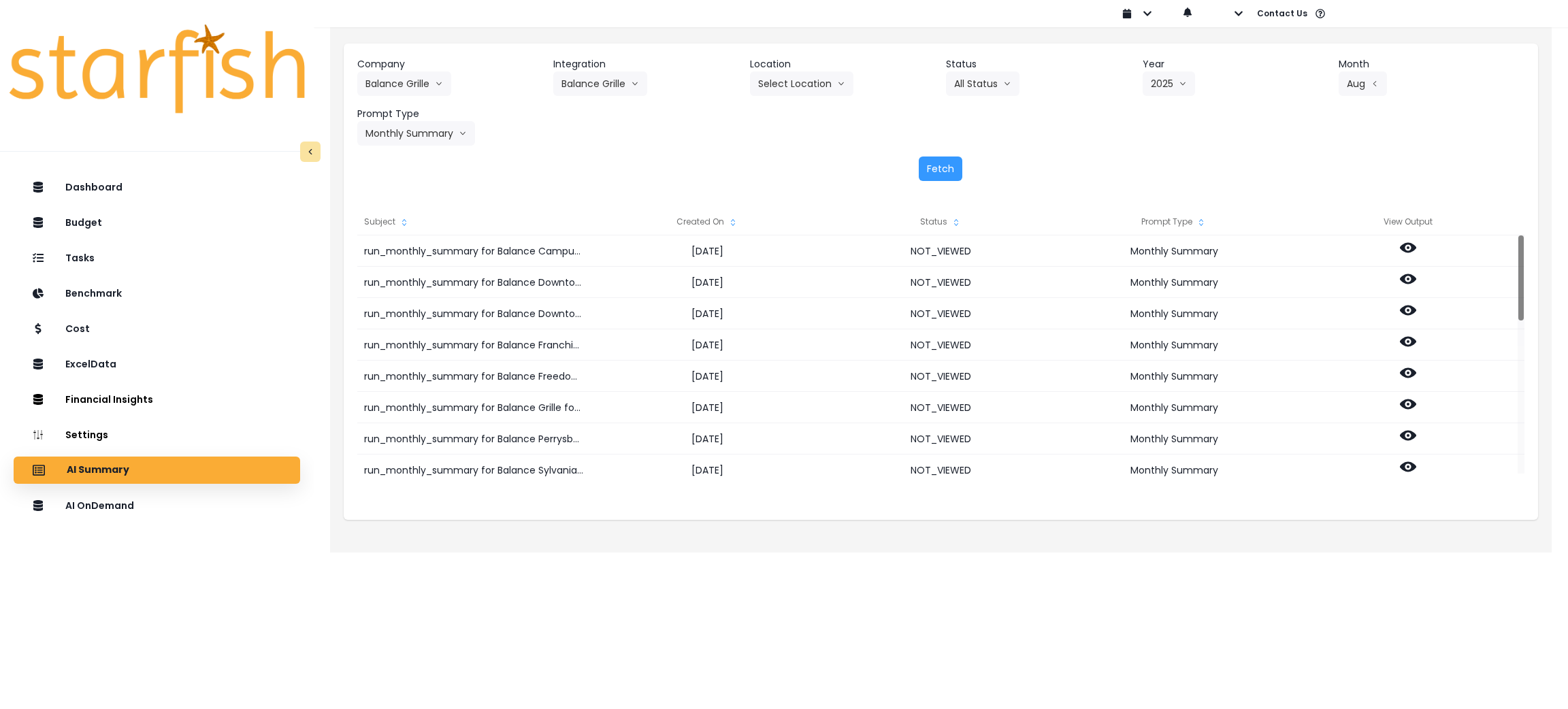
click at [606, 166] on div "Fetch" at bounding box center [941, 168] width 1167 height 25
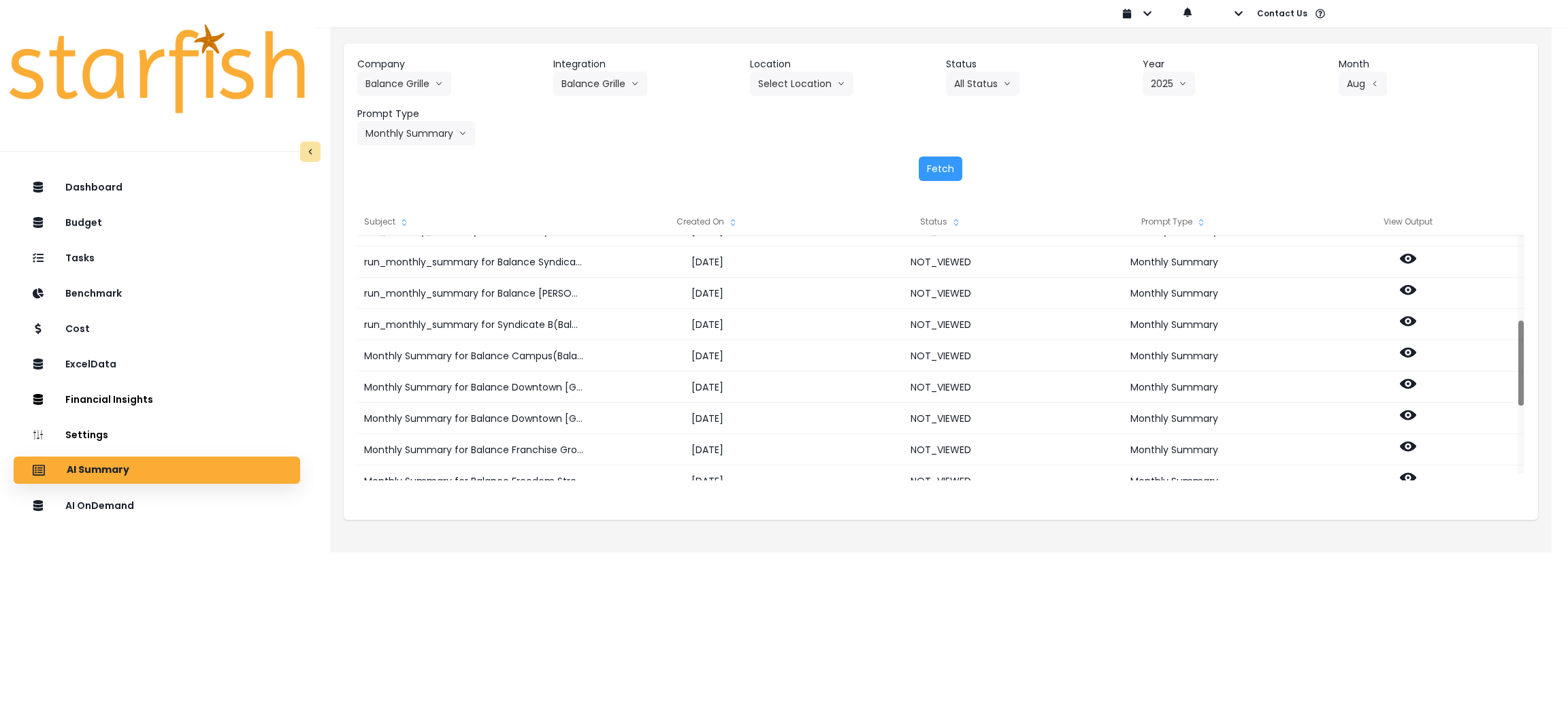
click at [733, 226] on icon "sort" at bounding box center [733, 222] width 11 height 11
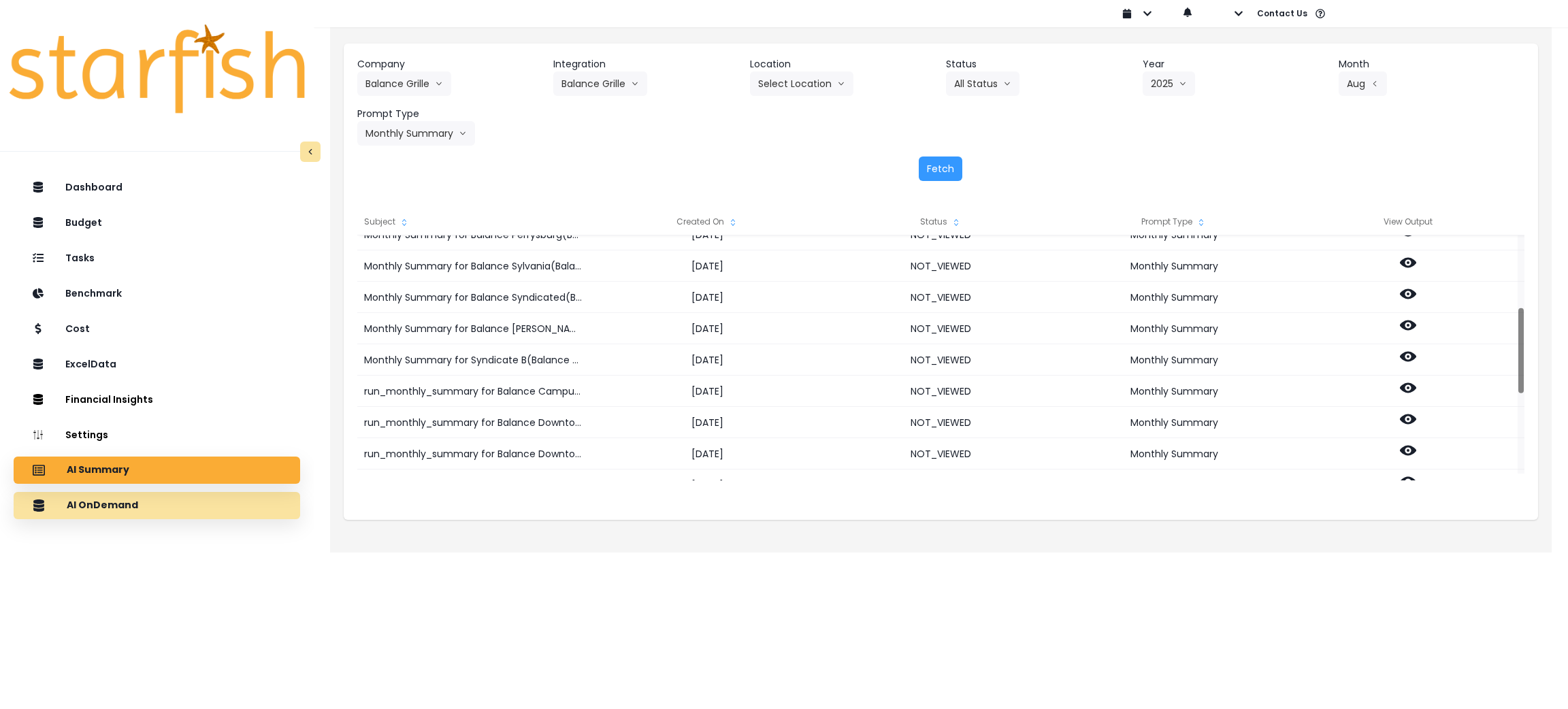
click at [120, 499] on p "AI OnDemand" at bounding box center [102, 505] width 71 height 12
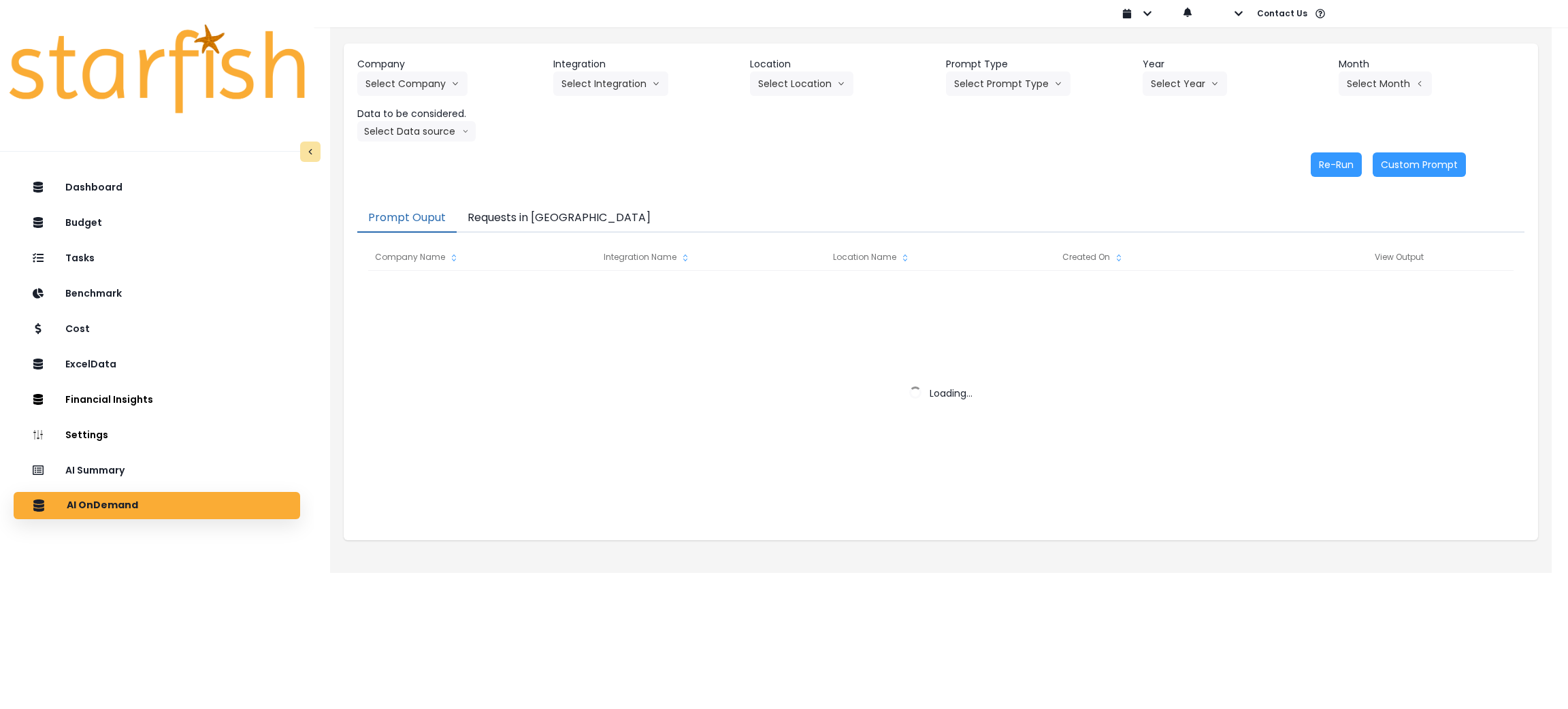
click at [558, 216] on button "Requests in [GEOGRAPHIC_DATA]" at bounding box center [558, 218] width 205 height 28
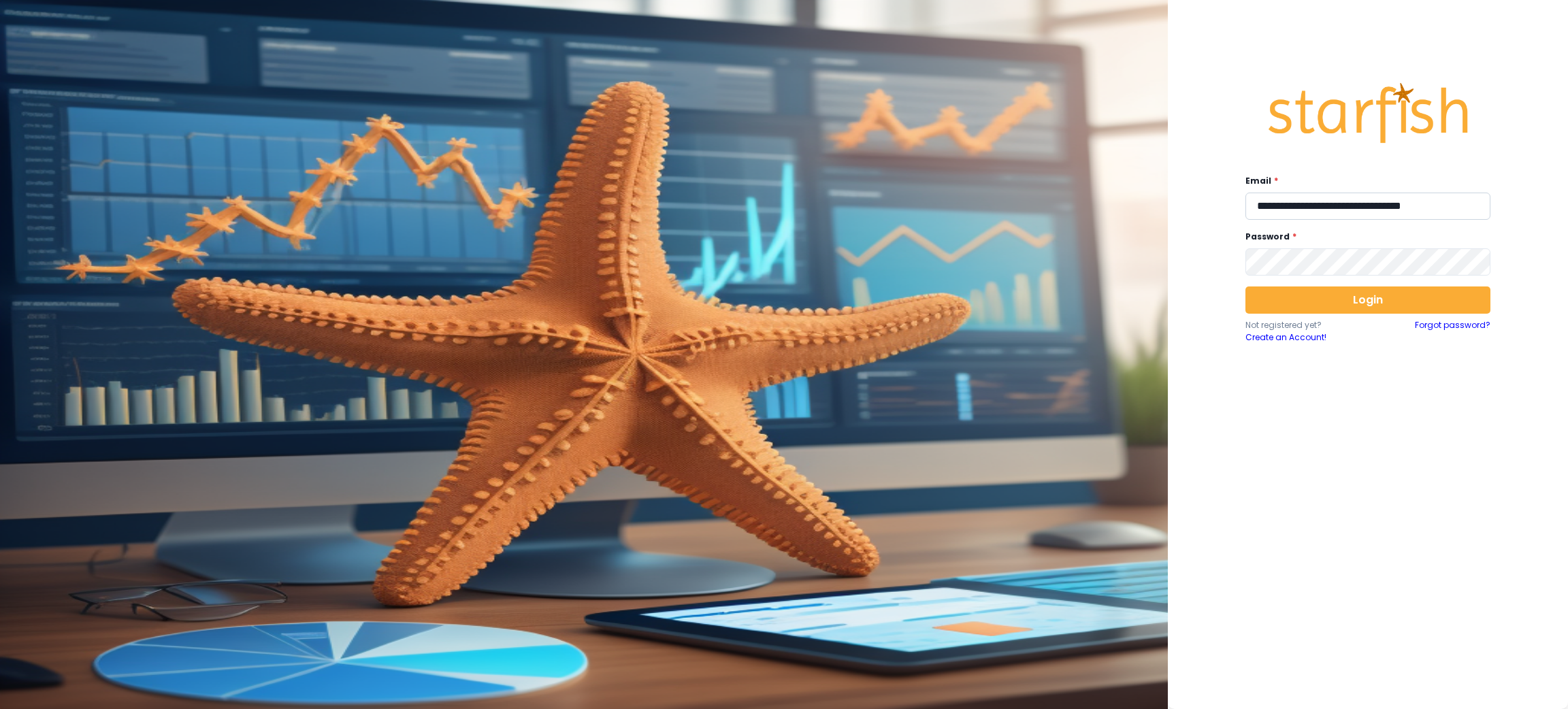
click at [1346, 202] on input "**********" at bounding box center [1368, 207] width 245 height 27
type input "**********"
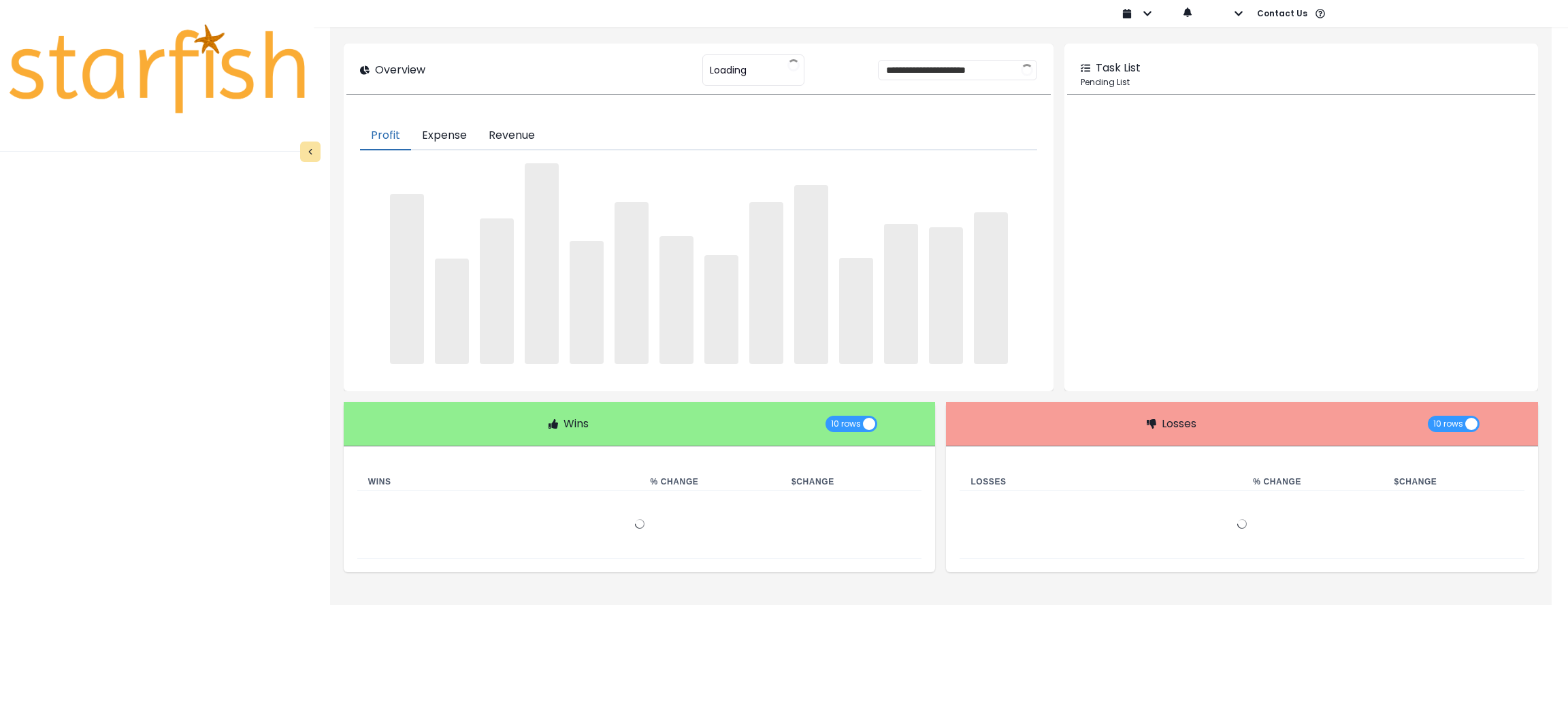
type input "********"
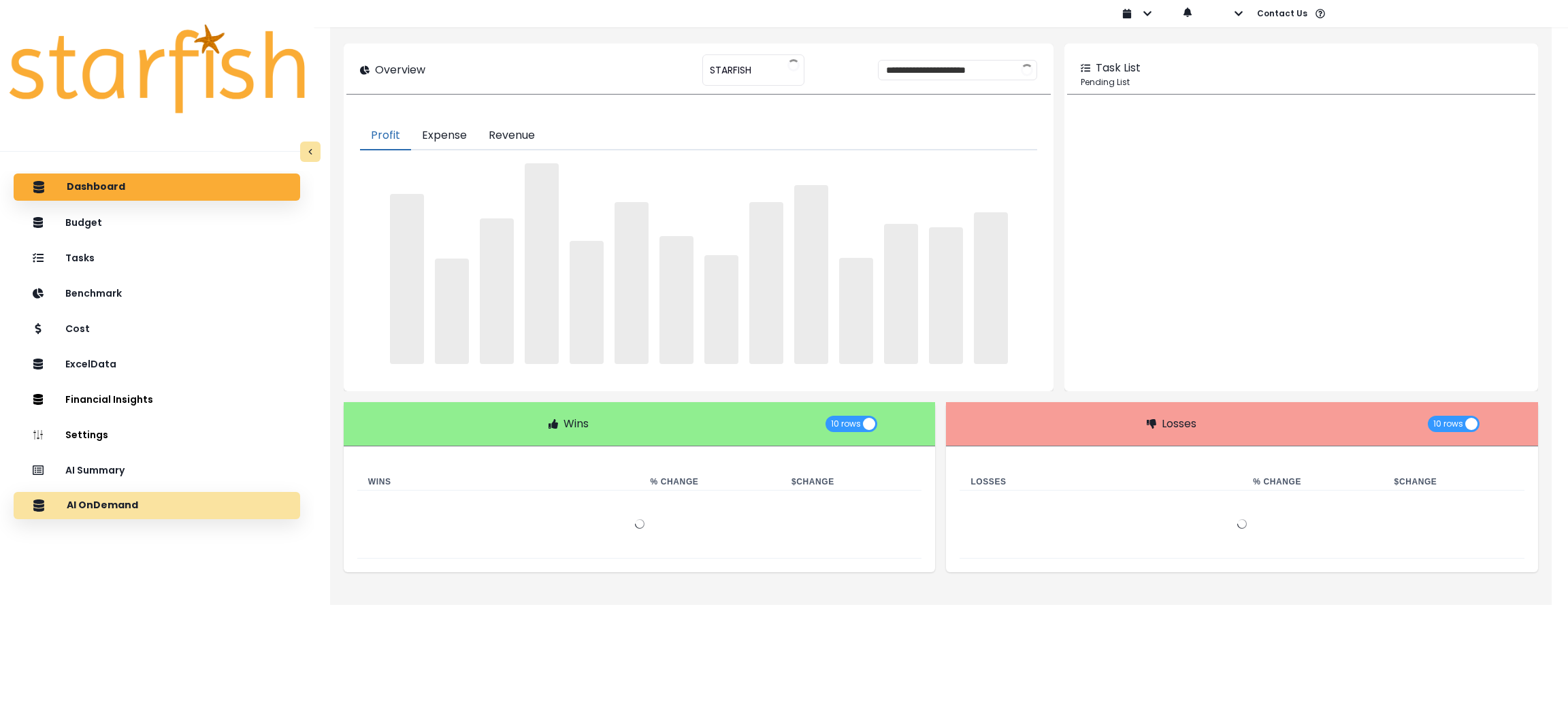
click at [177, 512] on div "AI OnDemand" at bounding box center [157, 505] width 265 height 28
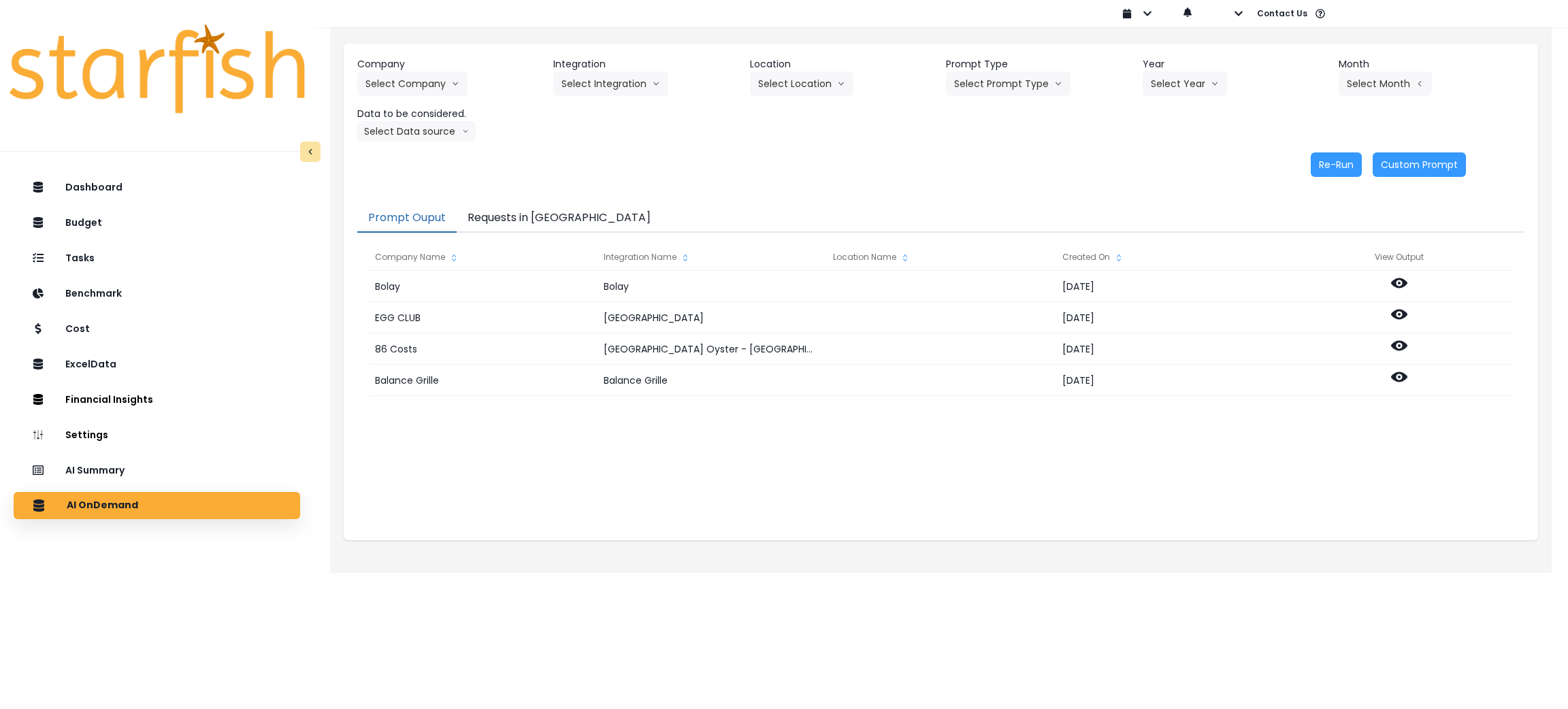
click at [522, 212] on button "Requests in [GEOGRAPHIC_DATA]" at bounding box center [558, 218] width 205 height 28
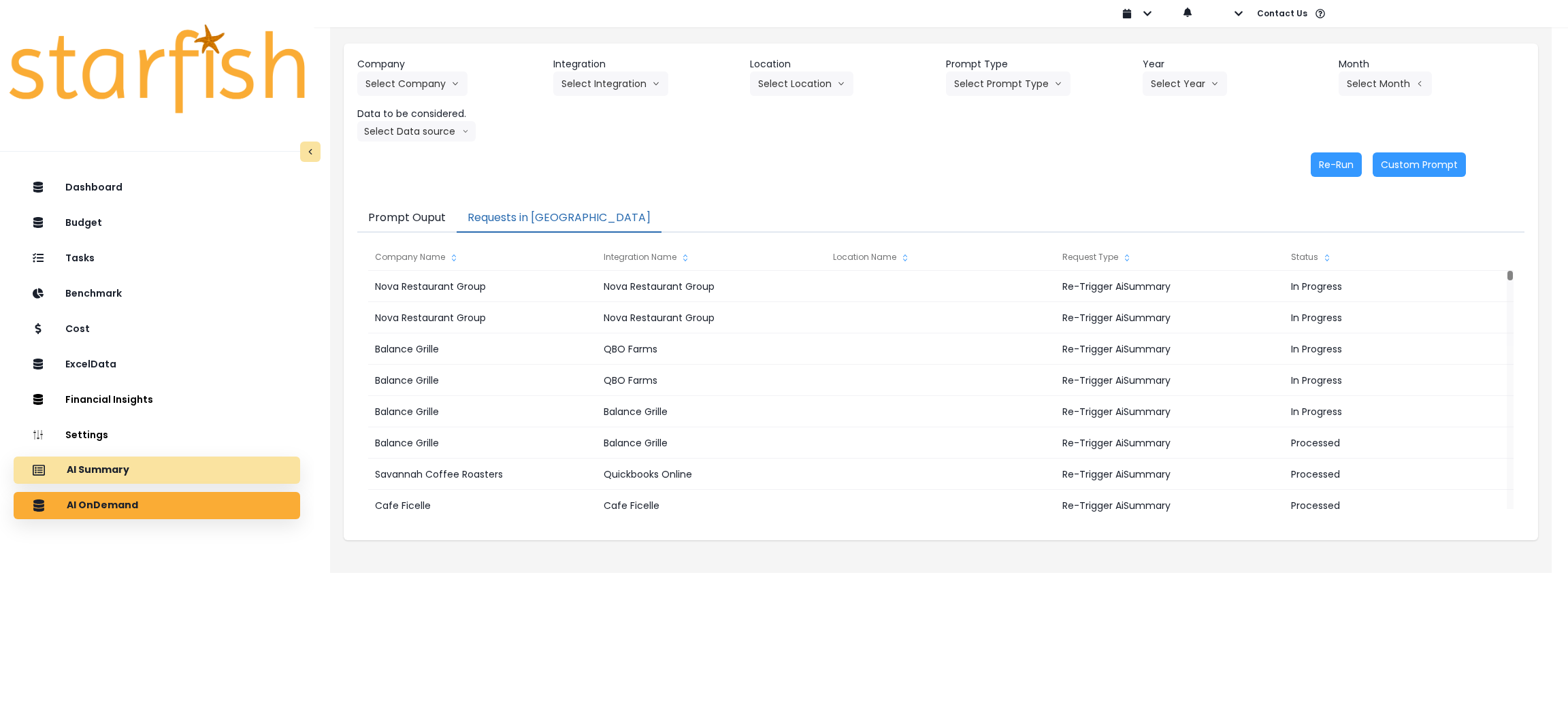
click at [172, 475] on div "AI Summary" at bounding box center [157, 470] width 265 height 28
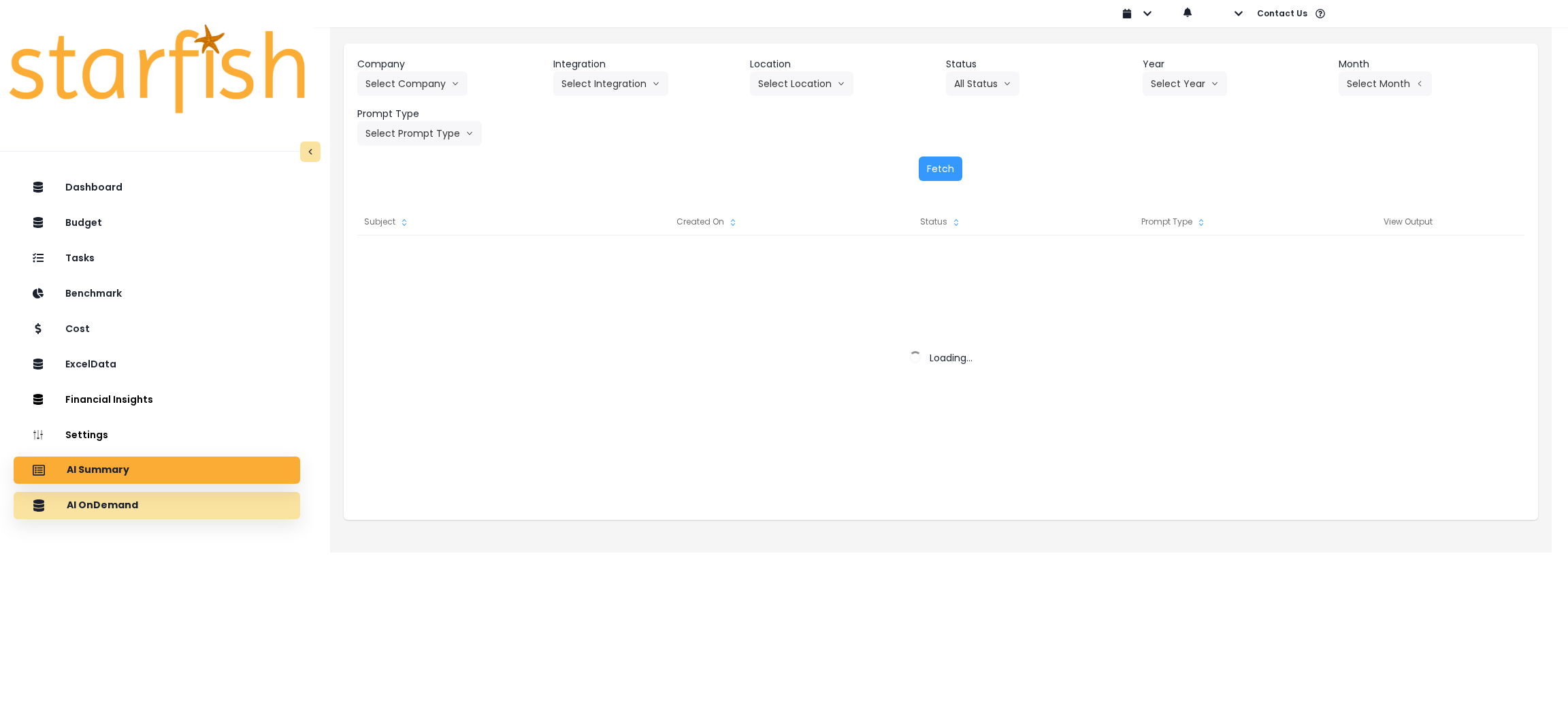
click at [154, 509] on div "AI OnDemand" at bounding box center [157, 505] width 265 height 28
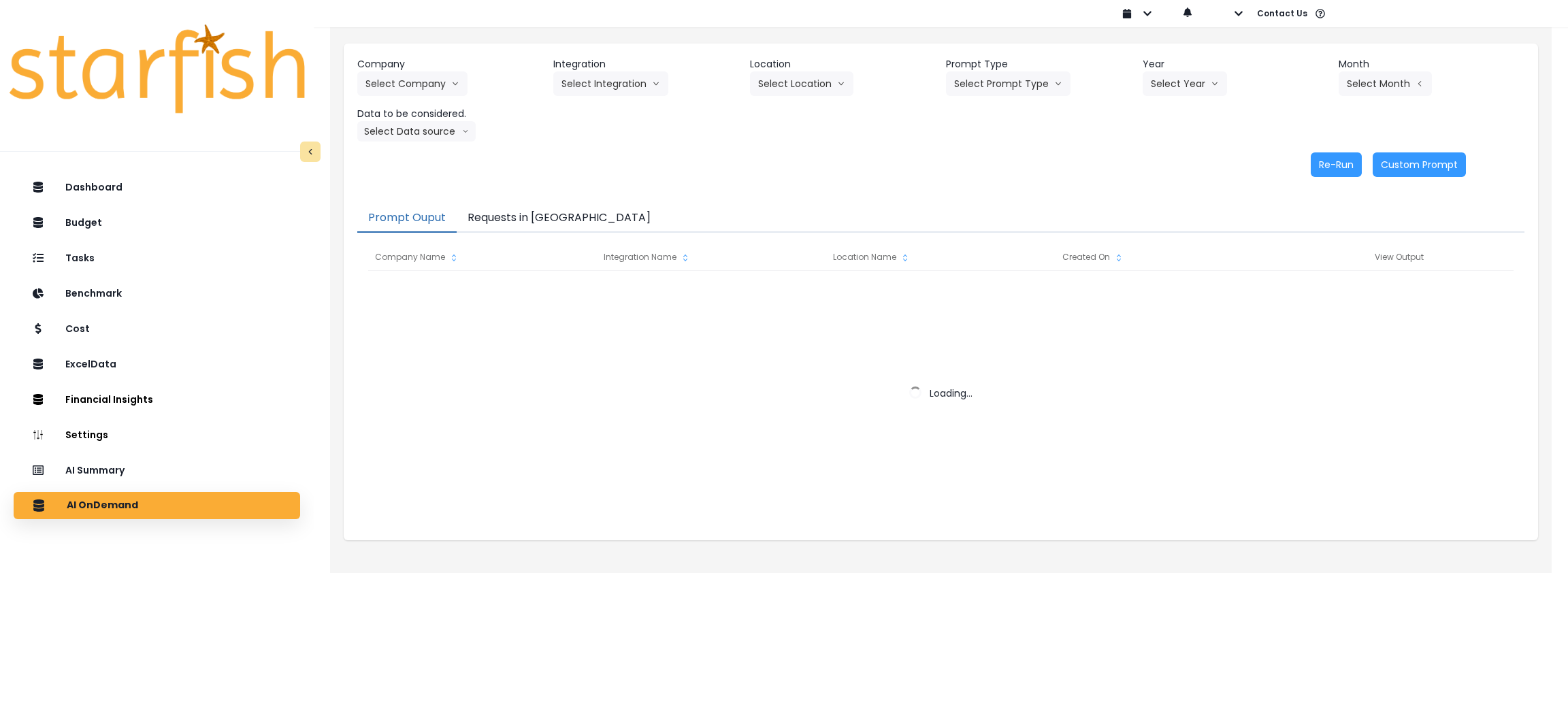
click at [538, 222] on button "Requests in [GEOGRAPHIC_DATA]" at bounding box center [558, 218] width 205 height 28
